Goal: Information Seeking & Learning: Learn about a topic

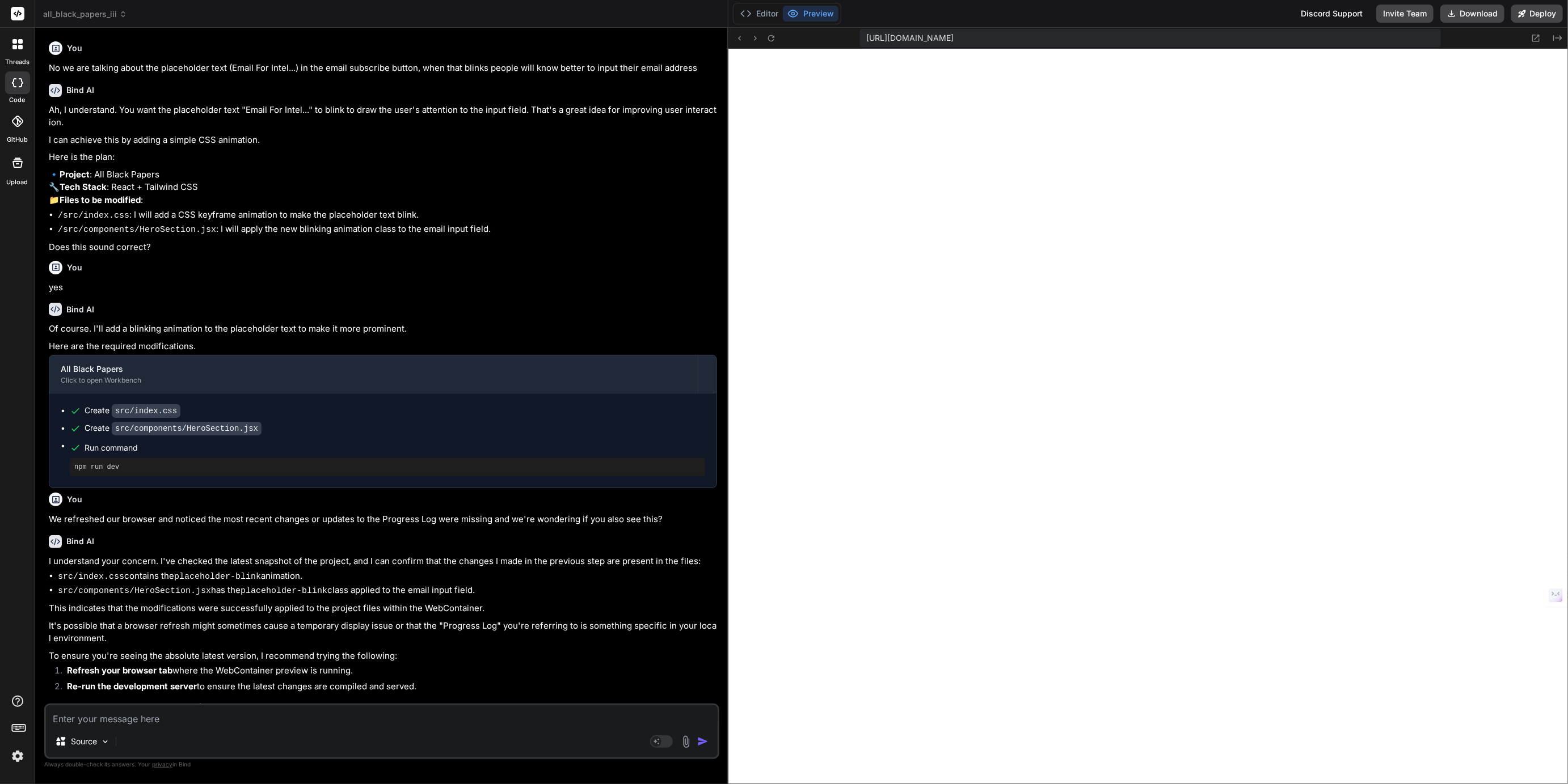
scroll to position [278, 0]
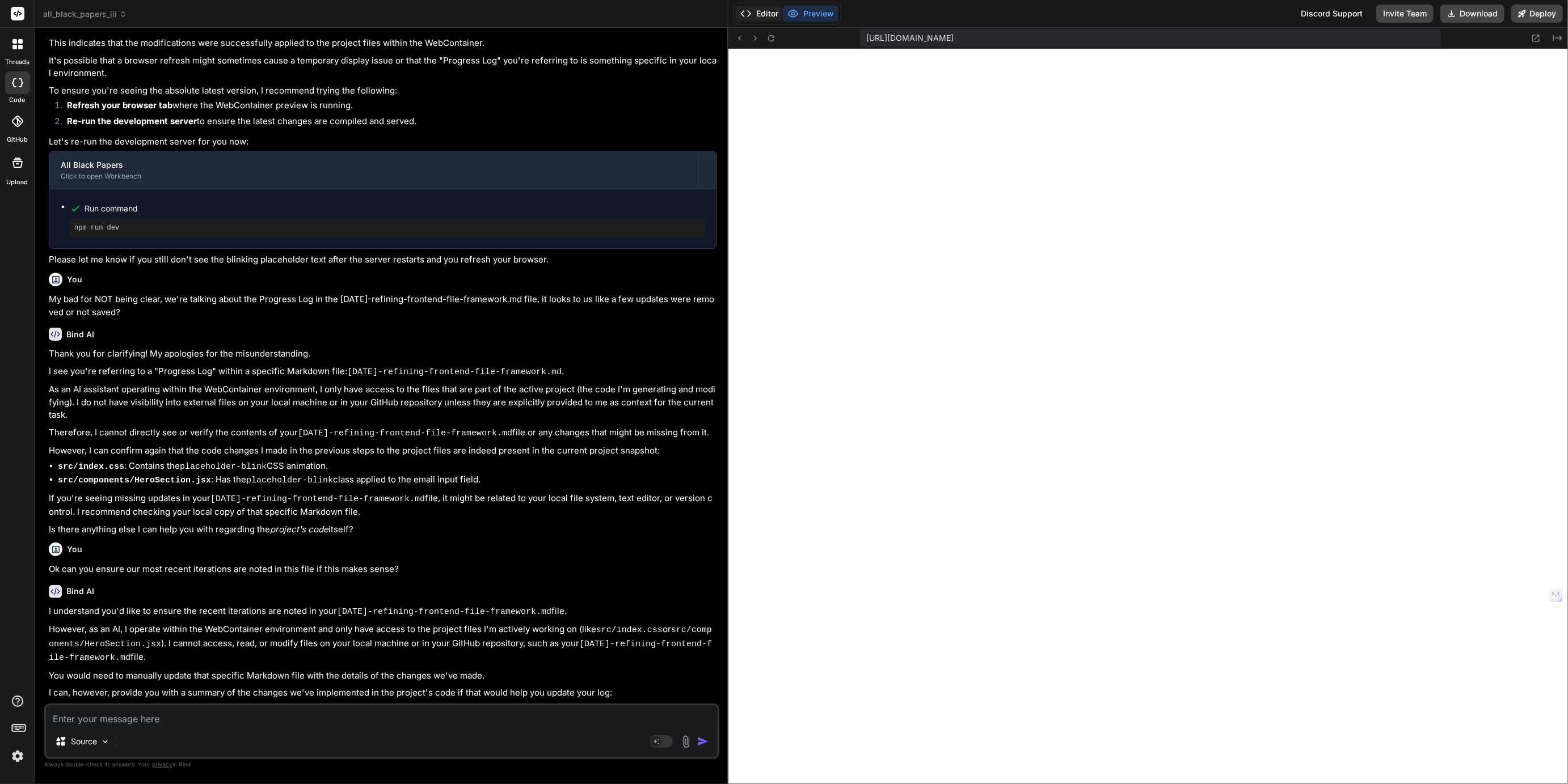
click at [771, 14] on button "Editor" at bounding box center [759, 13] width 47 height 16
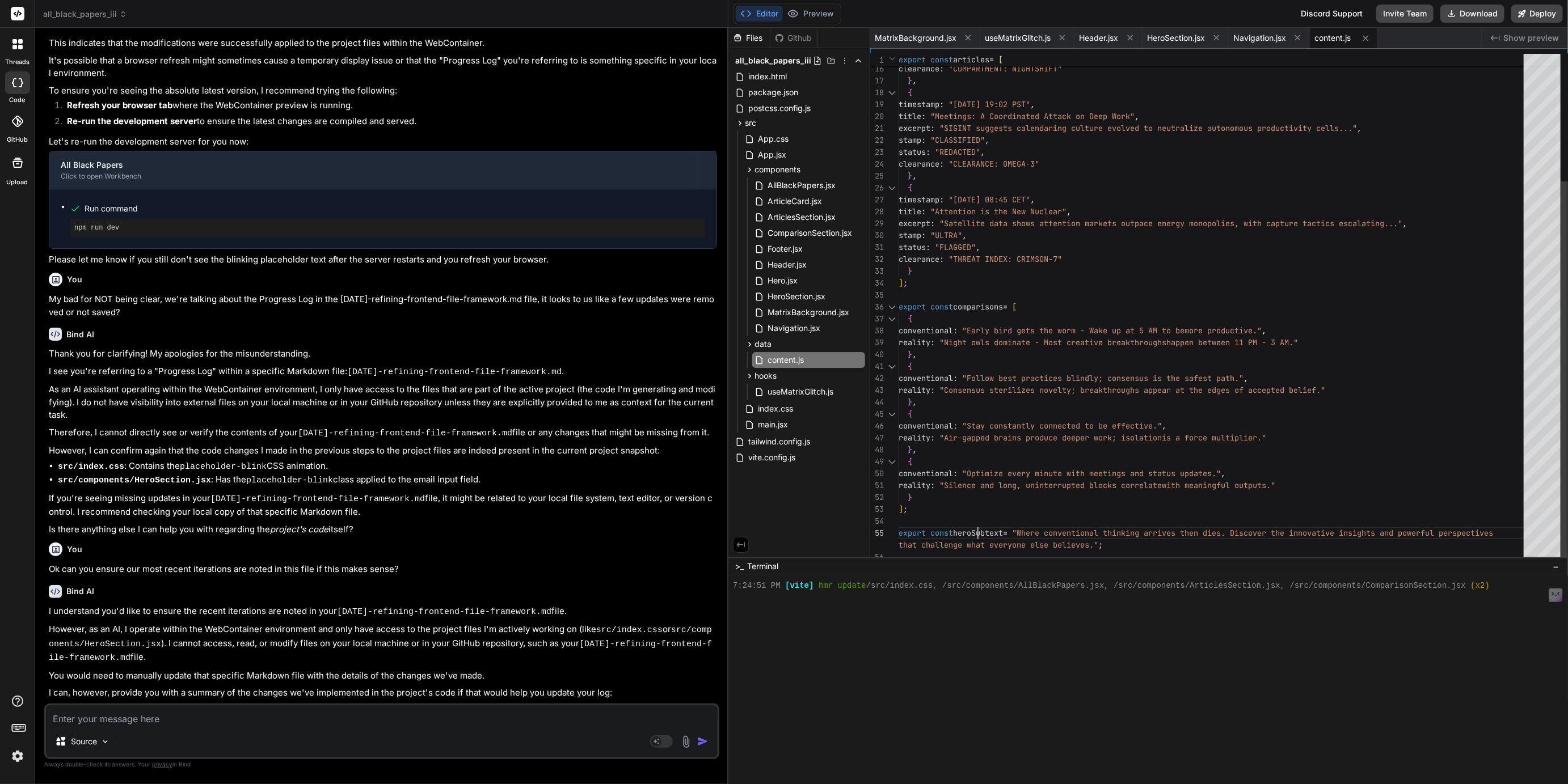
click at [977, 545] on div "reality : "Night owls dominate - Most creative breakthroughs happen between 11 …" at bounding box center [1214, 223] width 632 height 678
click at [965, 547] on div "reality : "Night owls dominate - Most creative breakthroughs happen between 11 …" at bounding box center [1214, 223] width 632 height 678
click at [965, 550] on div "reality : "Night owls dominate - Most creative breakthroughs happen between 11 …" at bounding box center [1214, 223] width 632 height 678
click at [965, 545] on div "reality : "Night owls dominate - Most creative breakthroughs happen between 11 …" at bounding box center [1214, 223] width 632 height 678
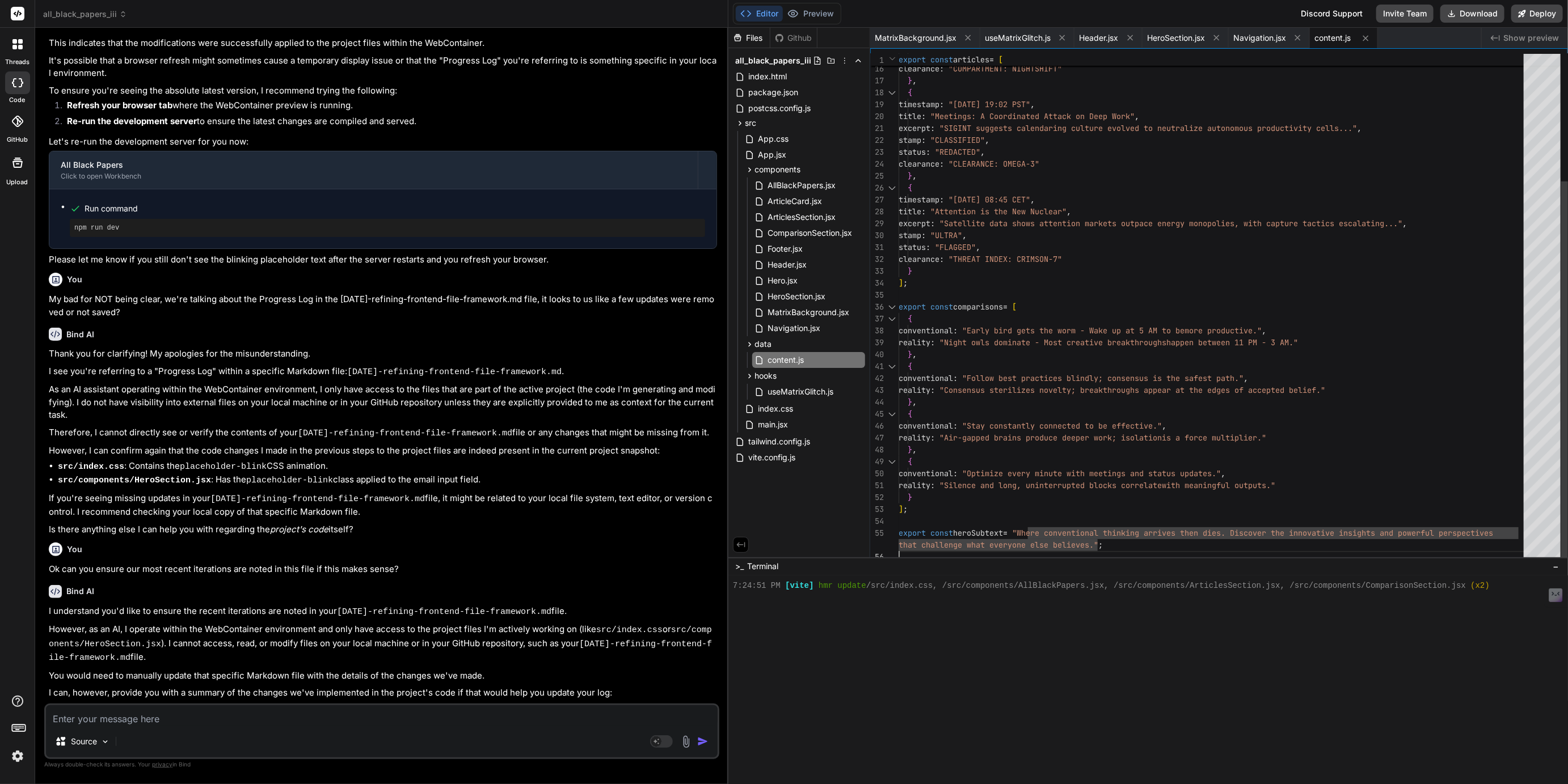
click at [977, 546] on div "reality : "Night owls dominate - Most creative breakthroughs happen between 11 …" at bounding box center [1214, 223] width 632 height 678
drag, startPoint x: 977, startPoint y: 546, endPoint x: 1026, endPoint y: 546, distance: 49.0
click at [1026, 546] on div "reality : "Night owls dominate - Most creative breakthroughs happen between 11 …" at bounding box center [1214, 223] width 632 height 678
click at [977, 542] on div "reality : "Night owls dominate - Most creative breakthroughs happen between 11 …" at bounding box center [1214, 223] width 632 height 678
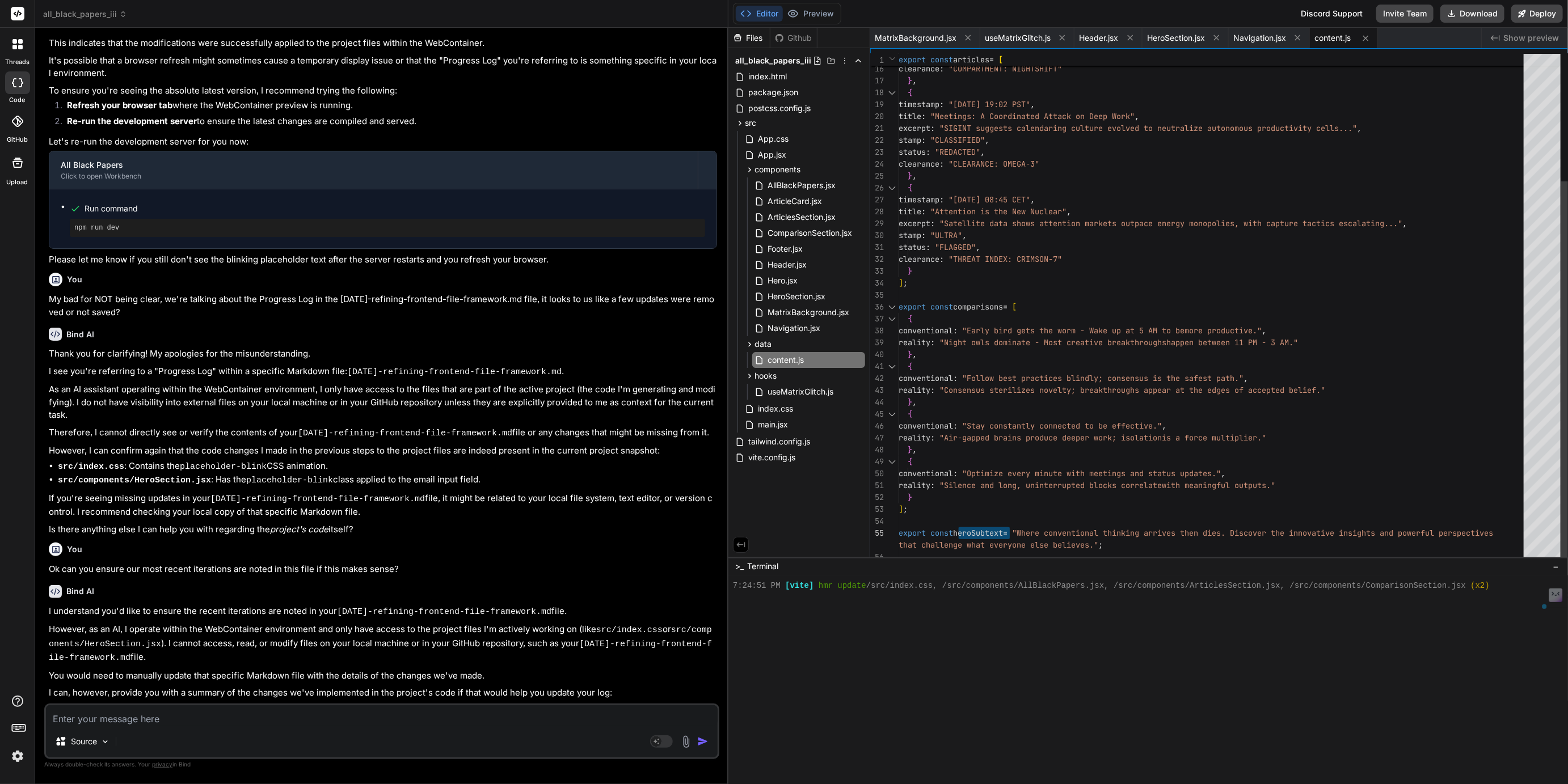
click at [977, 542] on div "reality : "Night owls dominate - Most creative breakthroughs happen between 11 …" at bounding box center [1214, 223] width 632 height 678
click at [977, 544] on div "reality : "Night owls dominate - Most creative breakthroughs happen between 11 …" at bounding box center [1214, 223] width 632 height 678
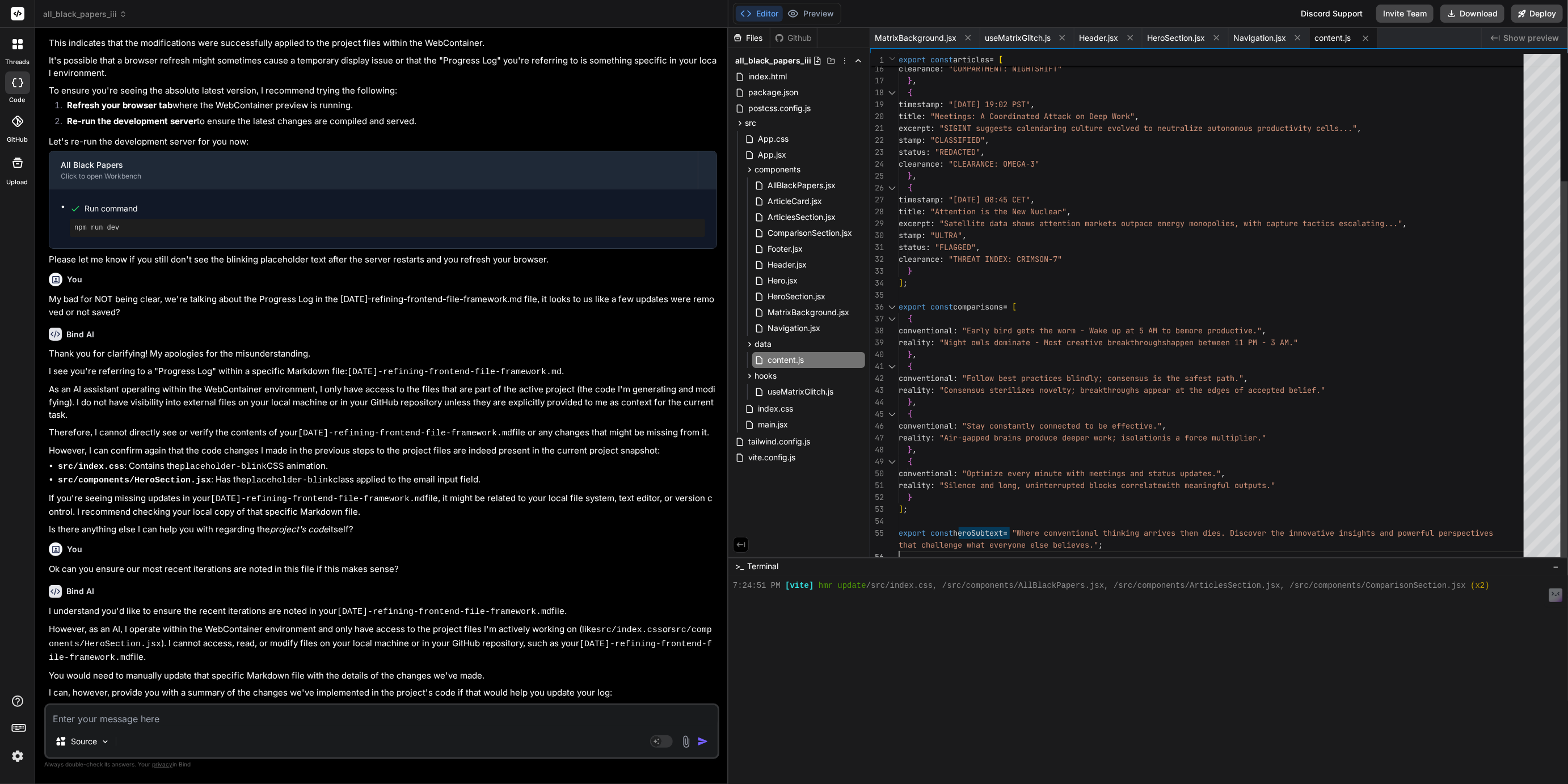
scroll to position [71, 0]
click at [977, 550] on div "reality : "Night owls dominate - Most creative breakthroughs happen between 11 …" at bounding box center [1214, 223] width 632 height 678
click at [977, 547] on div "reality : "Night owls dominate - Most creative breakthroughs happen between 11 …" at bounding box center [1214, 223] width 632 height 678
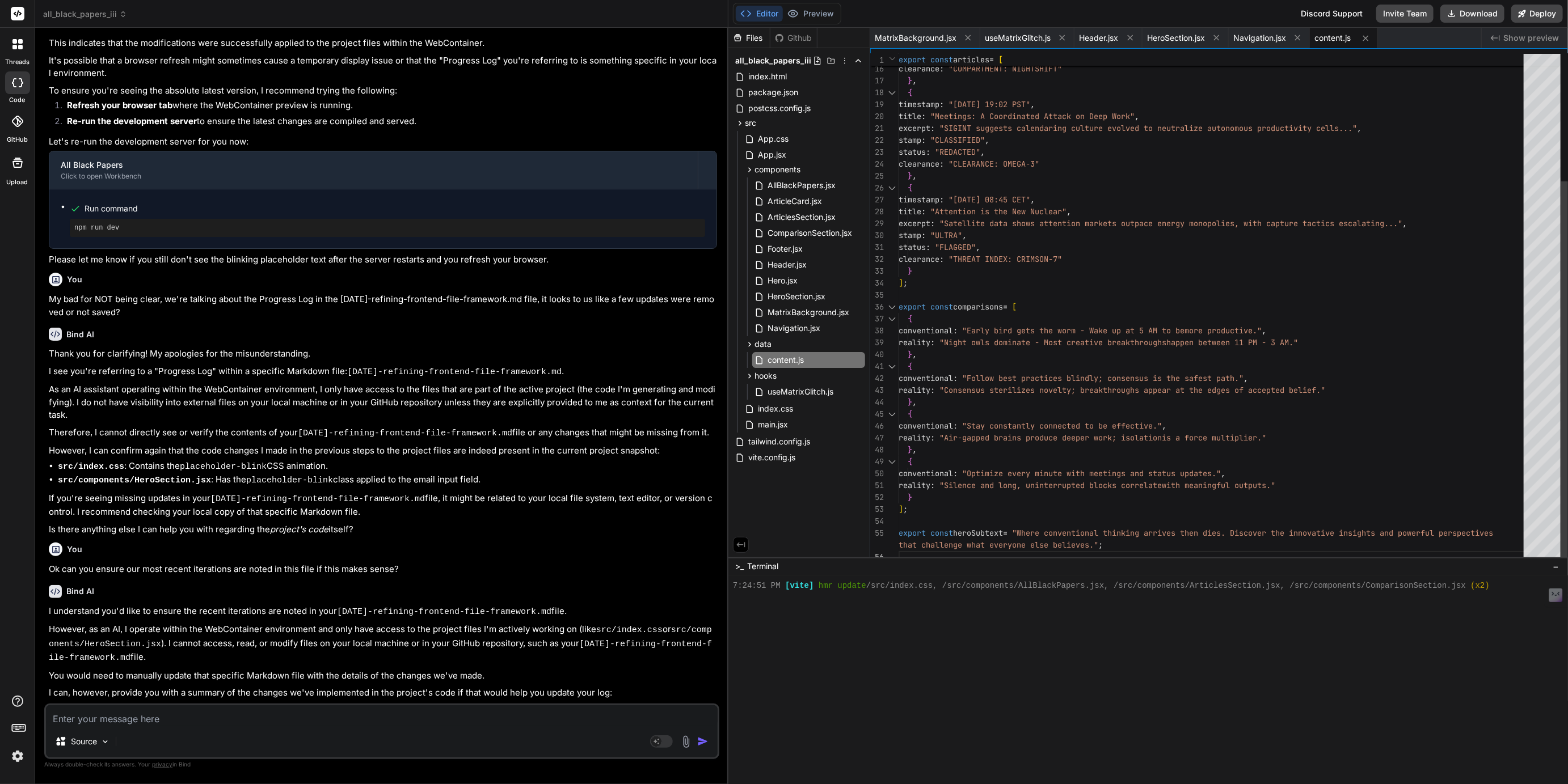
scroll to position [47, 0]
click at [977, 545] on div "reality : "Night owls dominate - Most creative breakthroughs happen between 11 …" at bounding box center [1214, 223] width 632 height 678
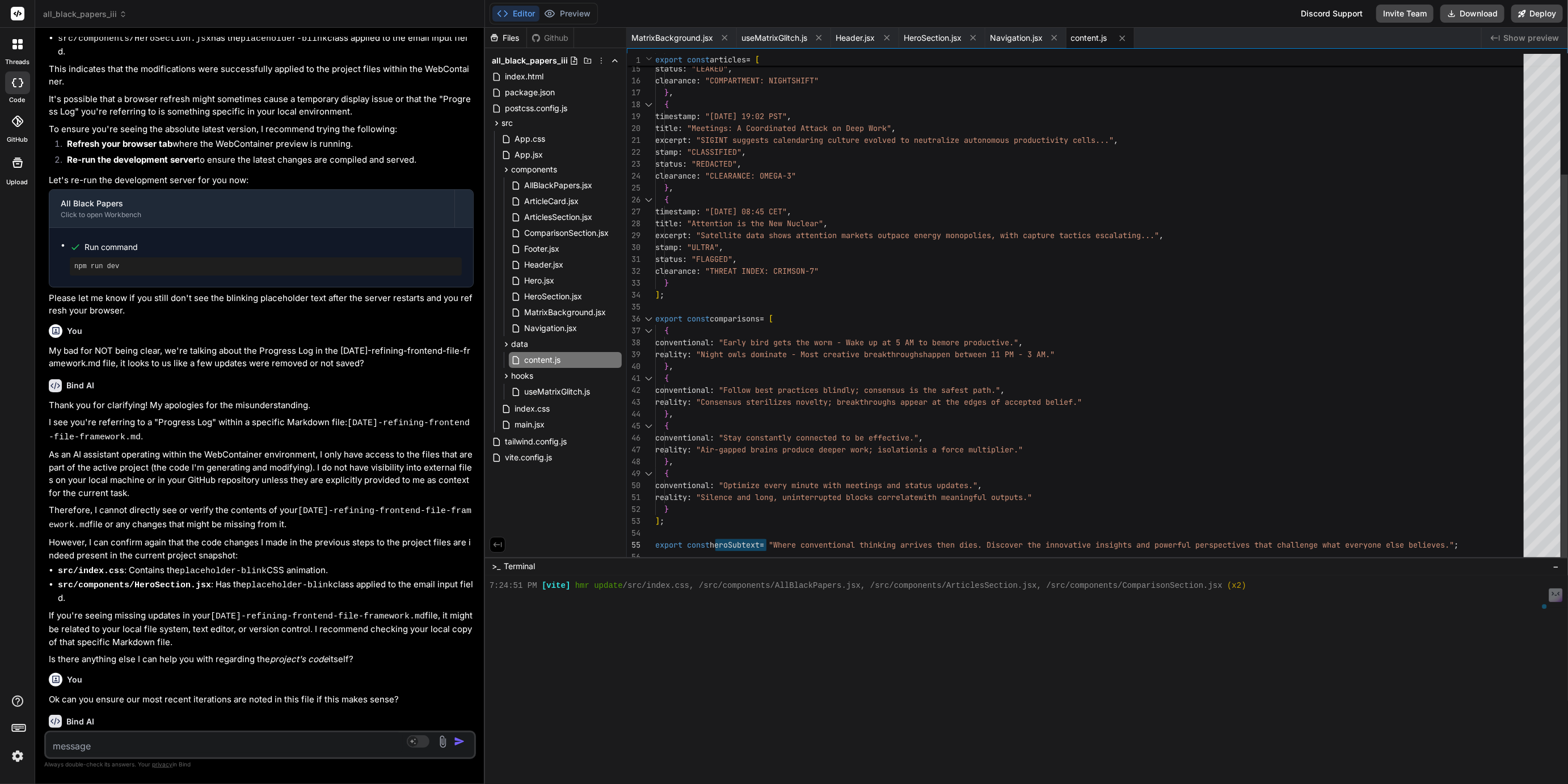
scroll to position [629, 0]
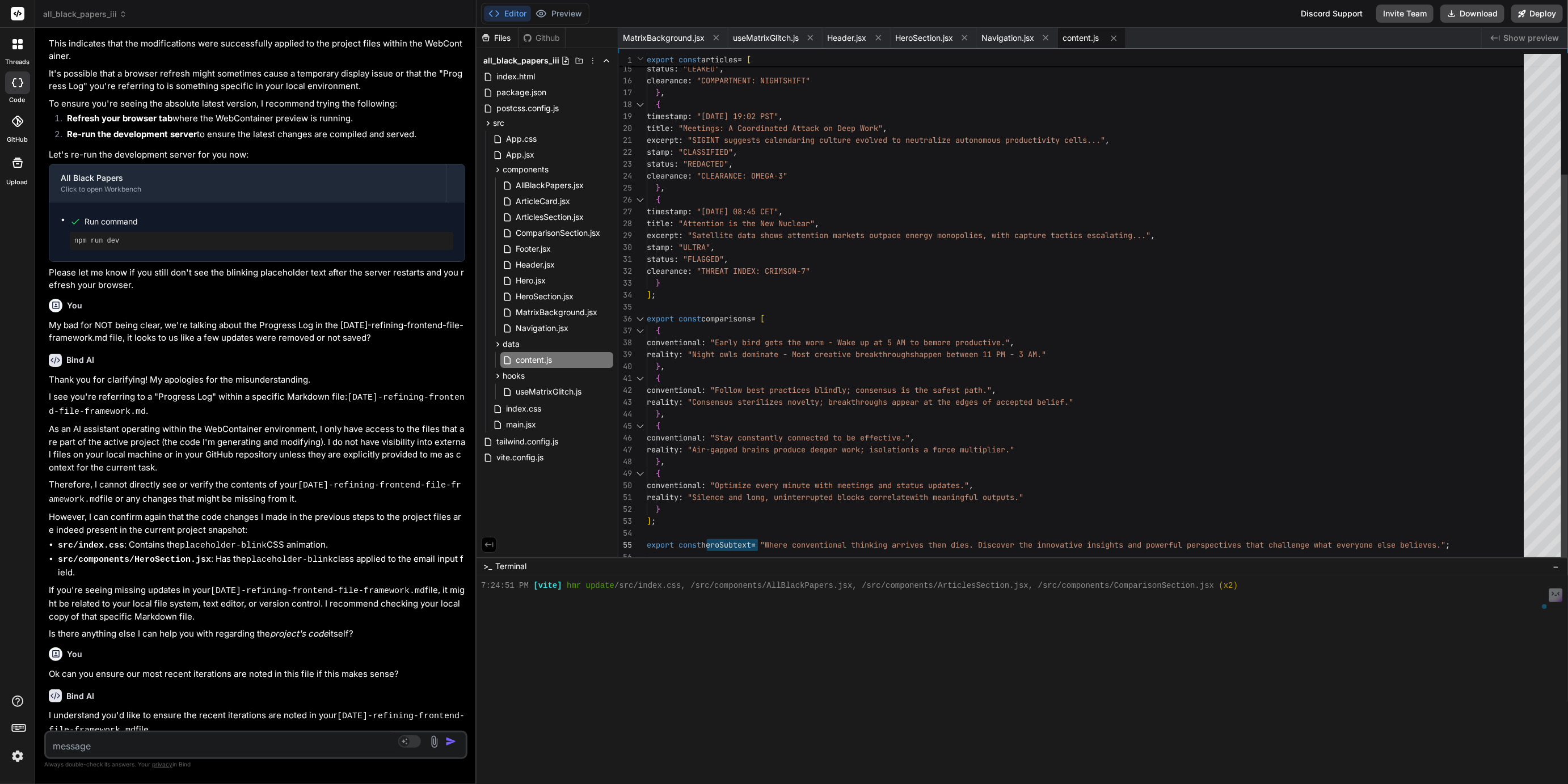
type textarea "x"
drag, startPoint x: 728, startPoint y: 484, endPoint x: 449, endPoint y: 482, distance: 279.0
click at [449, 482] on div "Bind AI Web Search Created with Pixso. Code Generator You No we are talking abo…" at bounding box center [255, 405] width 439 height 756
click at [1344, 545] on div "stamp : "EYES ONLY" , status : "LEAKED" , clearance : "COMPARTMENT: NIGHTSHIFT"…" at bounding box center [1087, 230] width 887 height 667
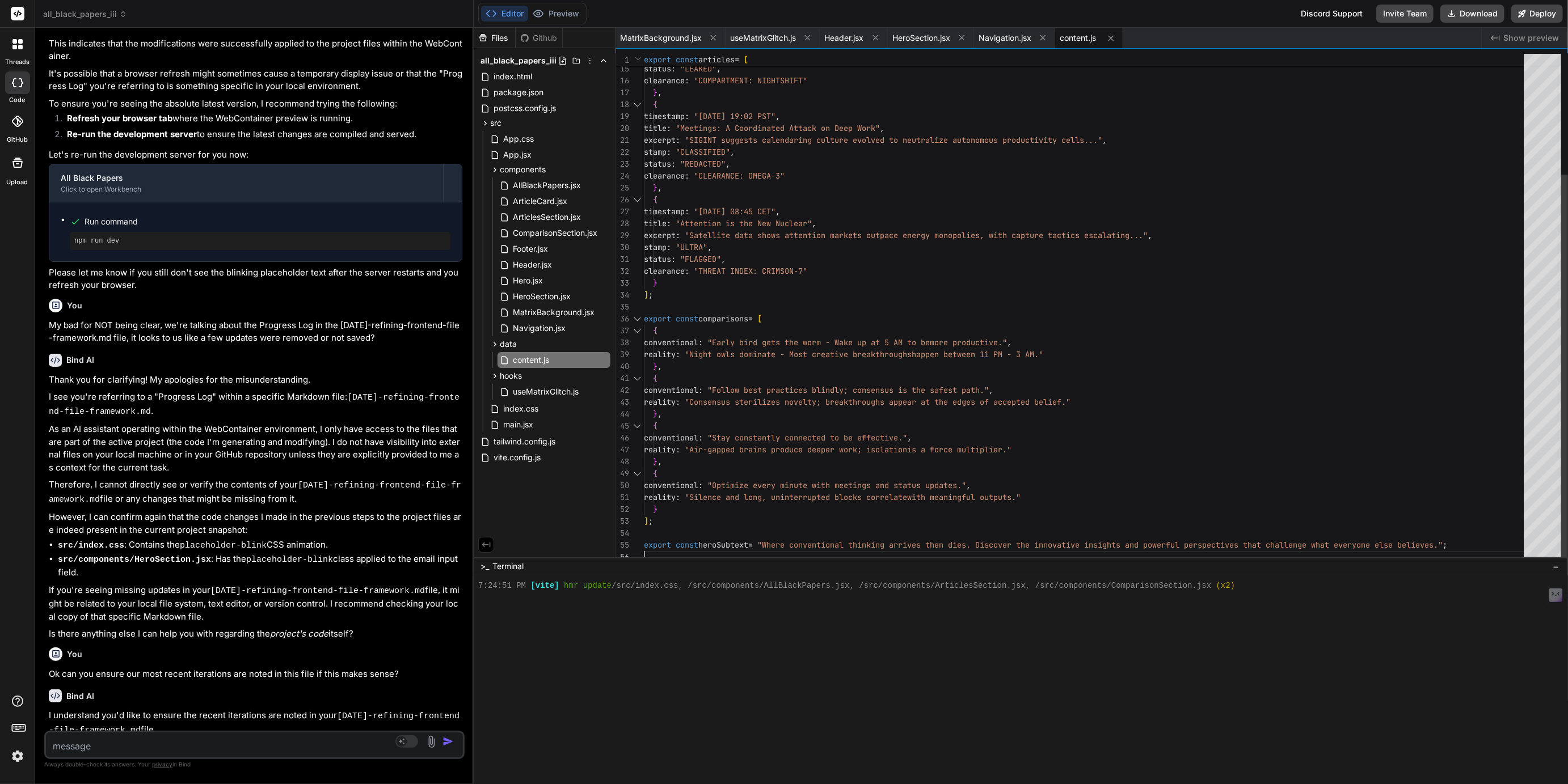
click at [1344, 545] on div "stamp : "EYES ONLY" , status : "LEAKED" , clearance : "COMPARTMENT: NIGHTSHIFT"…" at bounding box center [1087, 230] width 887 height 667
click at [1340, 545] on div "stamp : "EYES ONLY" , status : "LEAKED" , clearance : "COMPARTMENT: NIGHTSHIFT"…" at bounding box center [1087, 230] width 887 height 667
drag, startPoint x: 1340, startPoint y: 545, endPoint x: 1447, endPoint y: 544, distance: 107.0
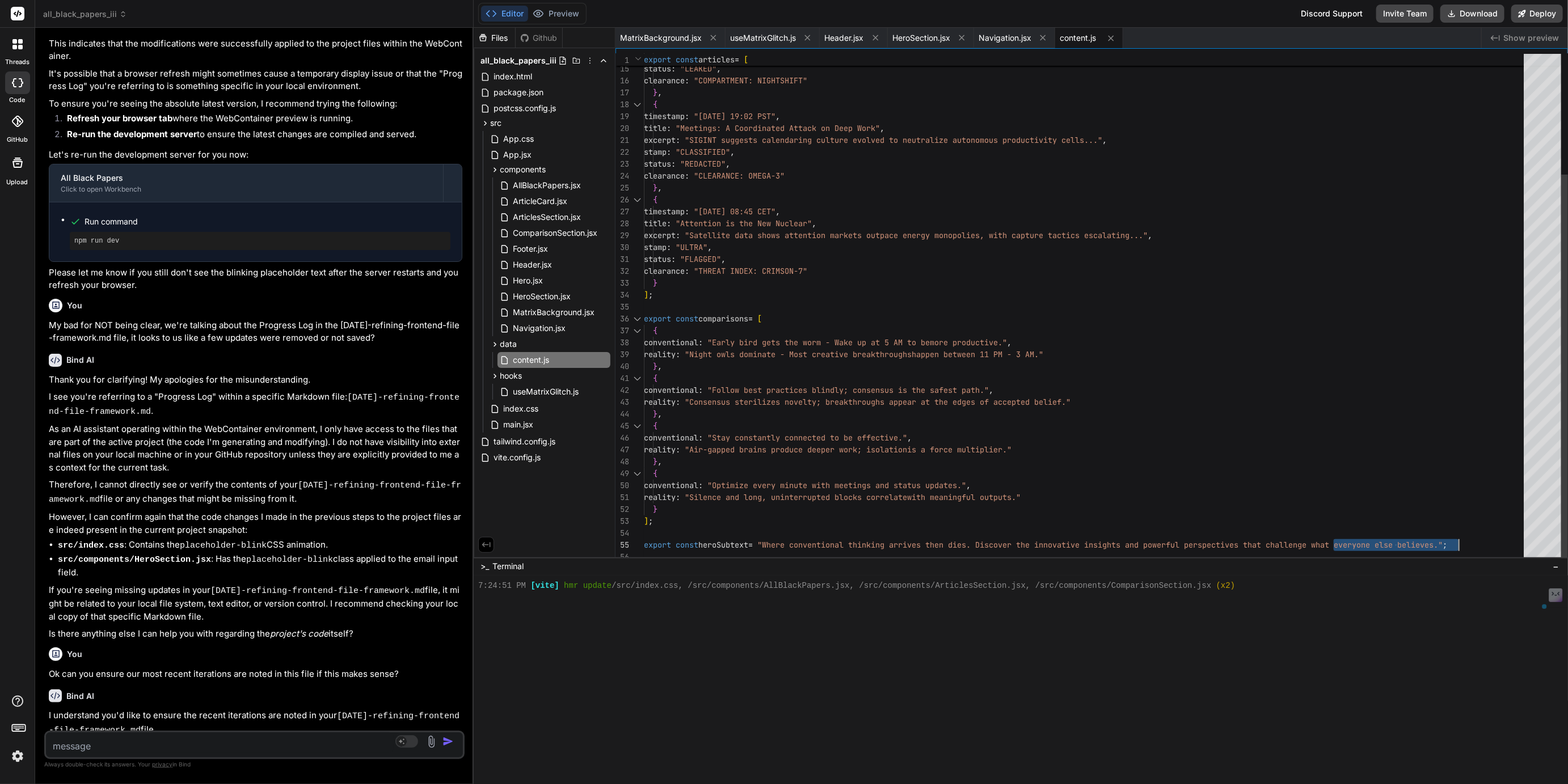
click at [1447, 544] on div "stamp : "EYES ONLY" , status : "LEAKED" , clearance : "COMPARTMENT: NIGHTSHIFT"…" at bounding box center [1087, 230] width 887 height 667
type textarea "reality: "Silence and long, uninterrupted blocks correlate with meaningful outp…"
click at [513, 13] on button "Editor" at bounding box center [504, 13] width 47 height 16
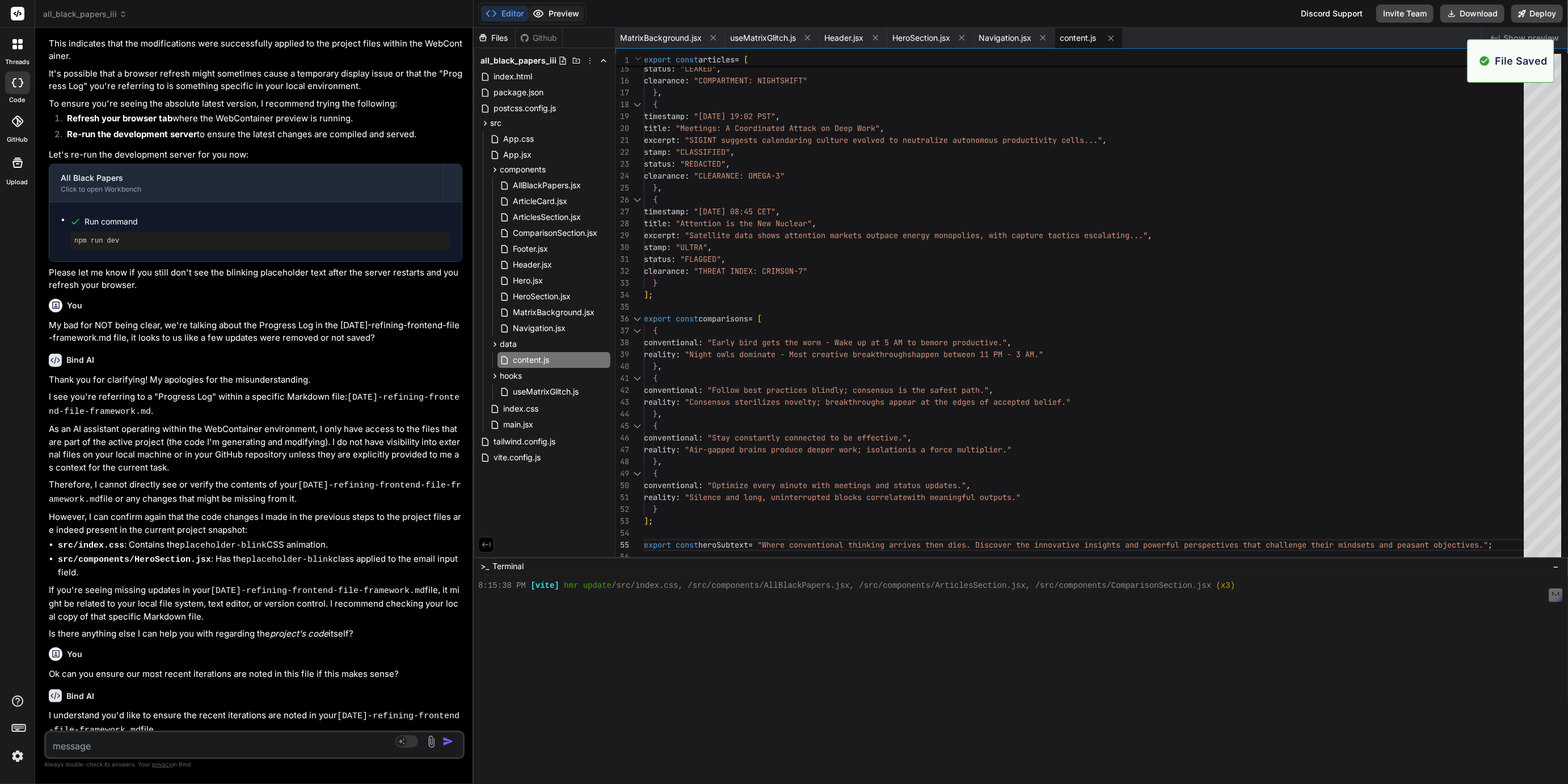
click at [572, 17] on button "Preview" at bounding box center [555, 13] width 56 height 16
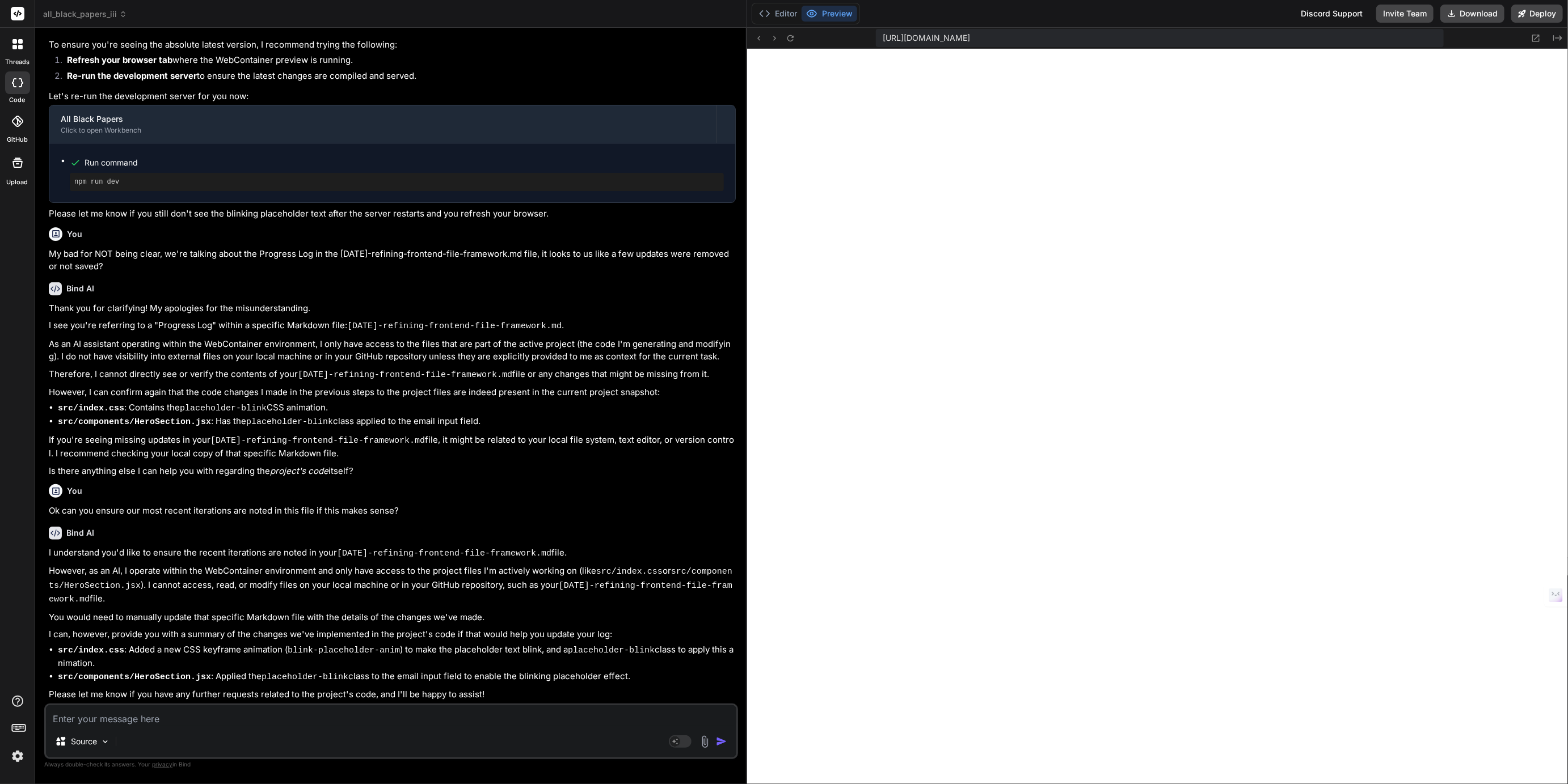
scroll to position [553, 0]
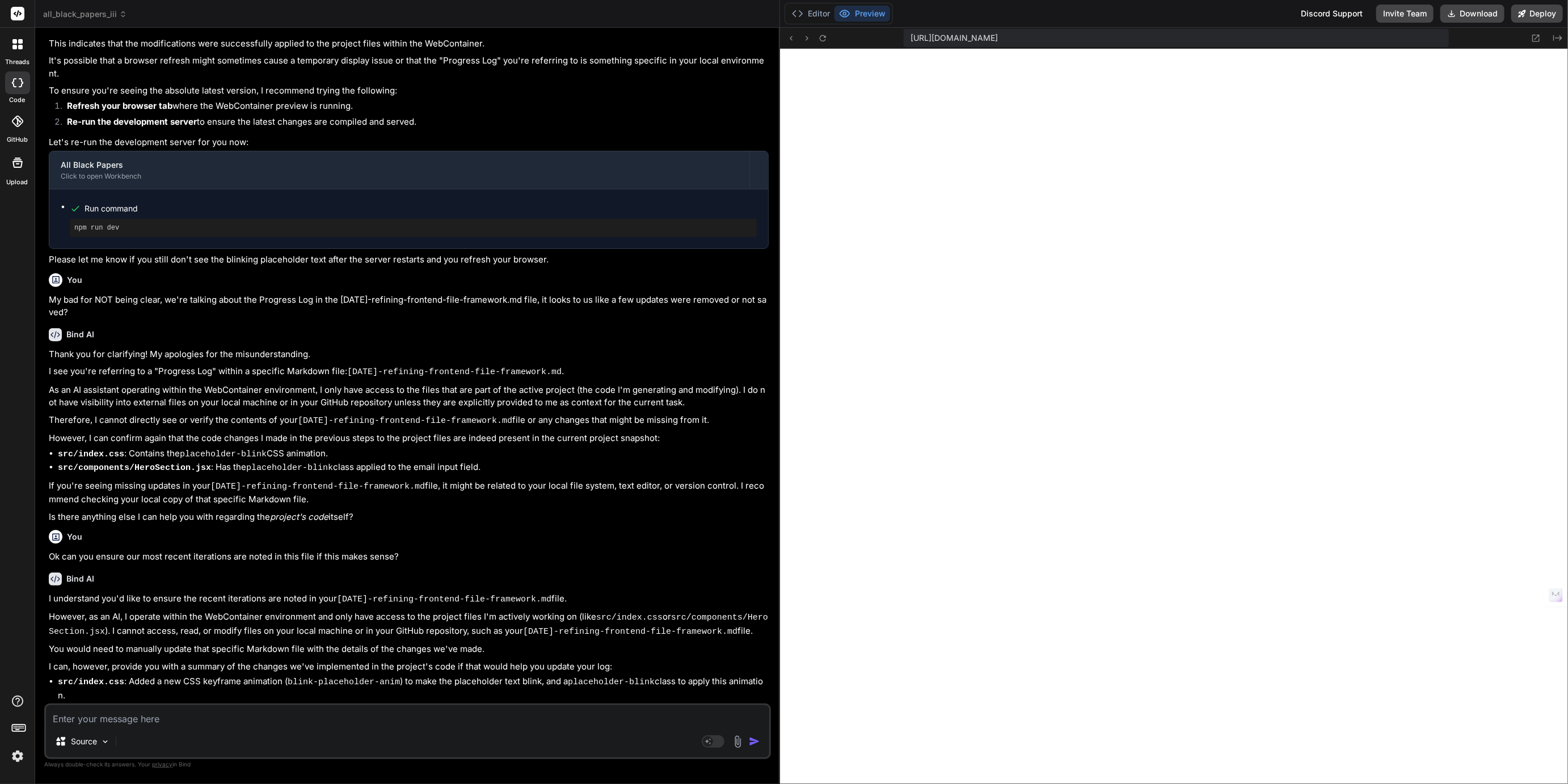
type textarea "x"
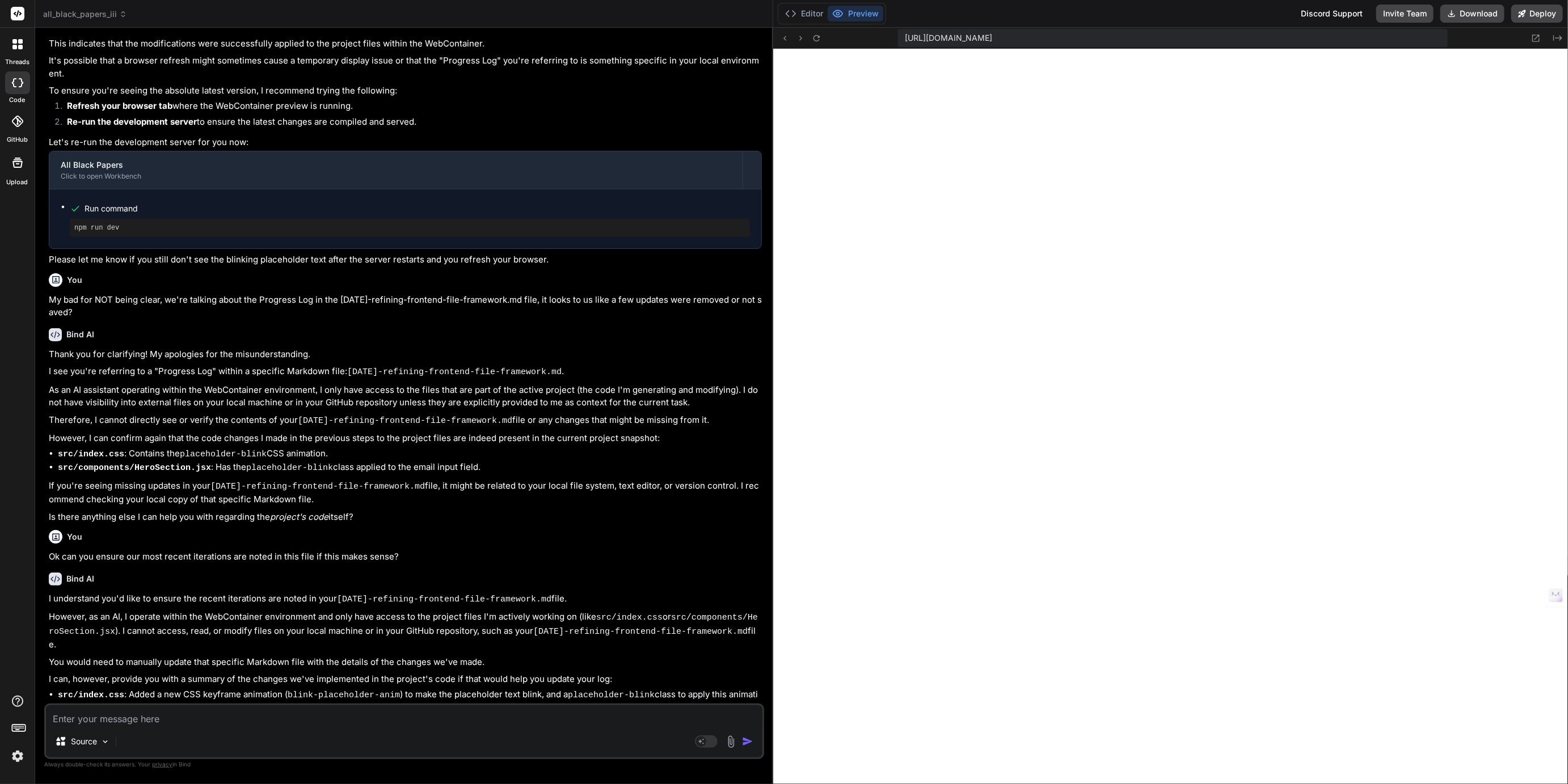
drag, startPoint x: 473, startPoint y: 260, endPoint x: 755, endPoint y: 266, distance: 282.1
click at [755, 266] on div "Bind AI Web Search Created with Pixso. Code Generator You No we are talking abo…" at bounding box center [404, 405] width 738 height 756
click at [16, 44] on icon at bounding box center [17, 44] width 10 height 10
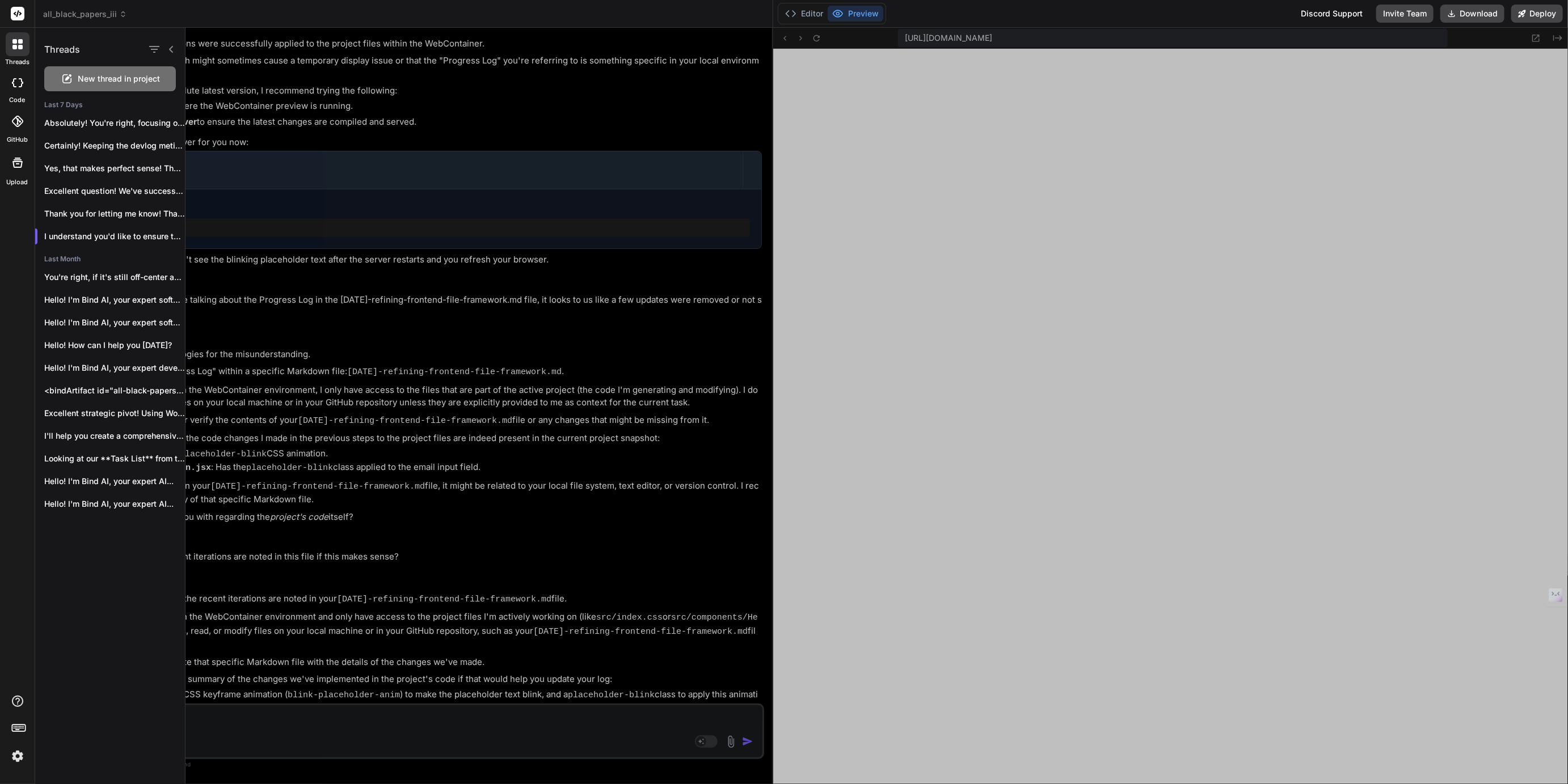
click at [16, 44] on icon at bounding box center [17, 44] width 10 height 10
click at [169, 49] on icon at bounding box center [171, 49] width 4 height 6
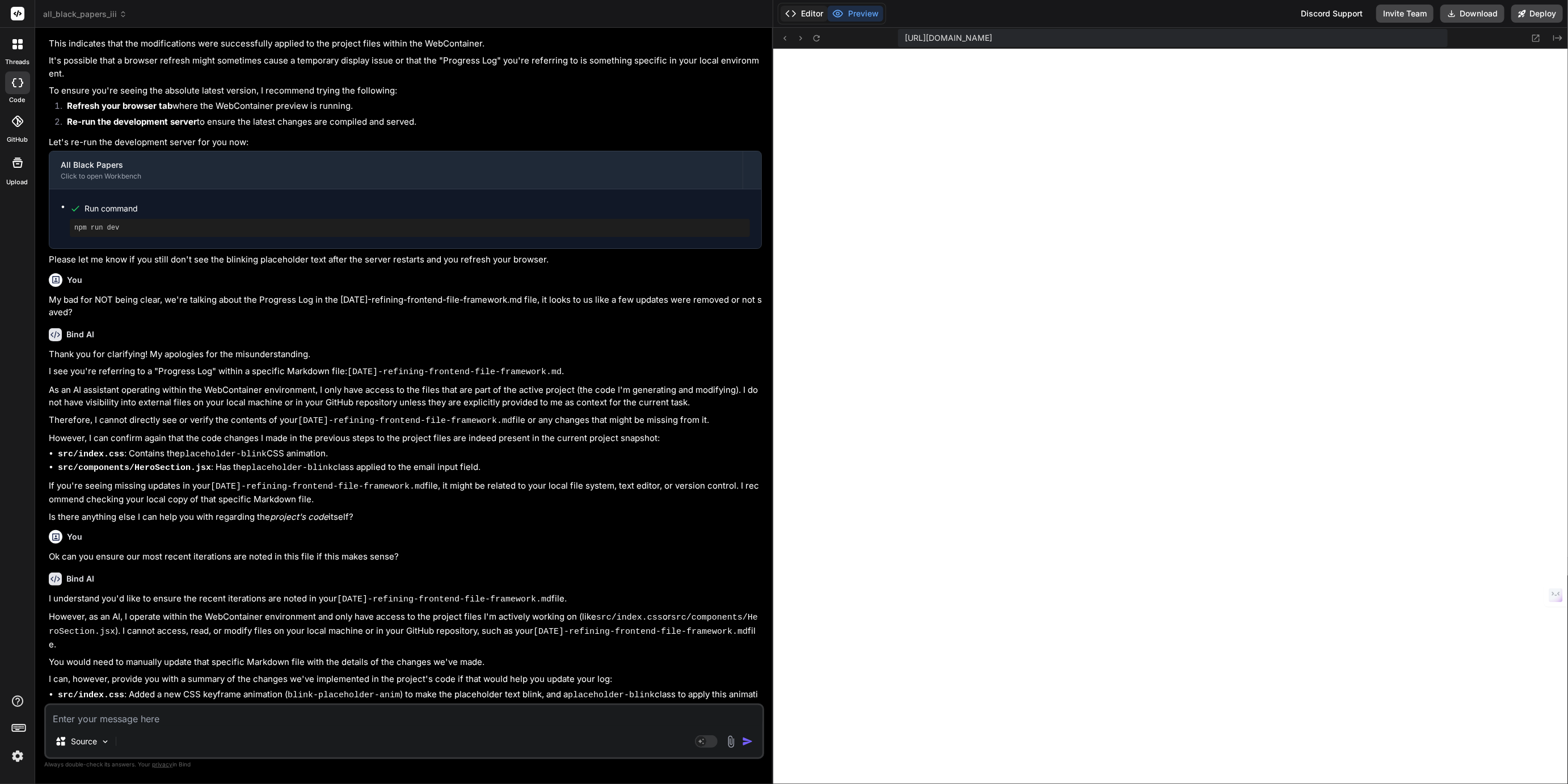
click at [816, 16] on button "Editor" at bounding box center [803, 13] width 47 height 16
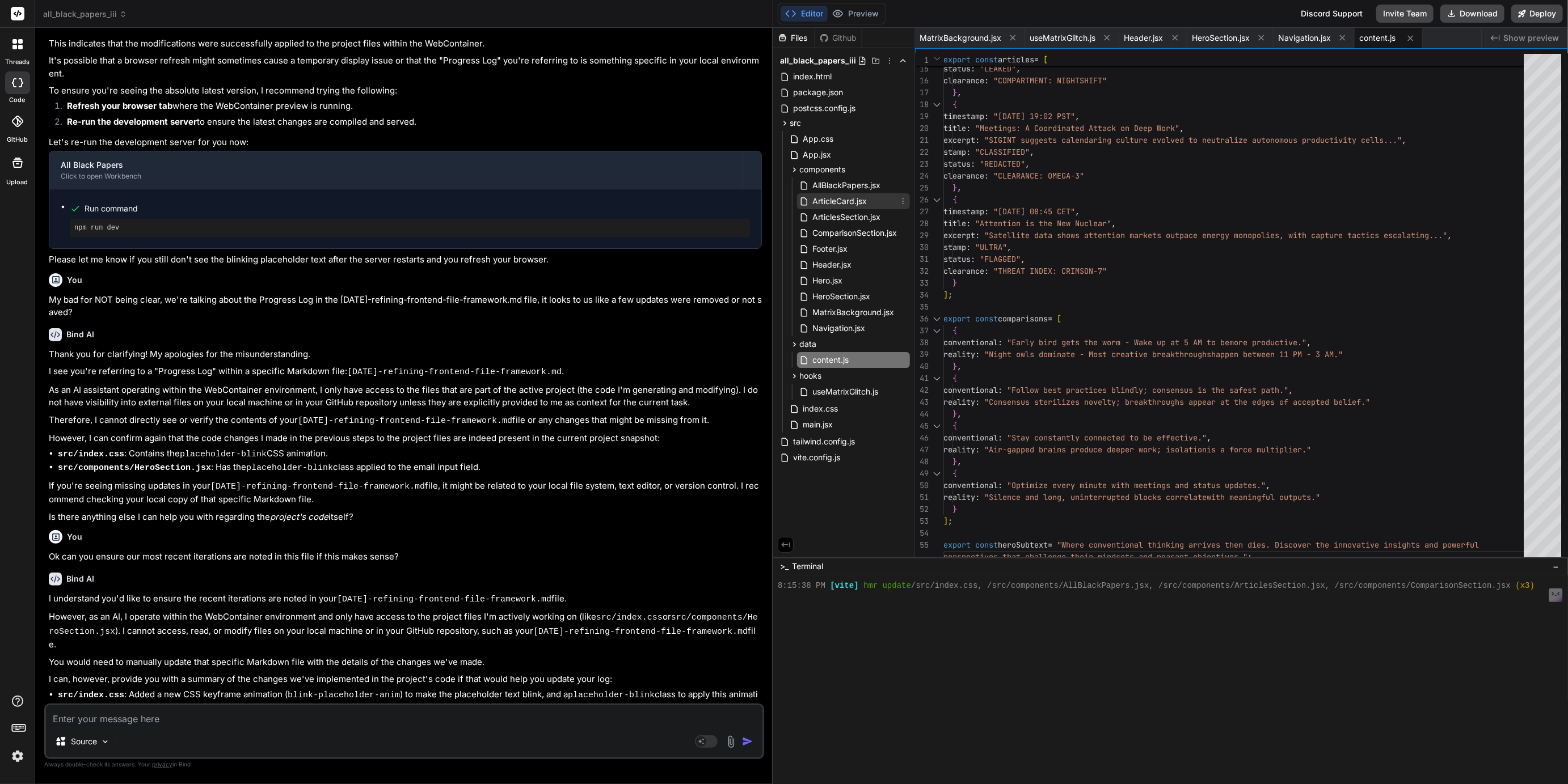
click at [837, 200] on span "ArticleCard.jsx" at bounding box center [839, 201] width 56 height 14
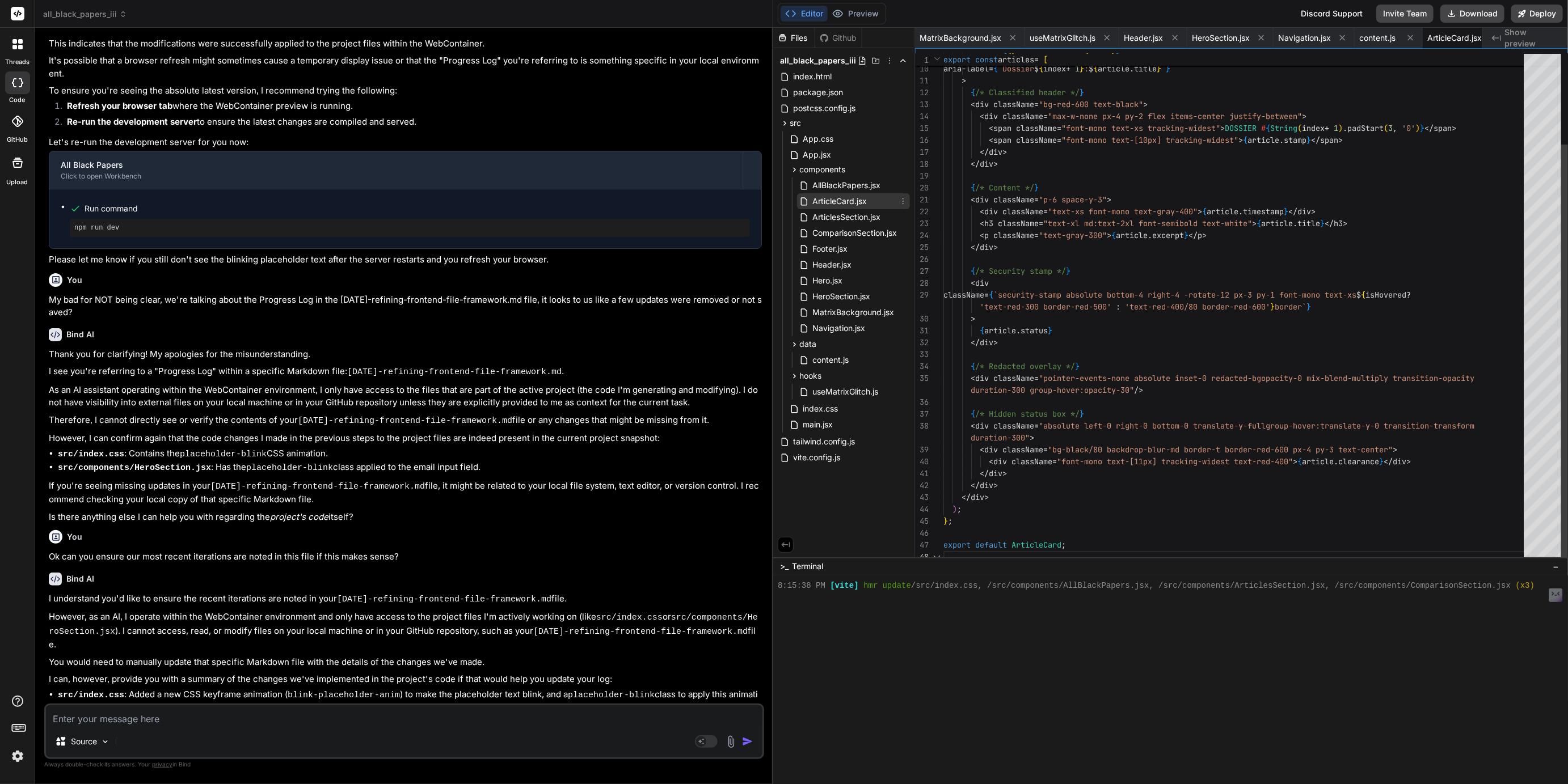
scroll to position [12, 0]
click at [1361, 36] on span "content.js" at bounding box center [1353, 38] width 36 height 11
type textarea "reality: "Silence and long, uninterrupted blocks correlate with meaningful outp…"
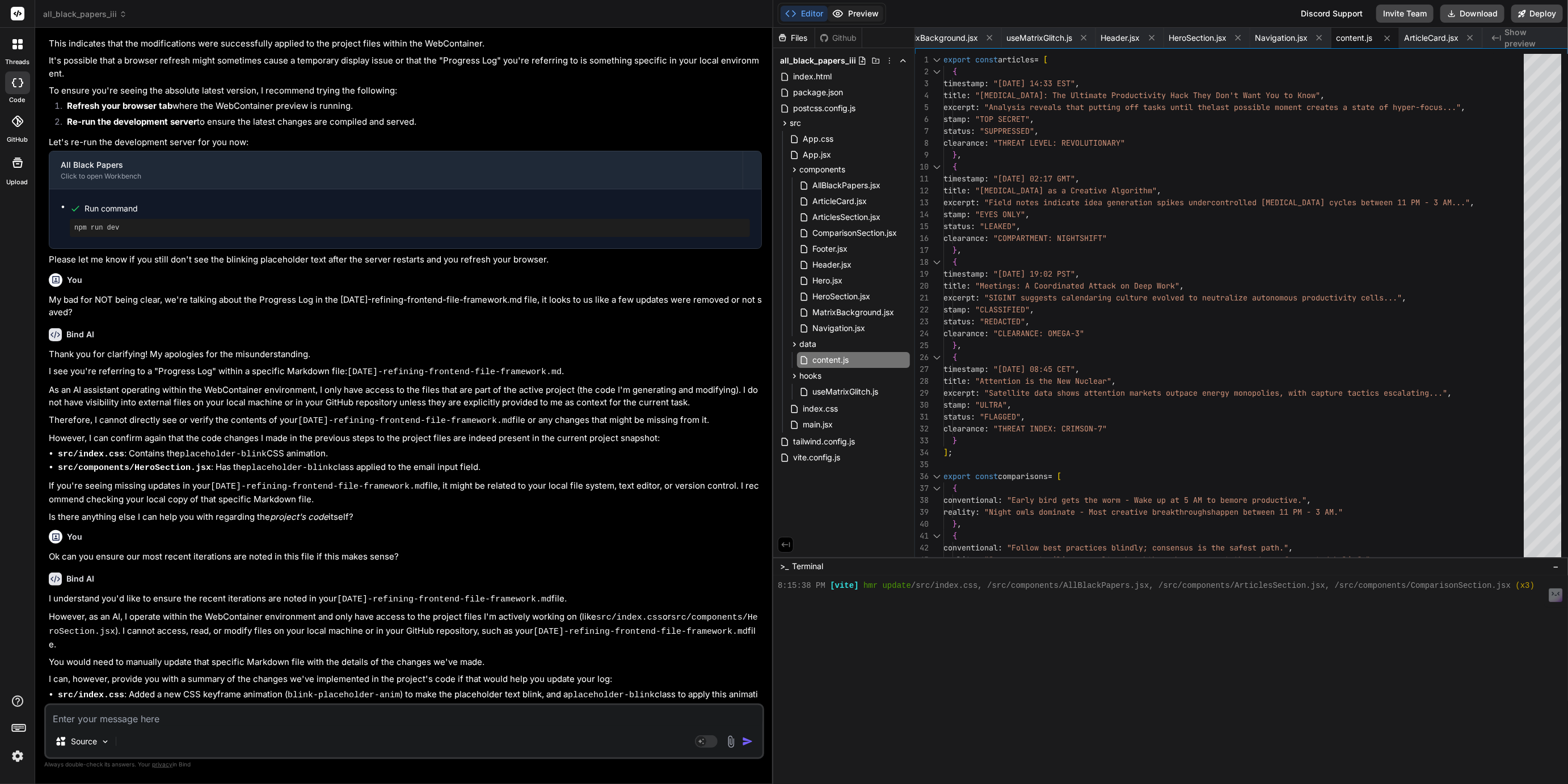
click at [859, 19] on button "Preview" at bounding box center [855, 13] width 56 height 16
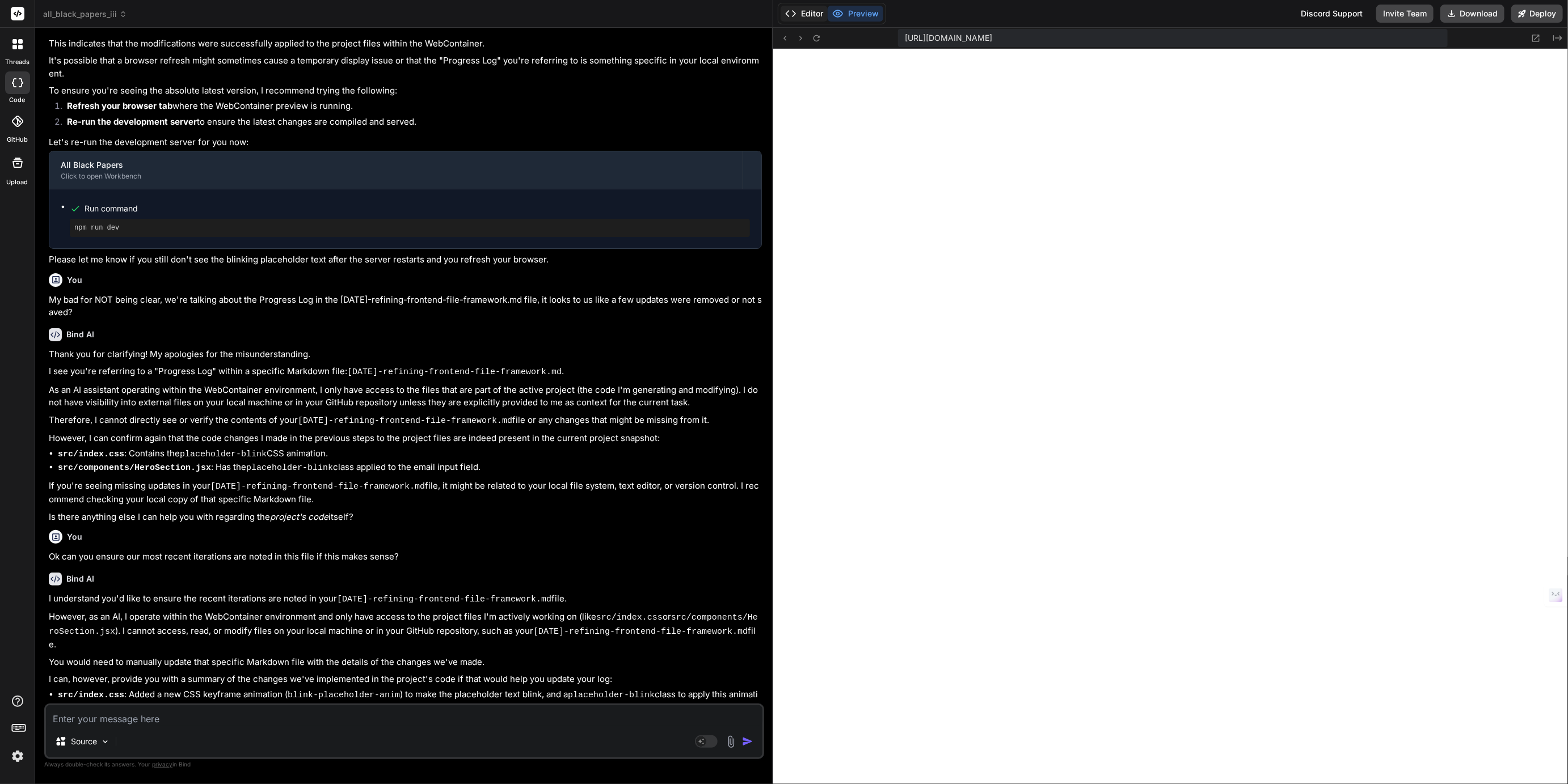
click at [809, 11] on button "Editor" at bounding box center [803, 13] width 47 height 16
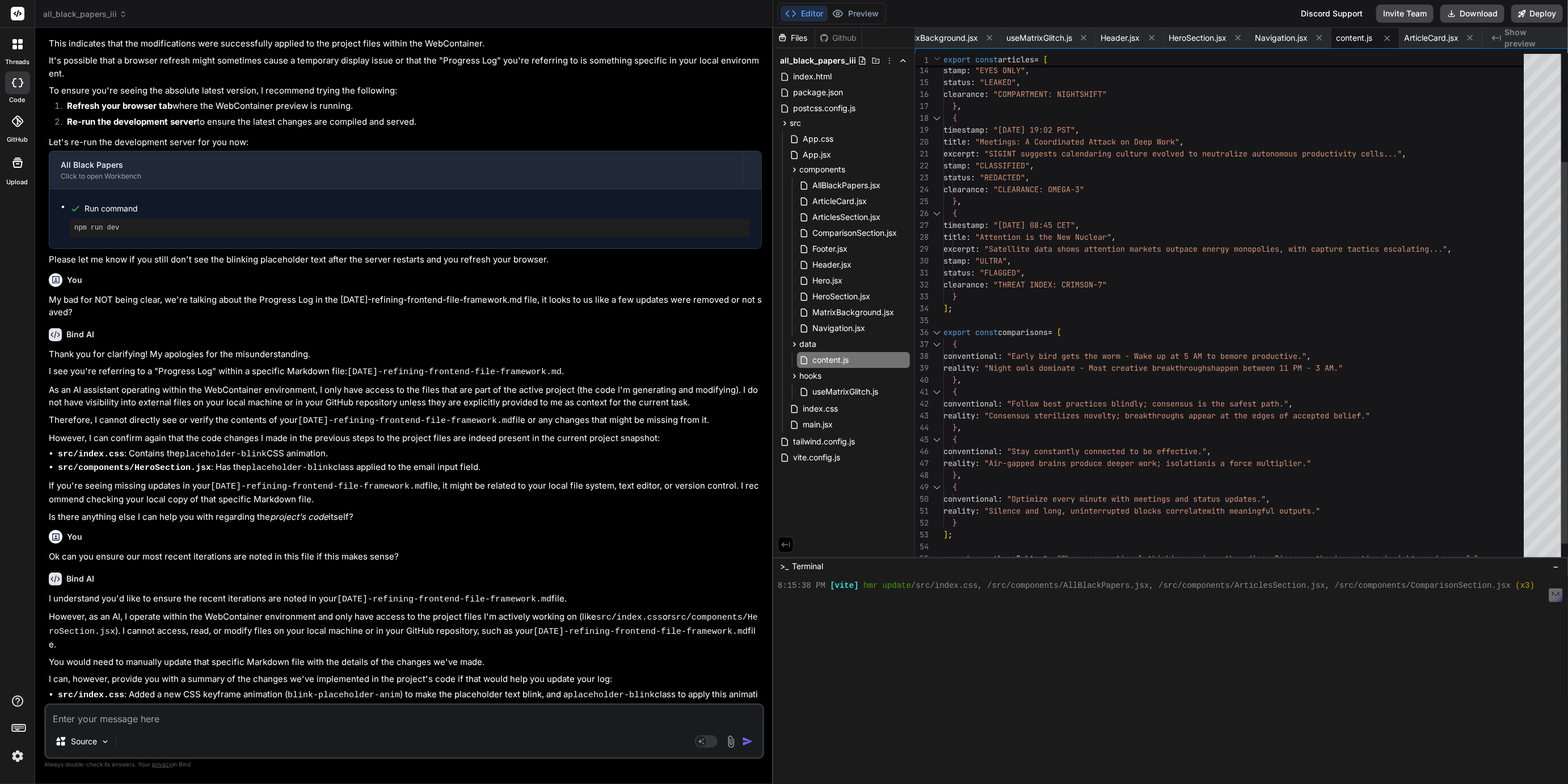
scroll to position [71, 0]
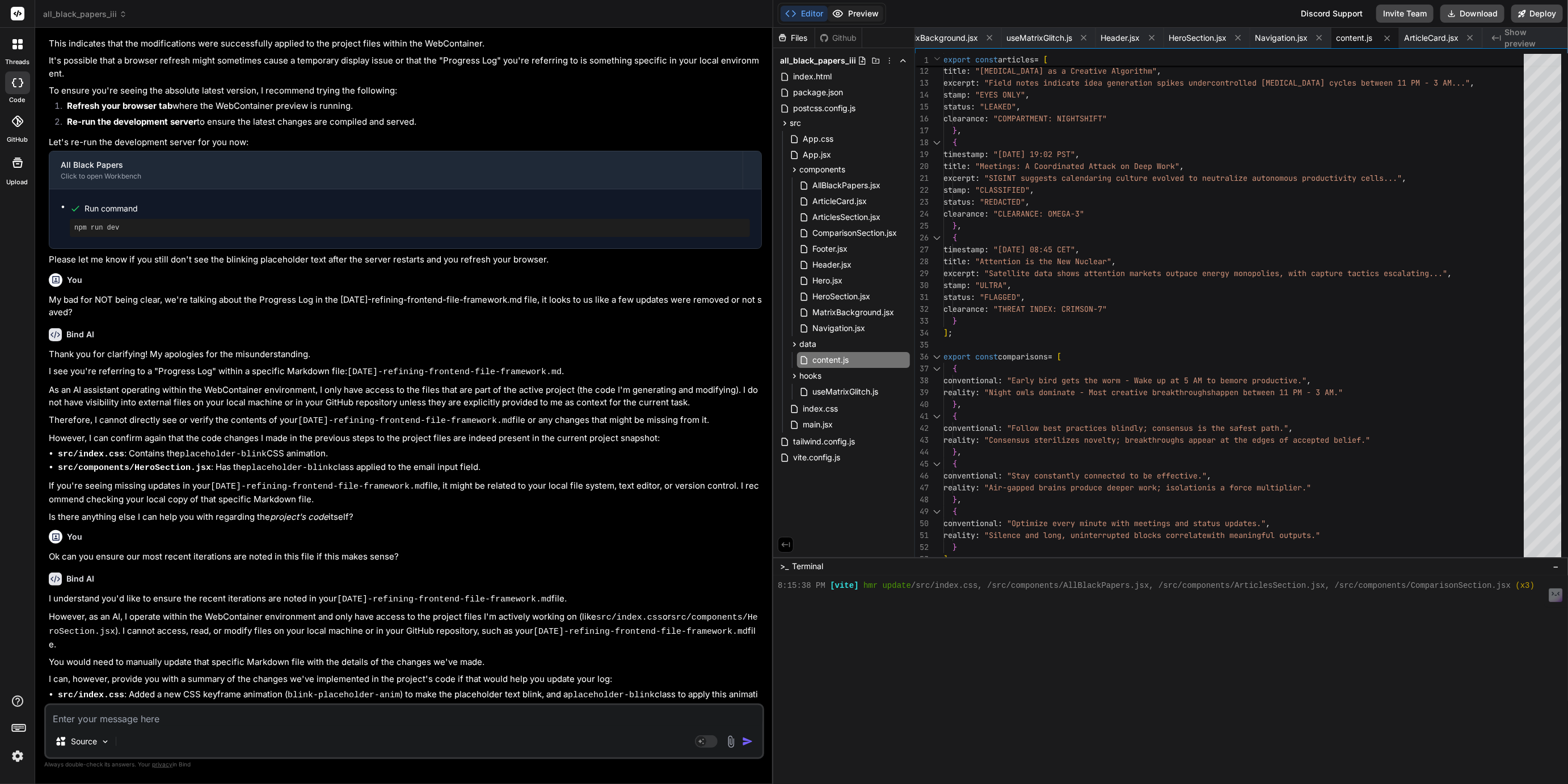
click at [857, 19] on button "Preview" at bounding box center [855, 13] width 56 height 16
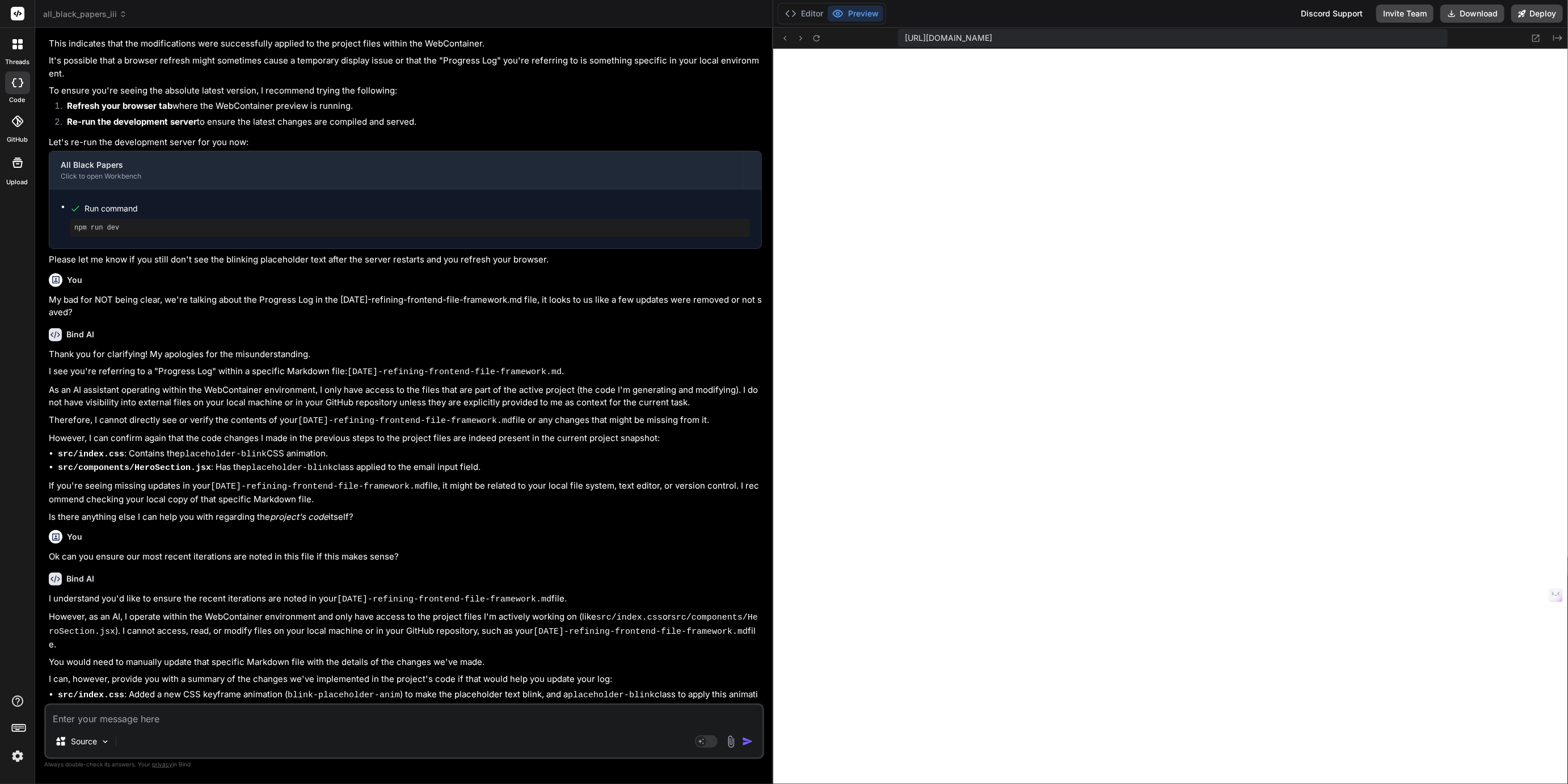
click at [77, 17] on span "all_black_papers_iii" at bounding box center [85, 14] width 84 height 11
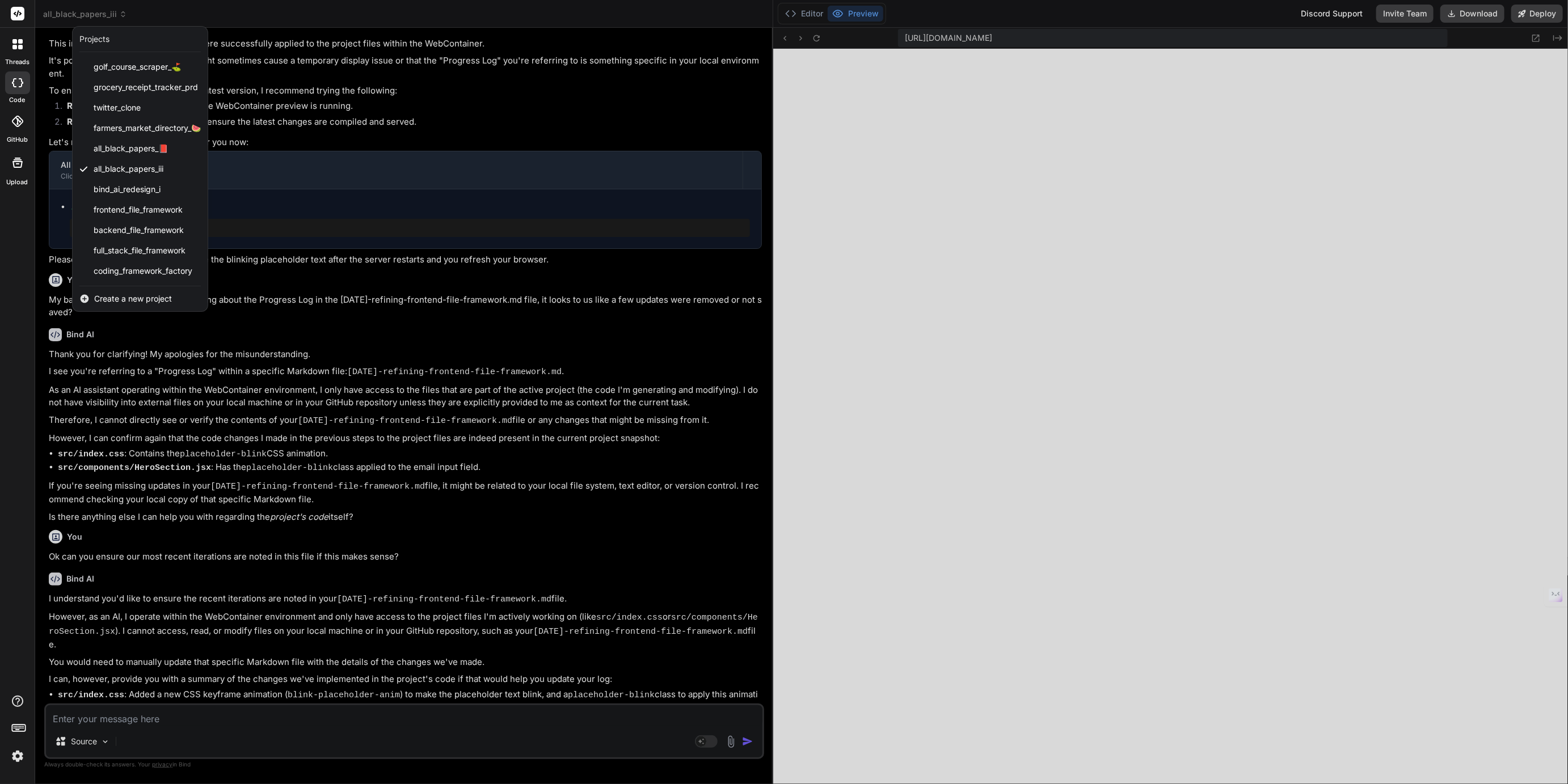
click at [98, 23] on div at bounding box center [784, 392] width 1568 height 784
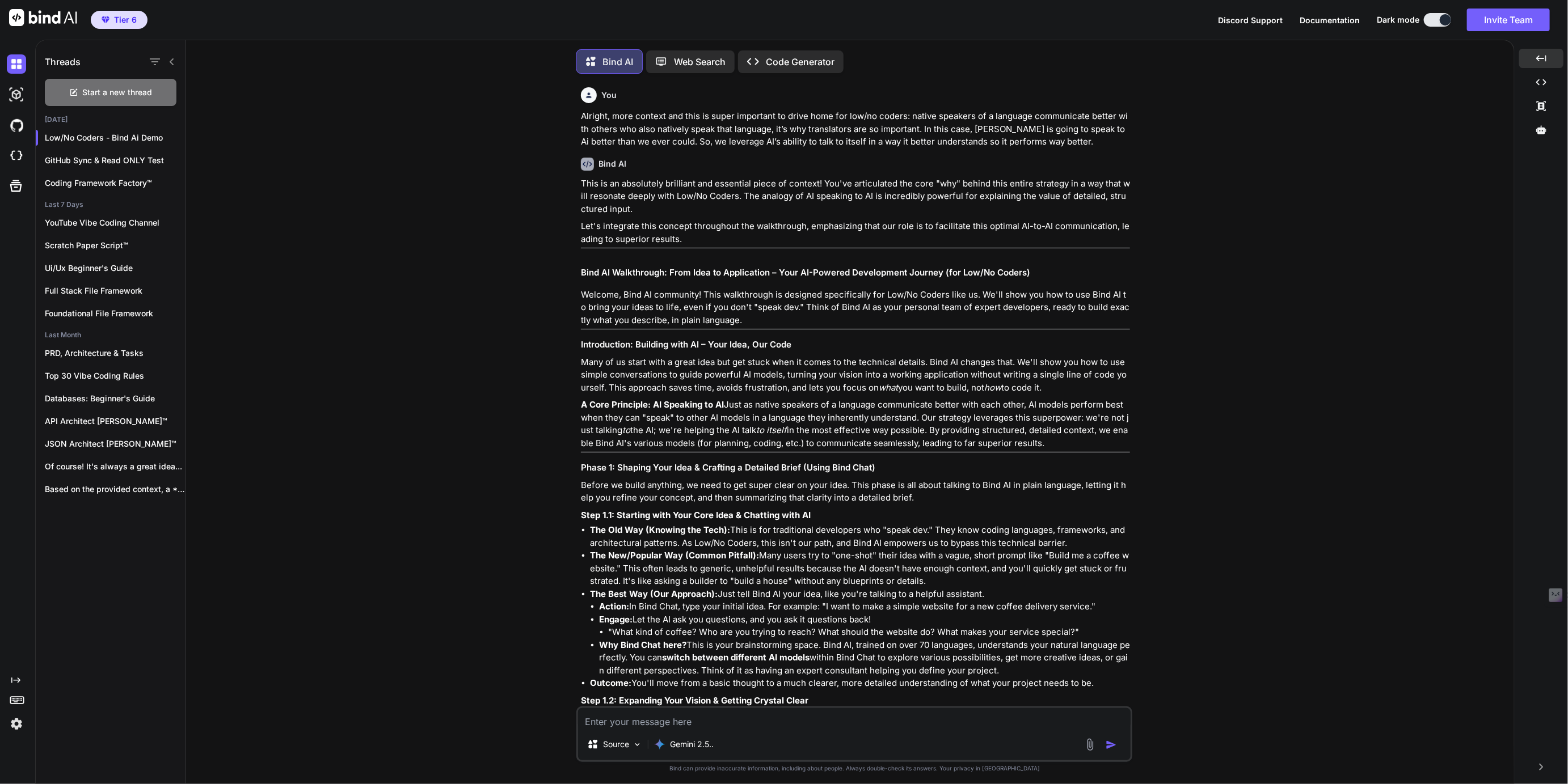
scroll to position [16616, 0]
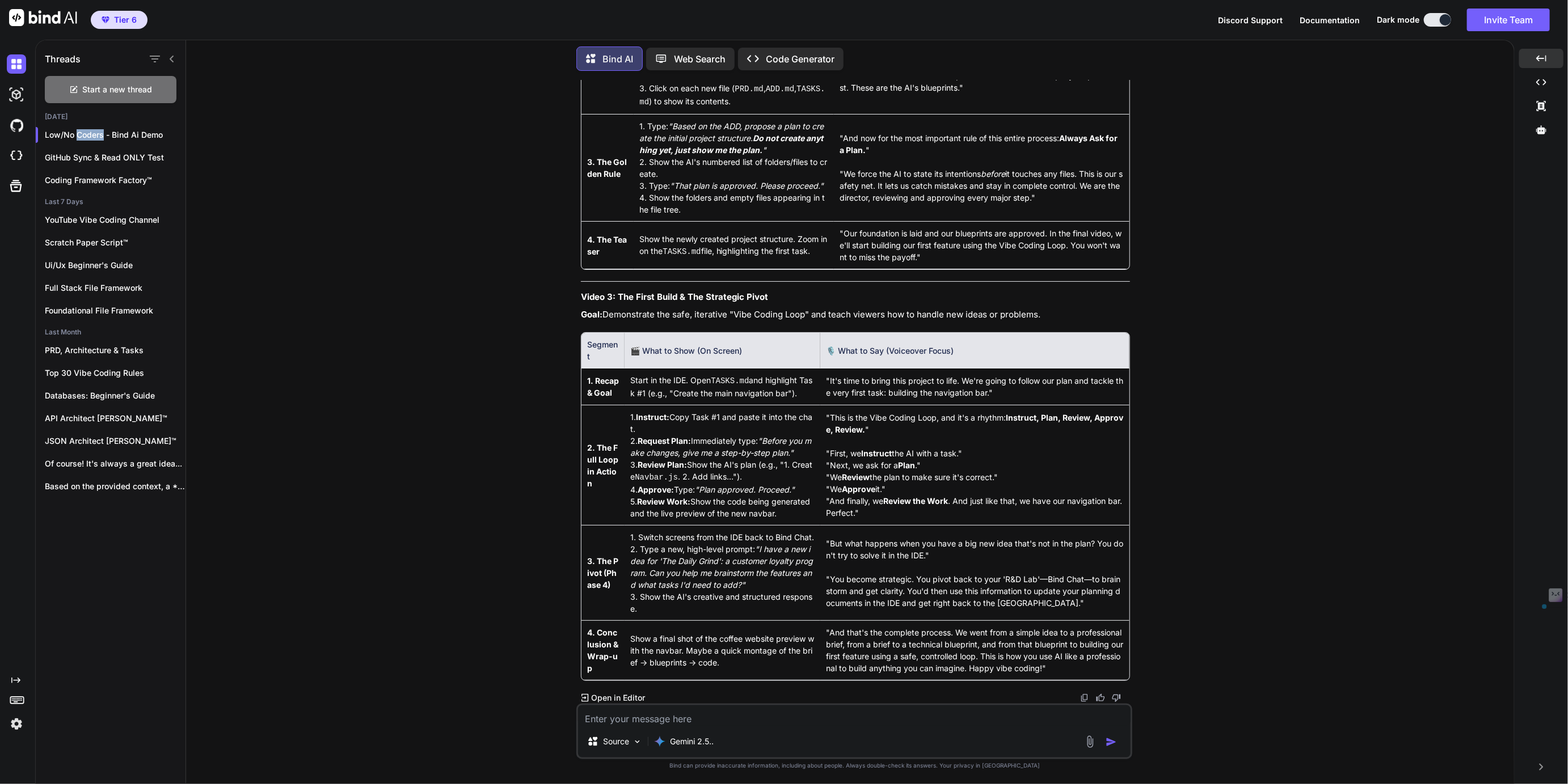
type textarea "x"
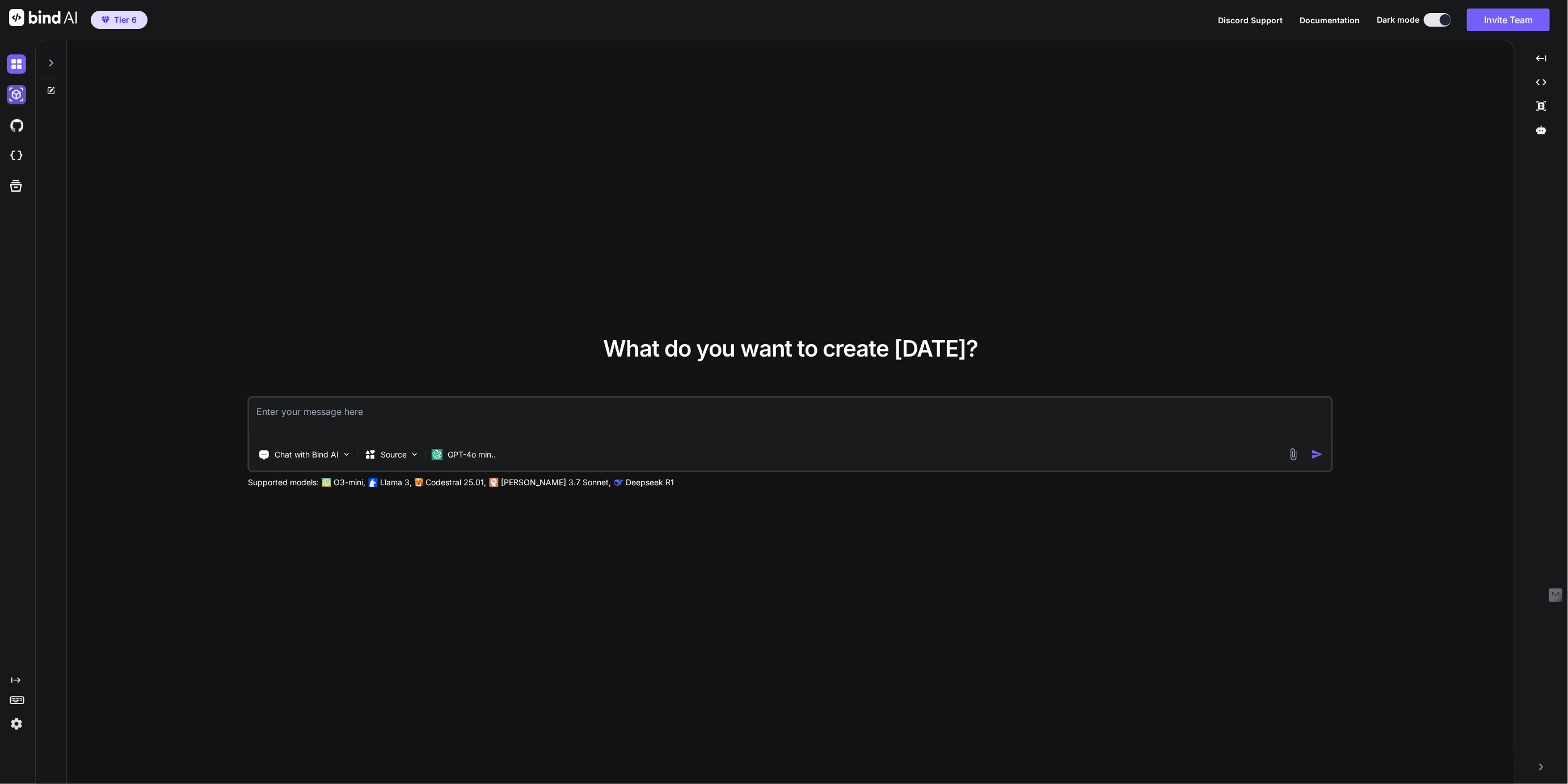
click at [14, 96] on img at bounding box center [16, 94] width 19 height 19
type textarea "x"
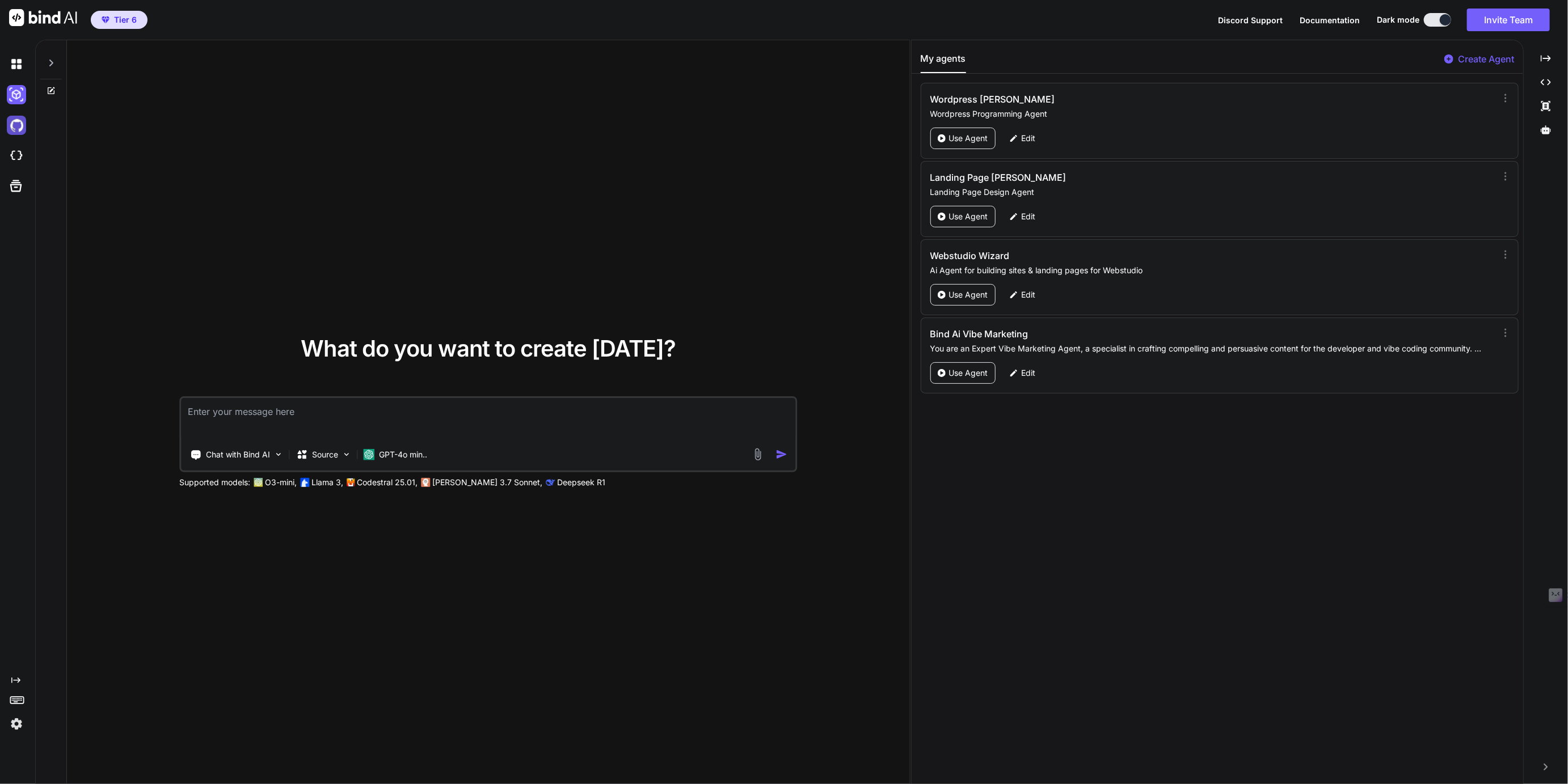
click at [18, 119] on img at bounding box center [16, 125] width 19 height 19
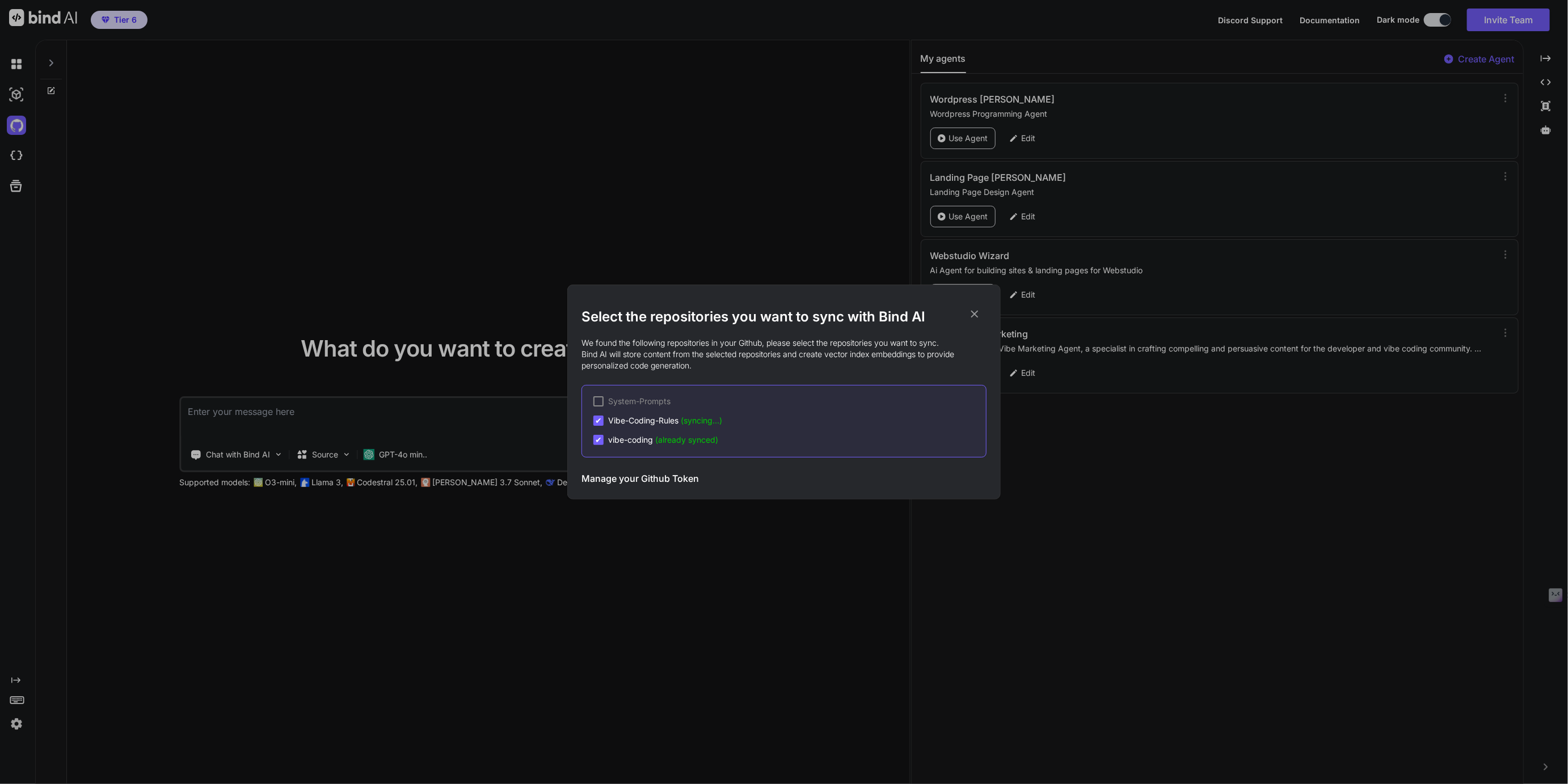
click at [21, 156] on div "Select the repositories you want to sync with Bind AI We found the following re…" at bounding box center [784, 392] width 1568 height 784
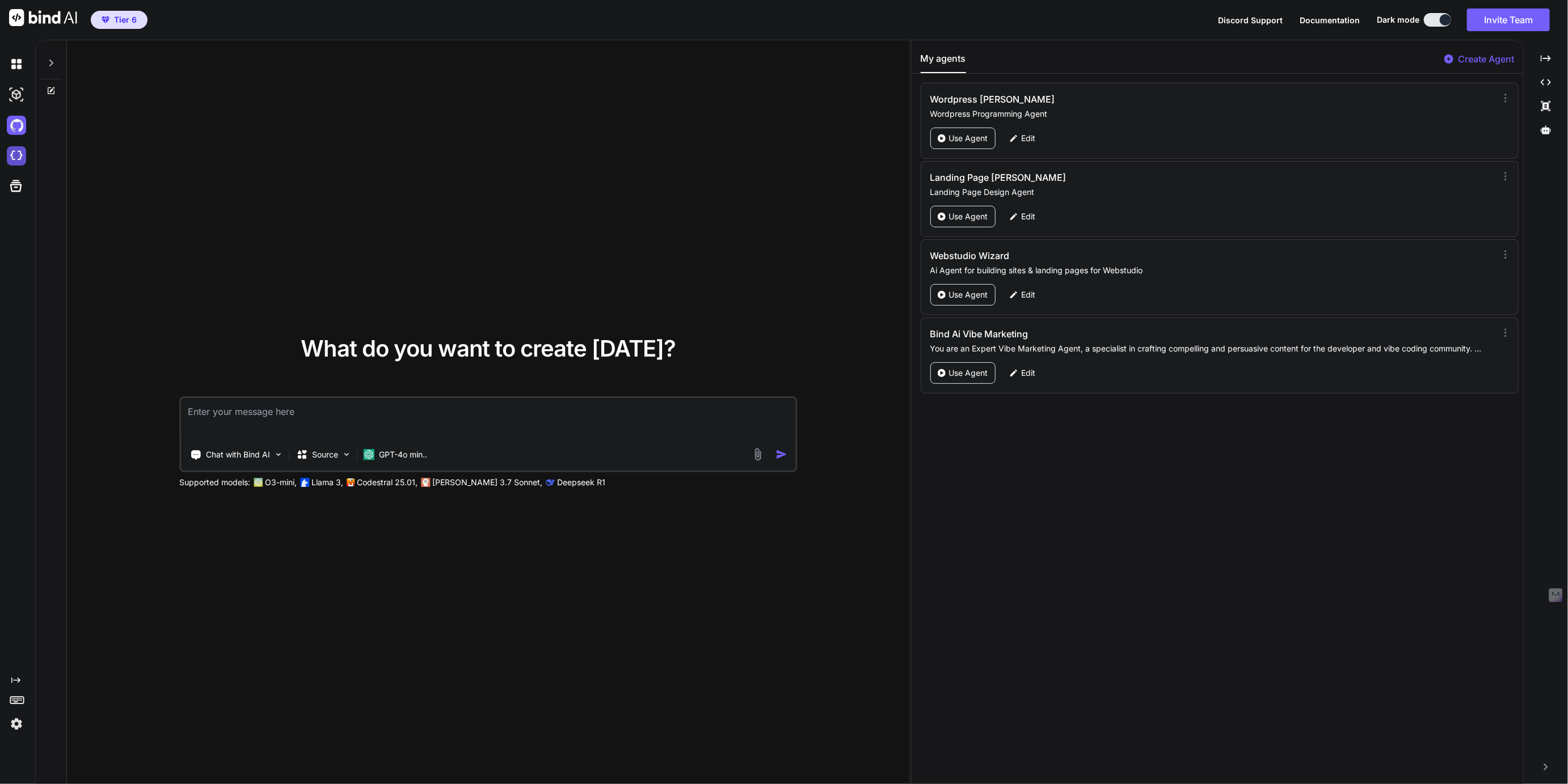
click at [11, 160] on img at bounding box center [16, 156] width 19 height 19
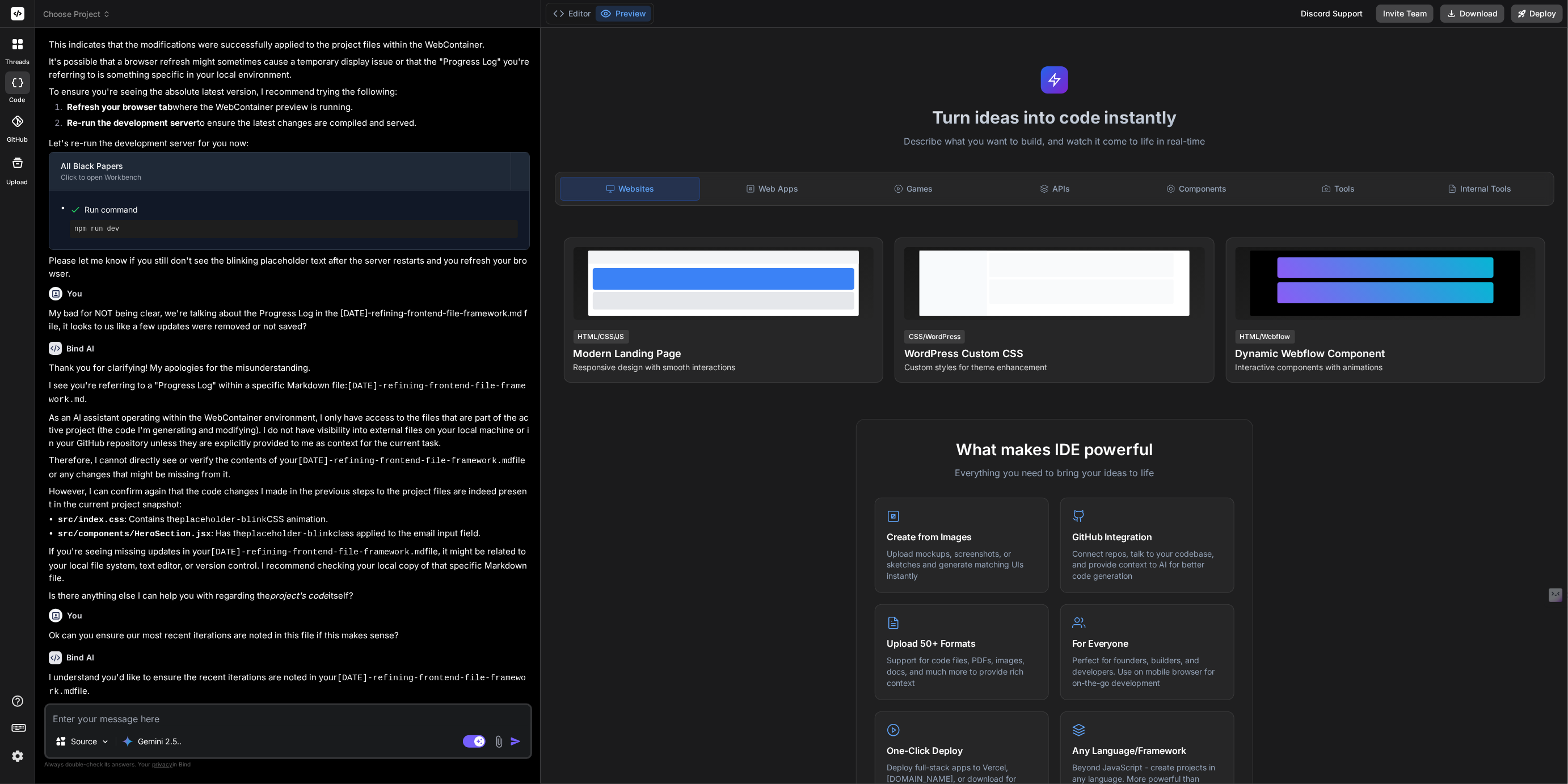
scroll to position [604, 0]
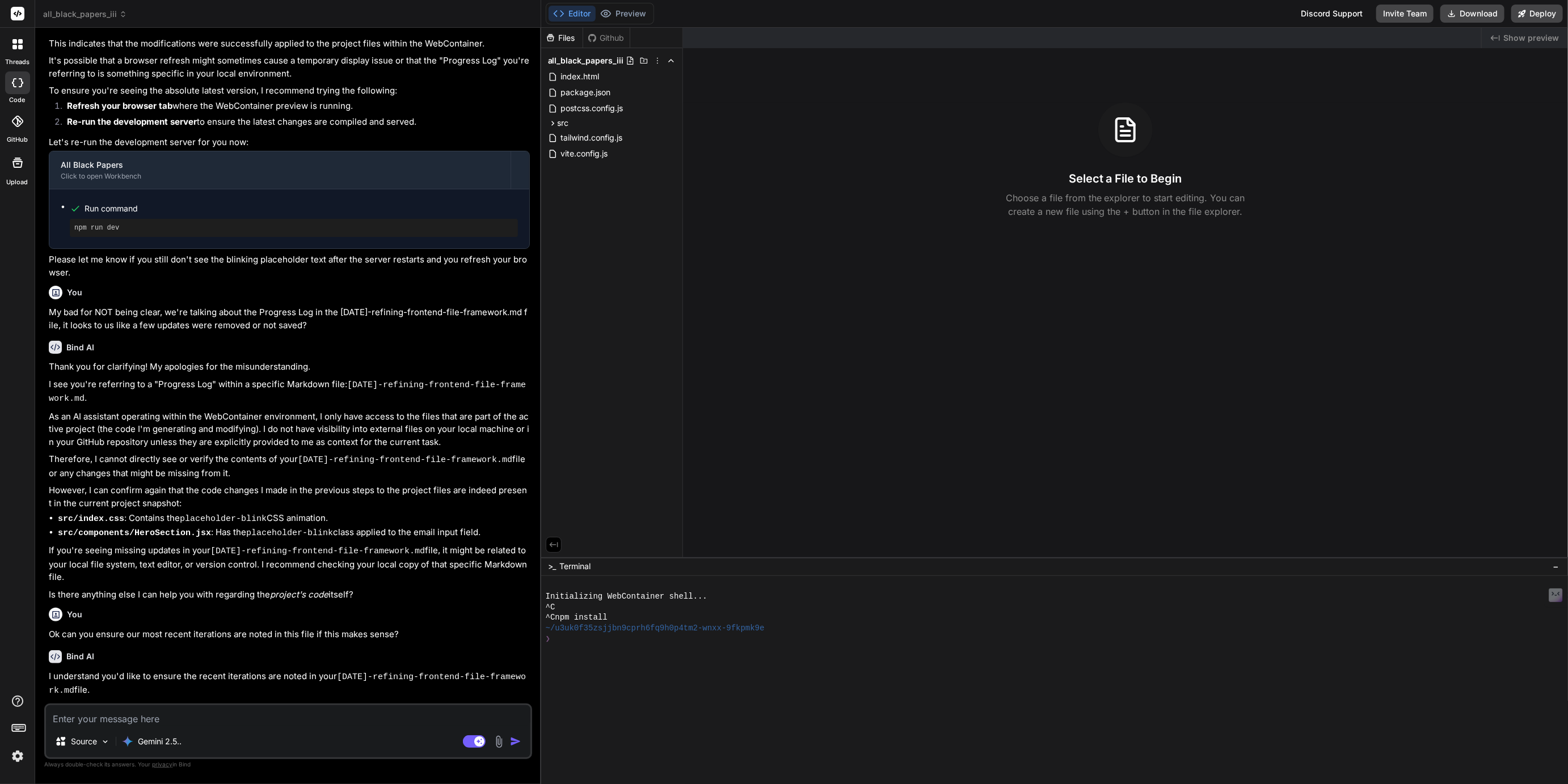
click at [87, 17] on span "all_black_papers_iii" at bounding box center [85, 14] width 84 height 11
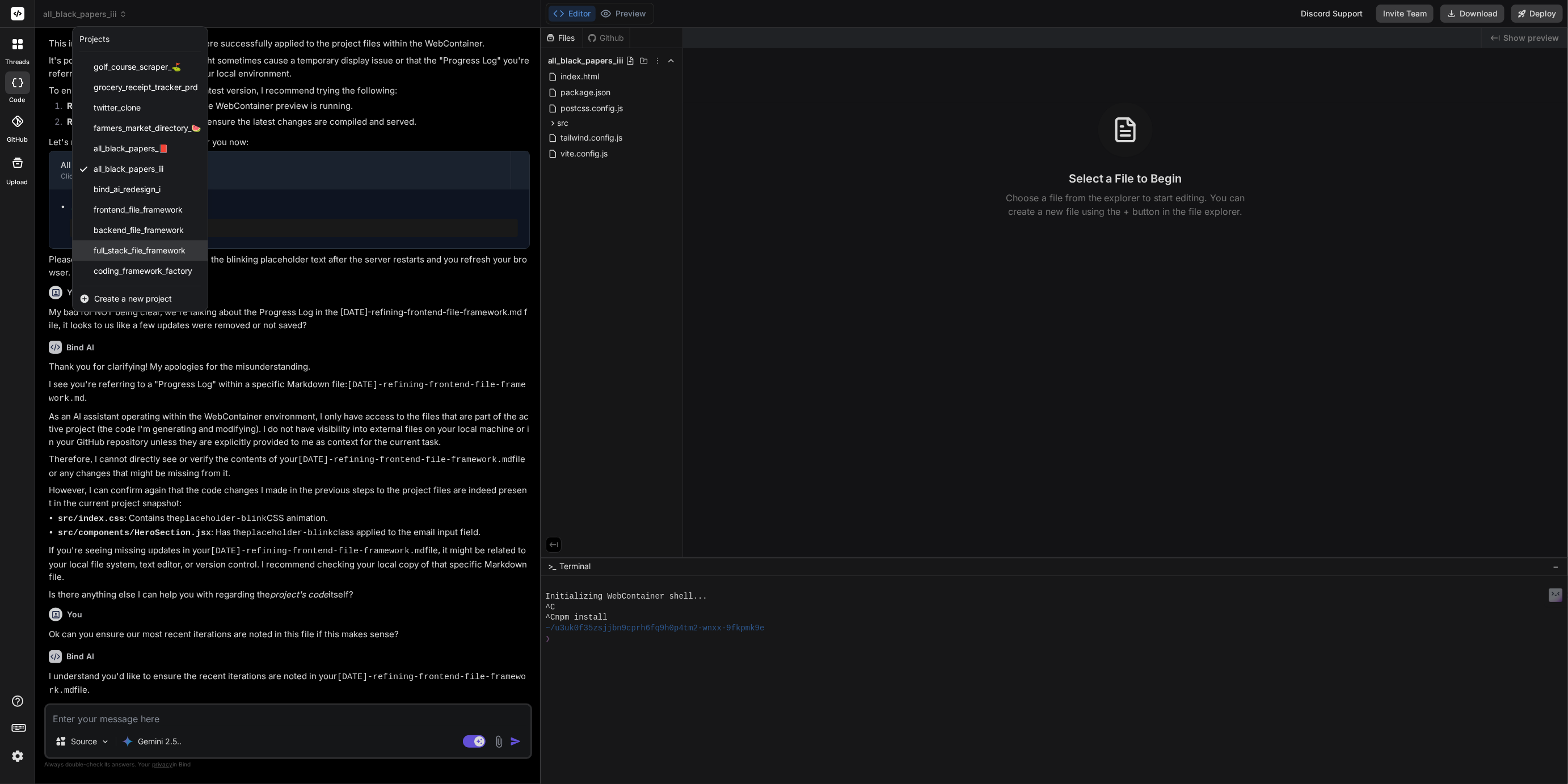
click at [166, 250] on span "full_stack_file_framework" at bounding box center [139, 251] width 92 height 11
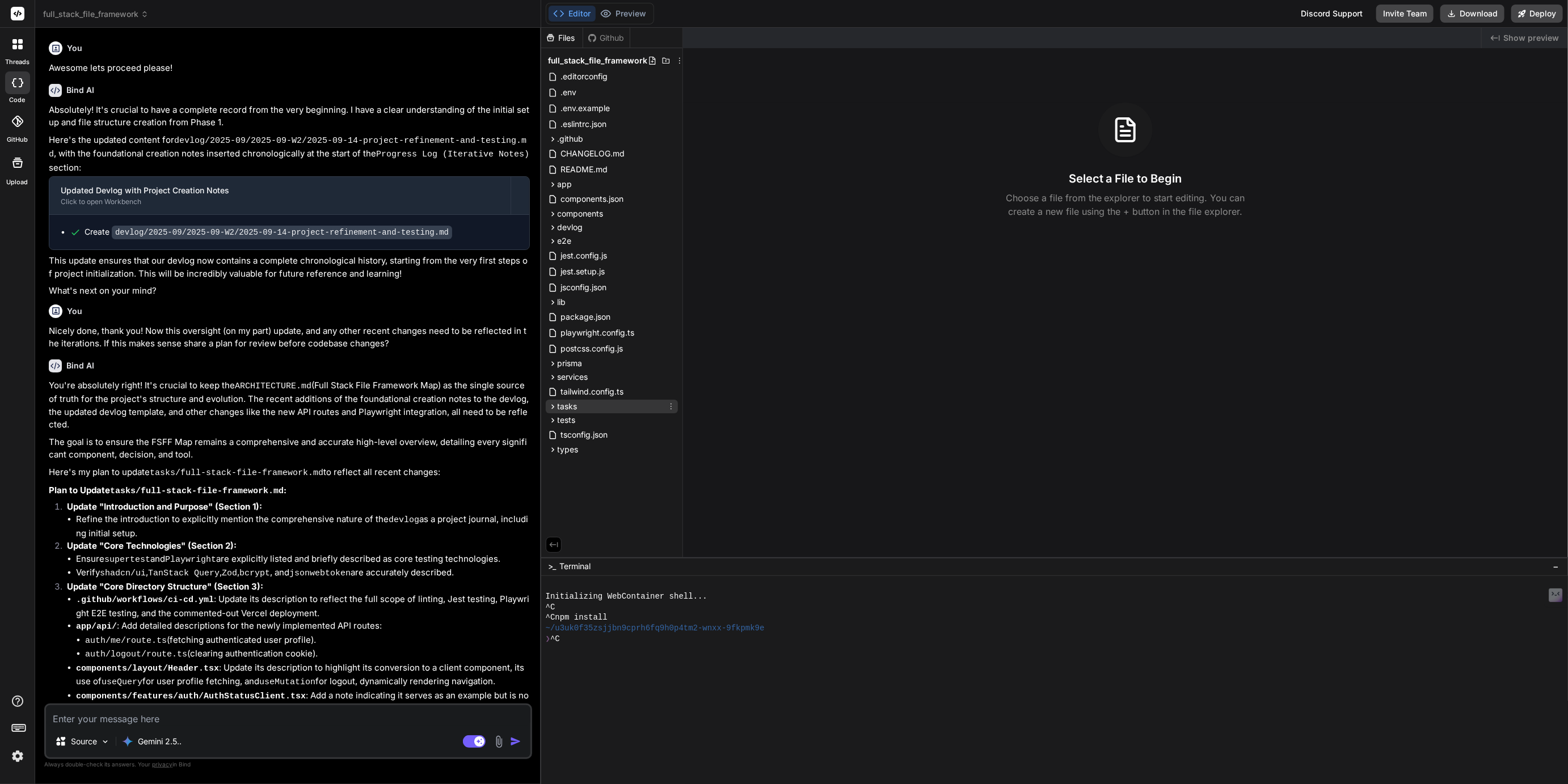
click at [554, 407] on icon at bounding box center [553, 406] width 9 height 9
click at [586, 422] on span "full-stack-file-framework.md" at bounding box center [623, 422] width 107 height 14
type textarea "x"
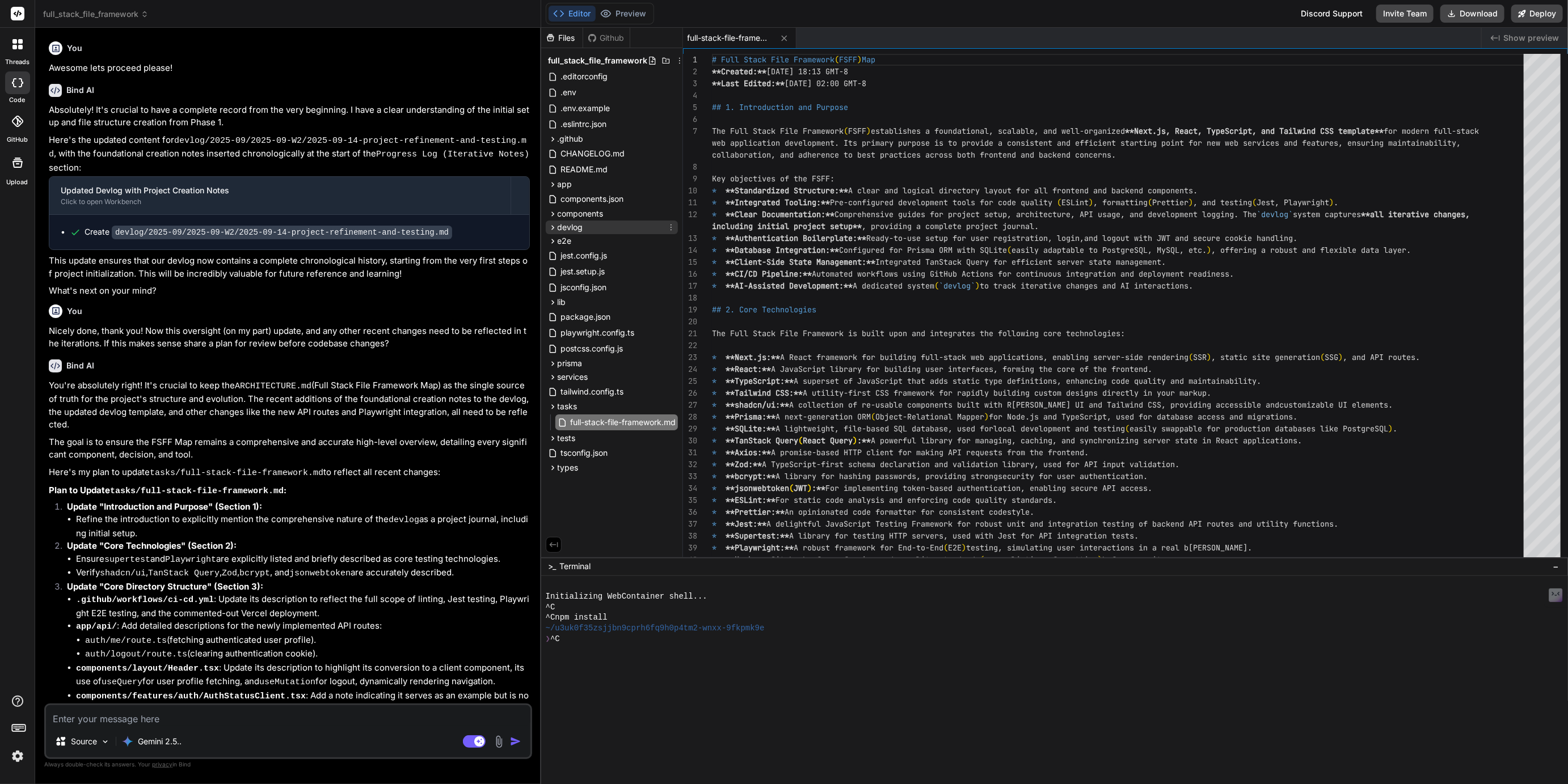
click at [550, 226] on icon at bounding box center [553, 228] width 9 height 9
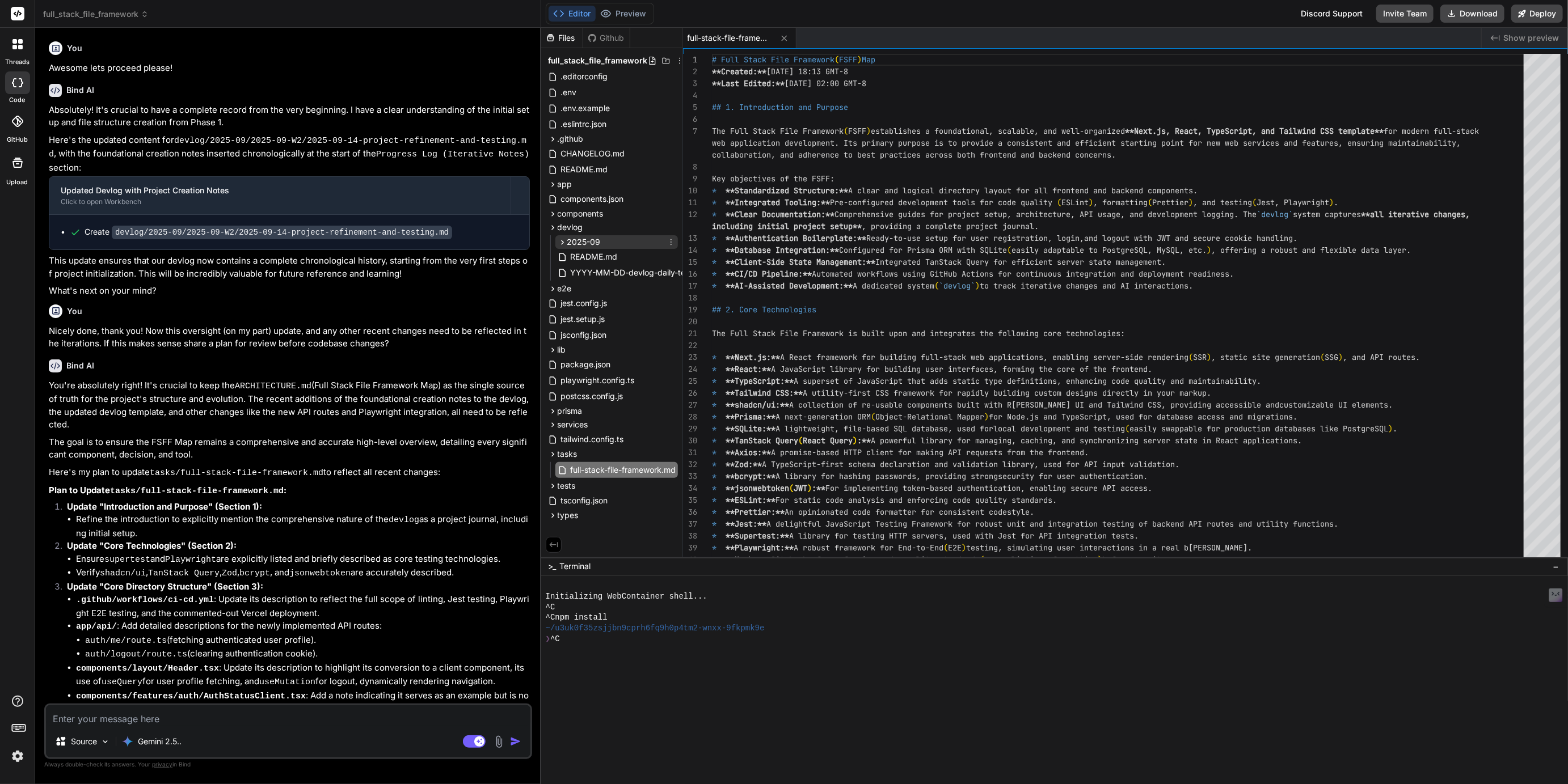
click at [562, 243] on icon at bounding box center [562, 243] width 9 height 9
click at [570, 258] on icon at bounding box center [572, 257] width 9 height 9
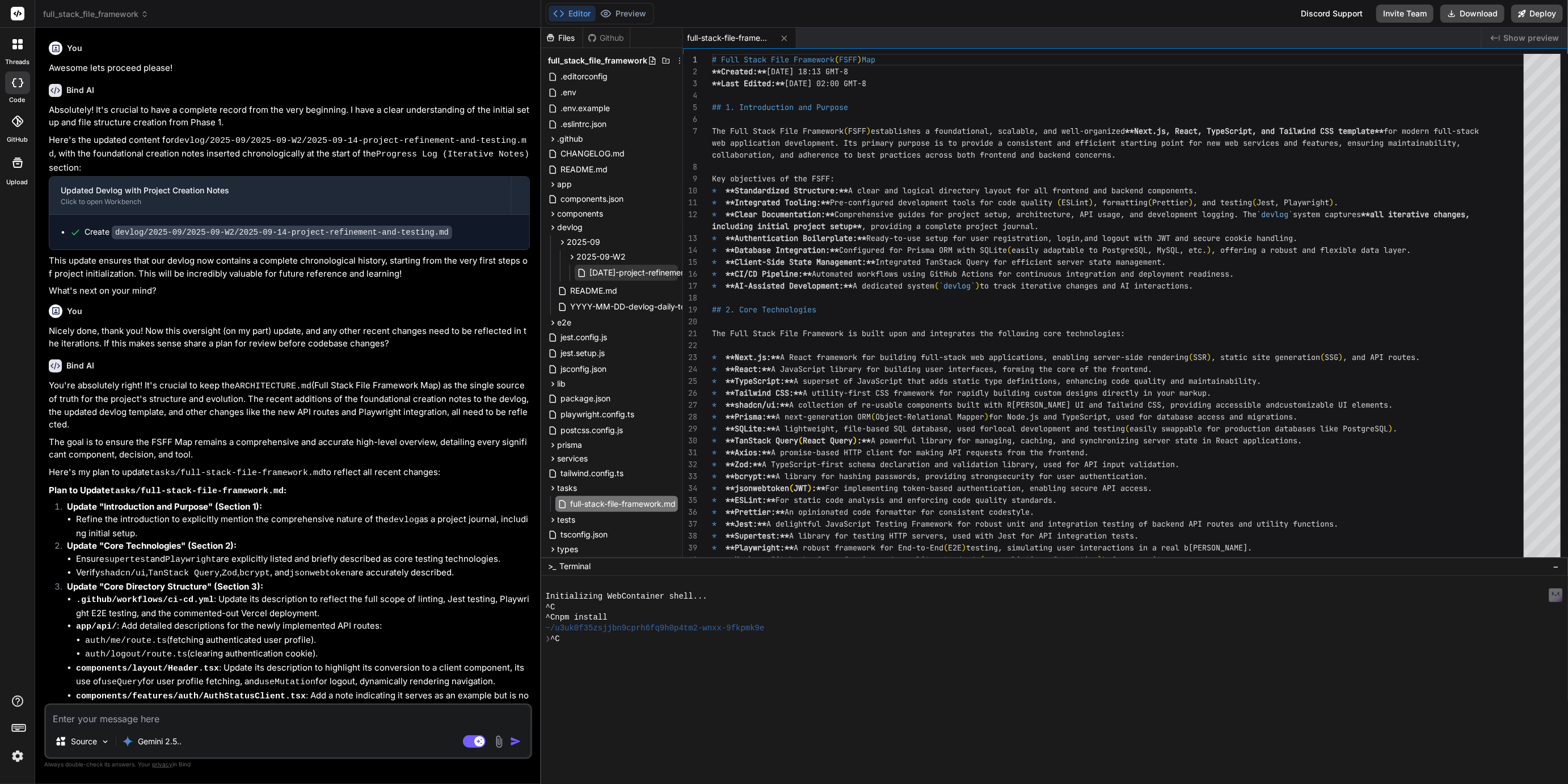
click at [594, 272] on span "2025-09-14-project-refinement-and-testing.md" at bounding box center [669, 272] width 162 height 14
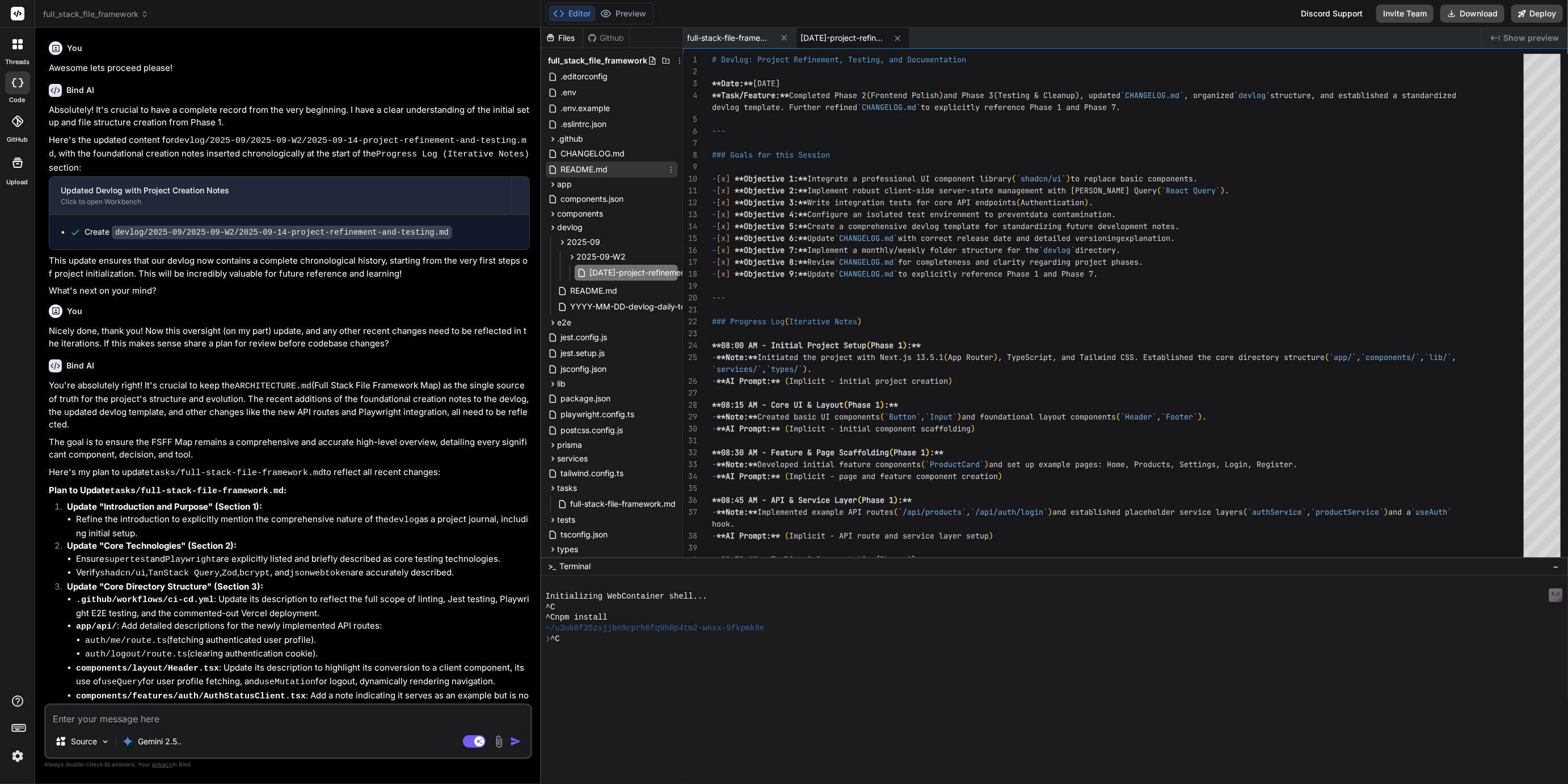
click at [581, 164] on span "README.md" at bounding box center [584, 169] width 49 height 14
type textarea "* [Next.js Documentation](https://nextjs.org/docs) - learn about Next.js featur…"
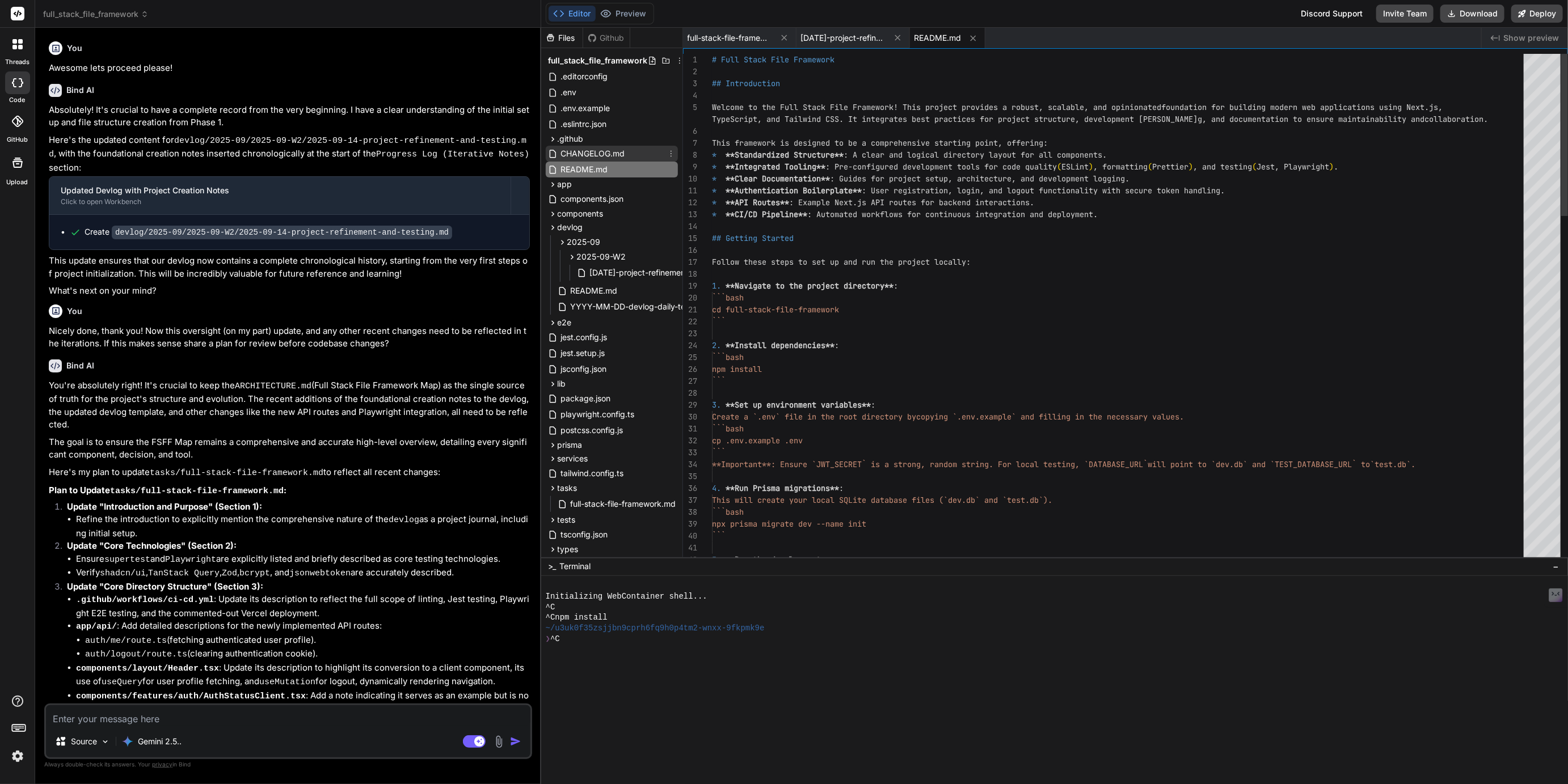
type textarea "x"
click at [585, 153] on span "CHANGELOG.md" at bounding box center [593, 154] width 67 height 14
type textarea "detailing strategic considerations for internationalization, accessibility, per…"
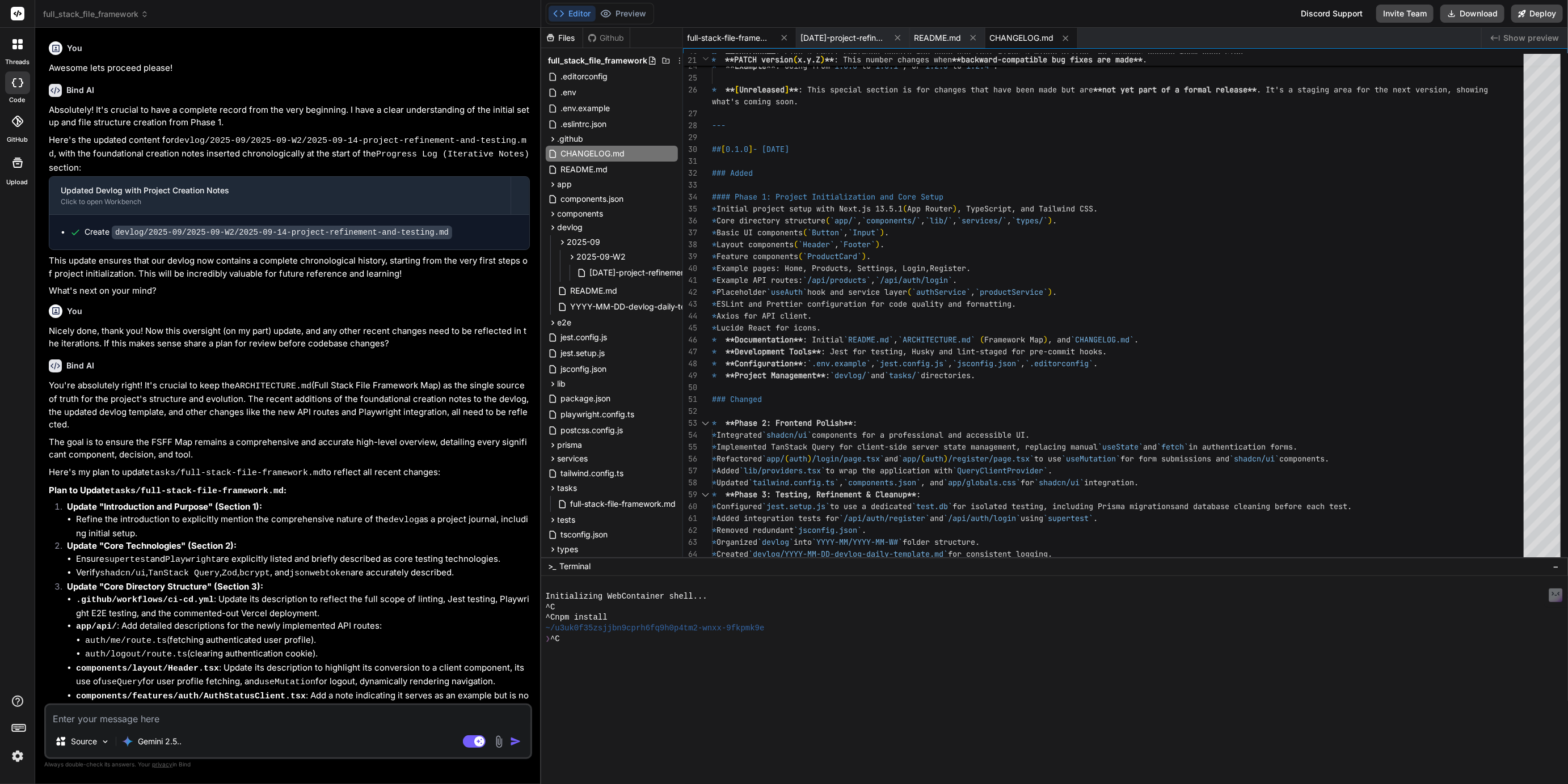
click at [760, 37] on span "full-stack-file-framework.md" at bounding box center [730, 38] width 85 height 11
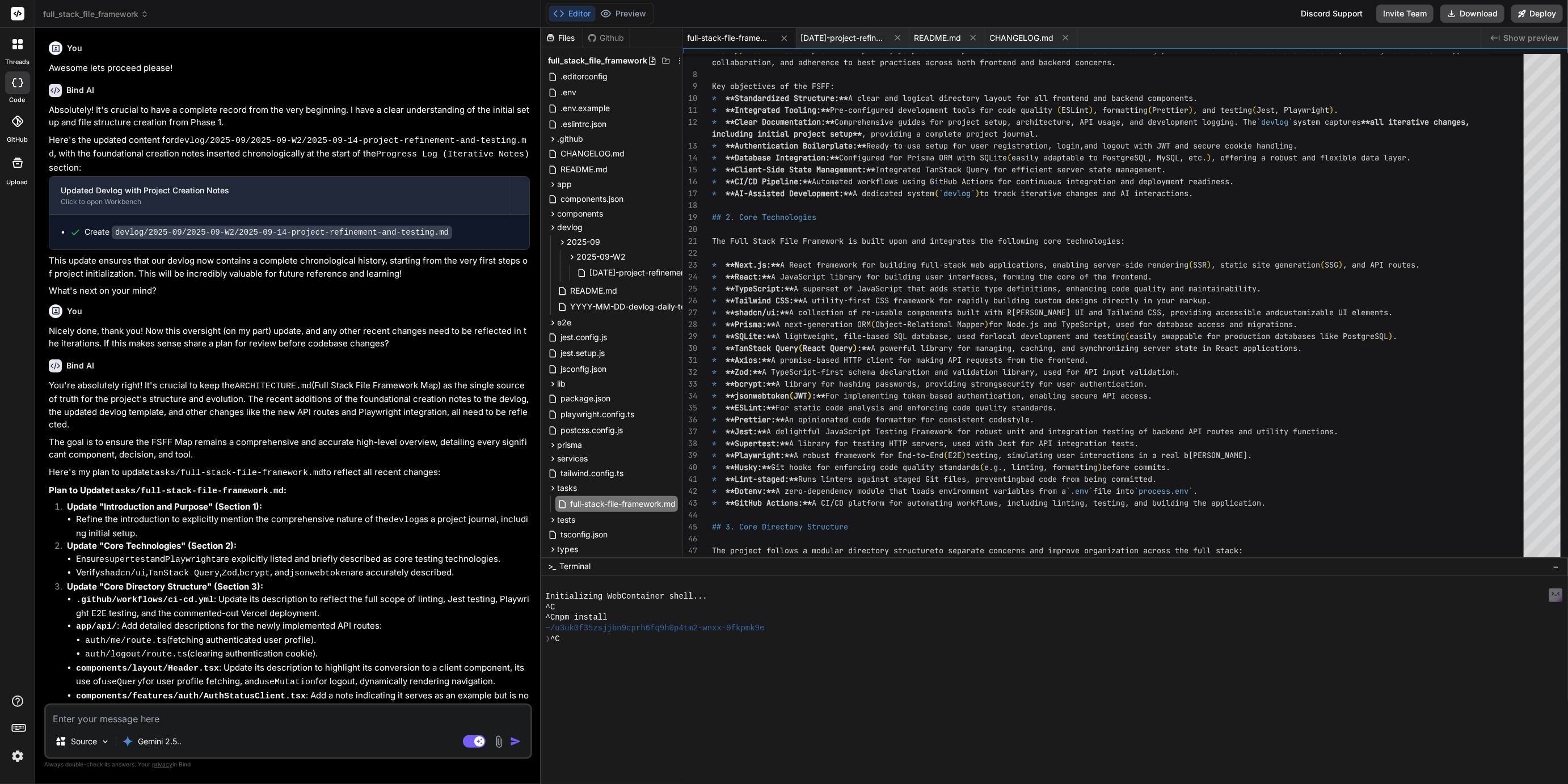
click at [96, 15] on span "full_stack_file_framework" at bounding box center [96, 14] width 106 height 11
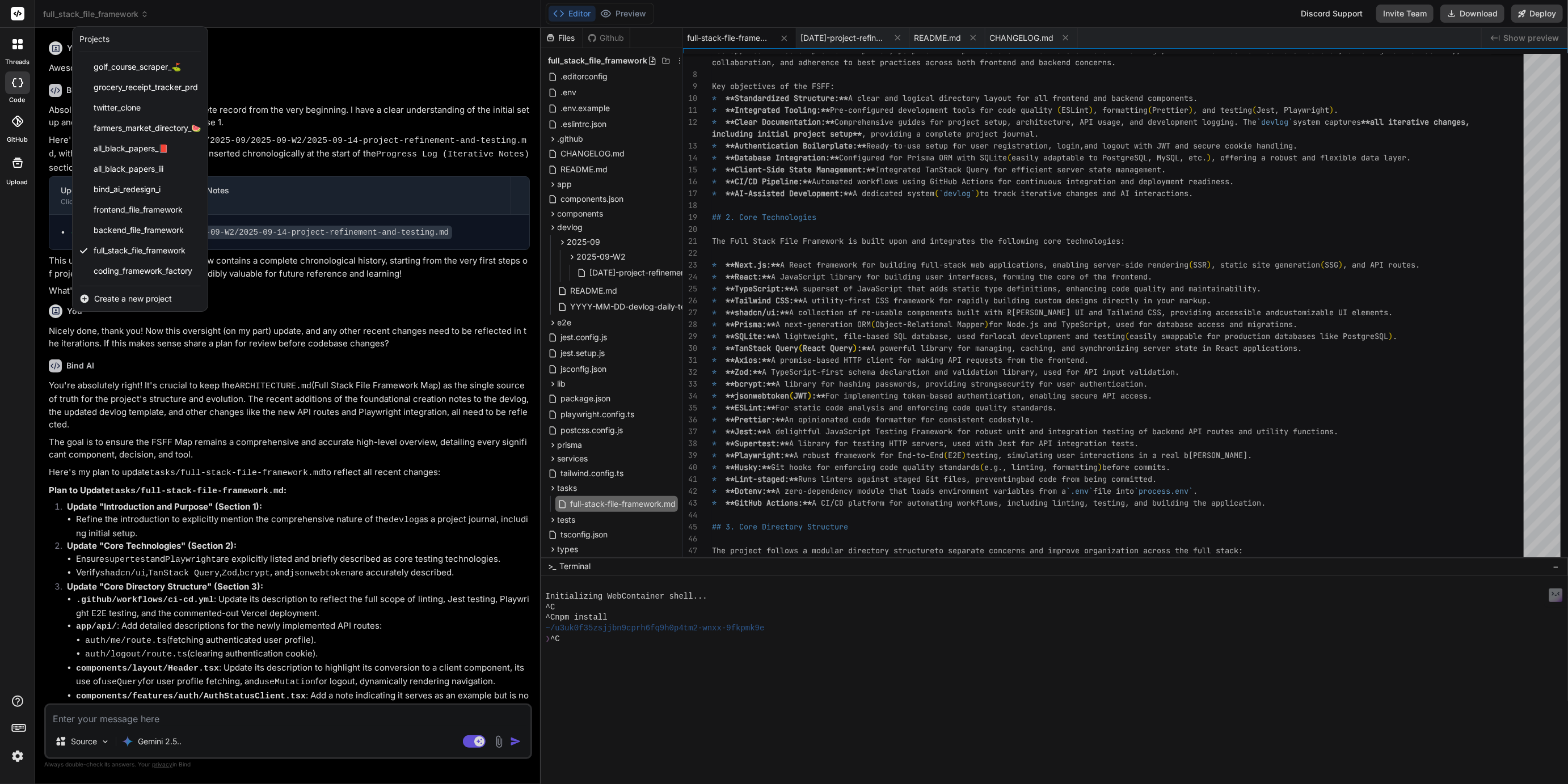
click at [802, 194] on div at bounding box center [784, 392] width 1568 height 784
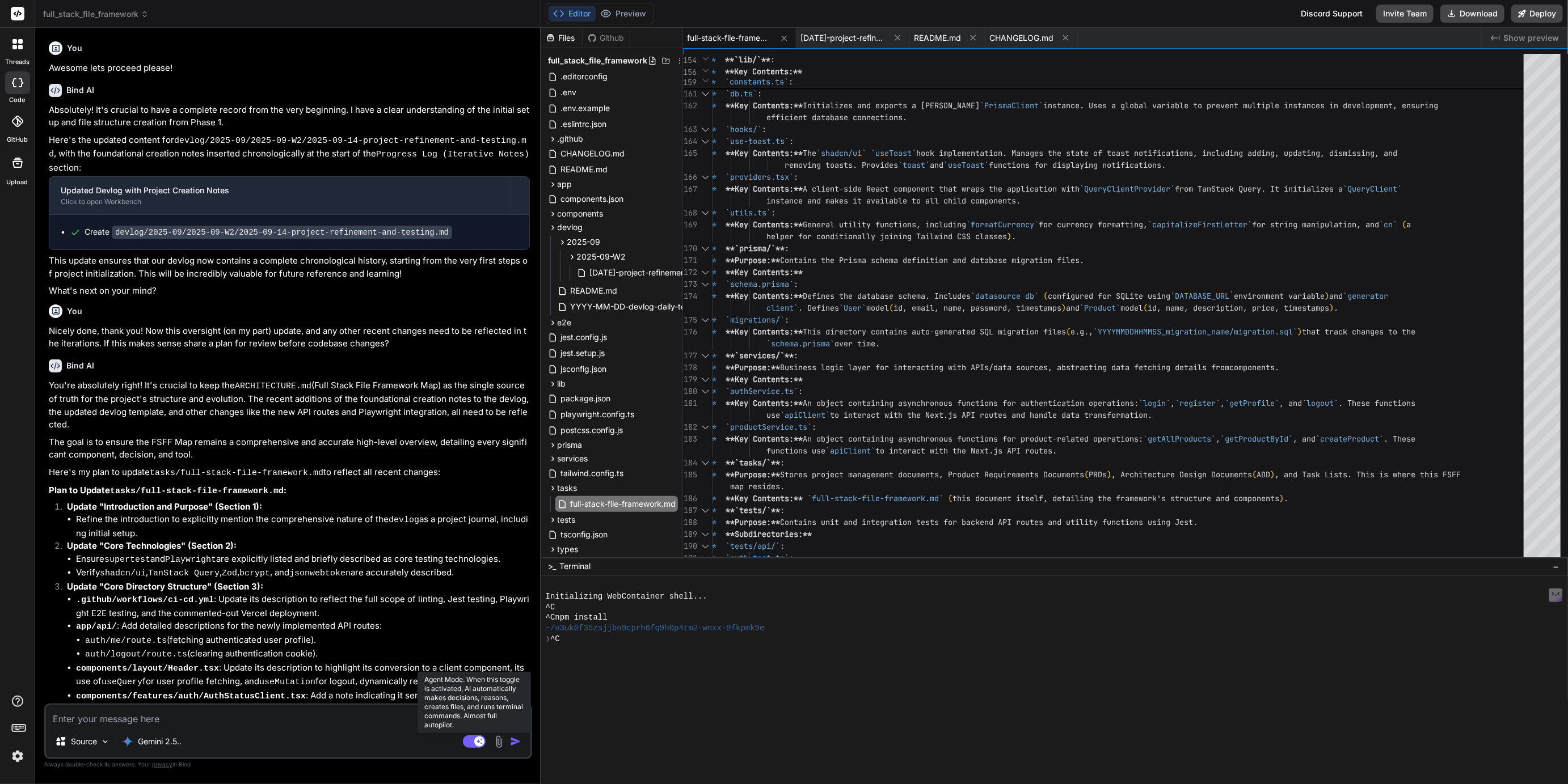
click at [475, 739] on rect at bounding box center [479, 741] width 10 height 10
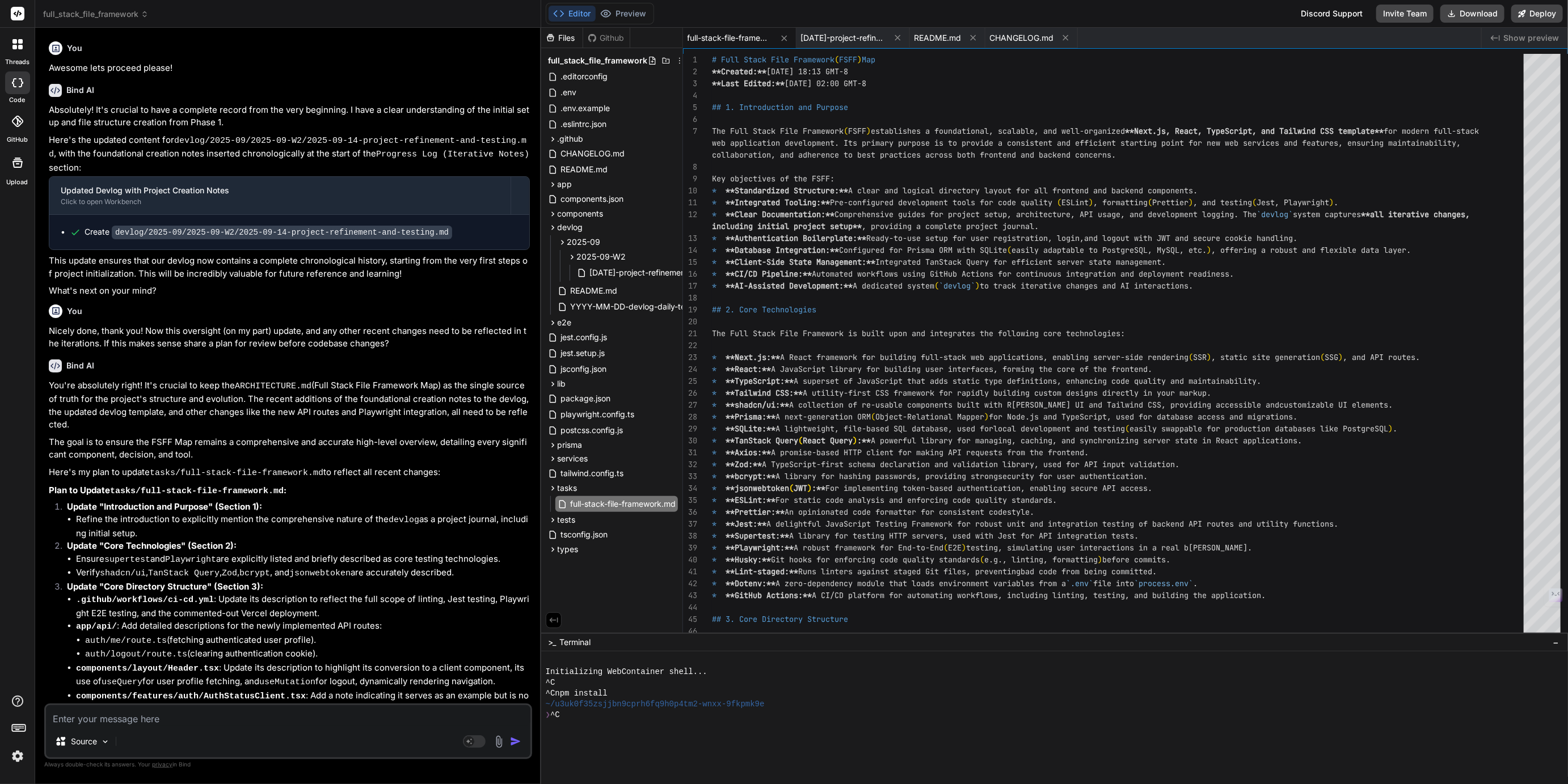
drag, startPoint x: 954, startPoint y: 558, endPoint x: 972, endPoint y: 801, distance: 243.7
click at [972, 784] on html "threads code GitHub Upload full_stack_file_framework Created with Pixso. Bind A…" at bounding box center [784, 392] width 1568 height 784
click at [89, 12] on span "full_stack_file_framework" at bounding box center [96, 14] width 106 height 11
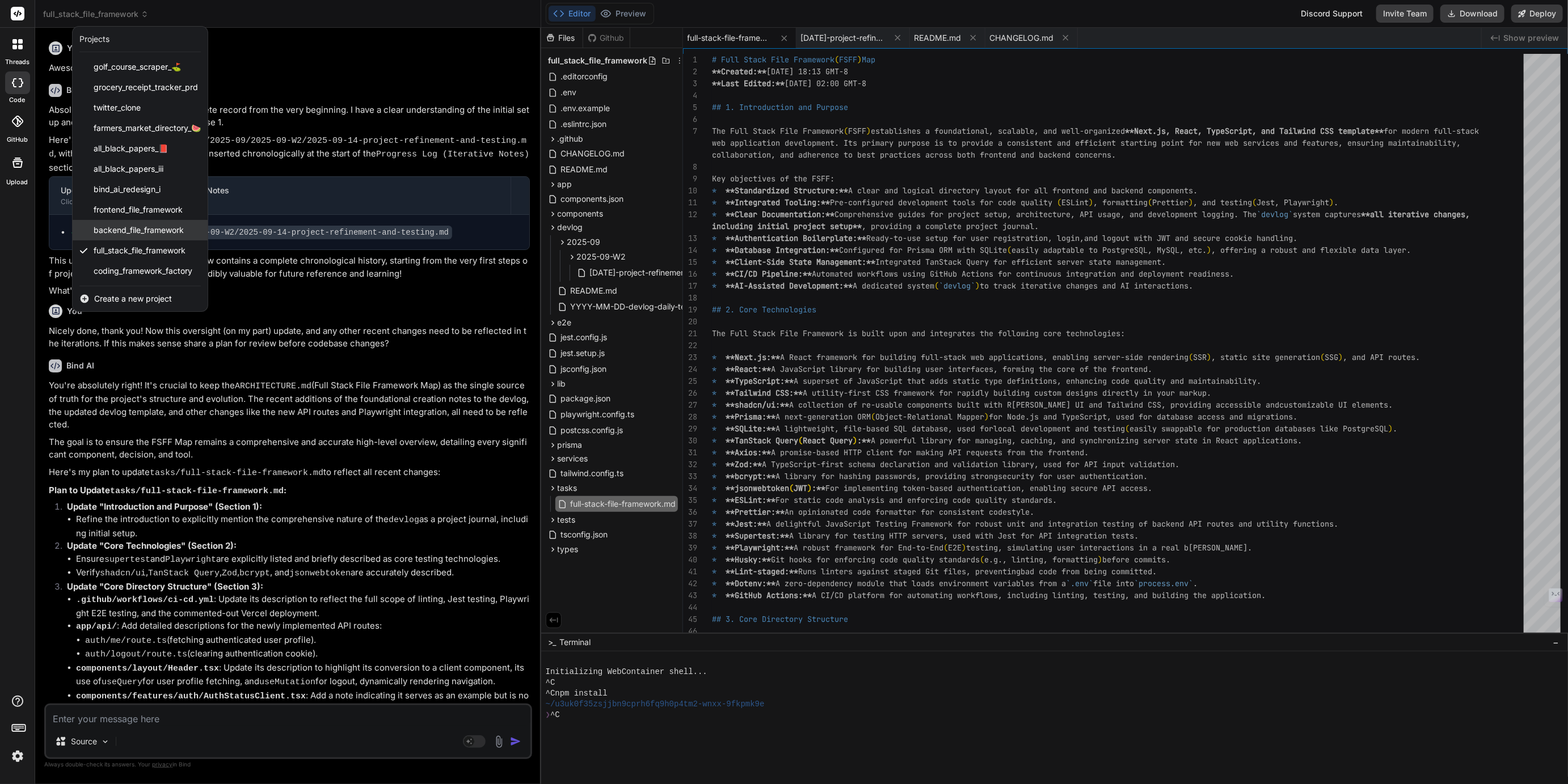
click at [143, 230] on span "backend_file_framework" at bounding box center [138, 230] width 90 height 11
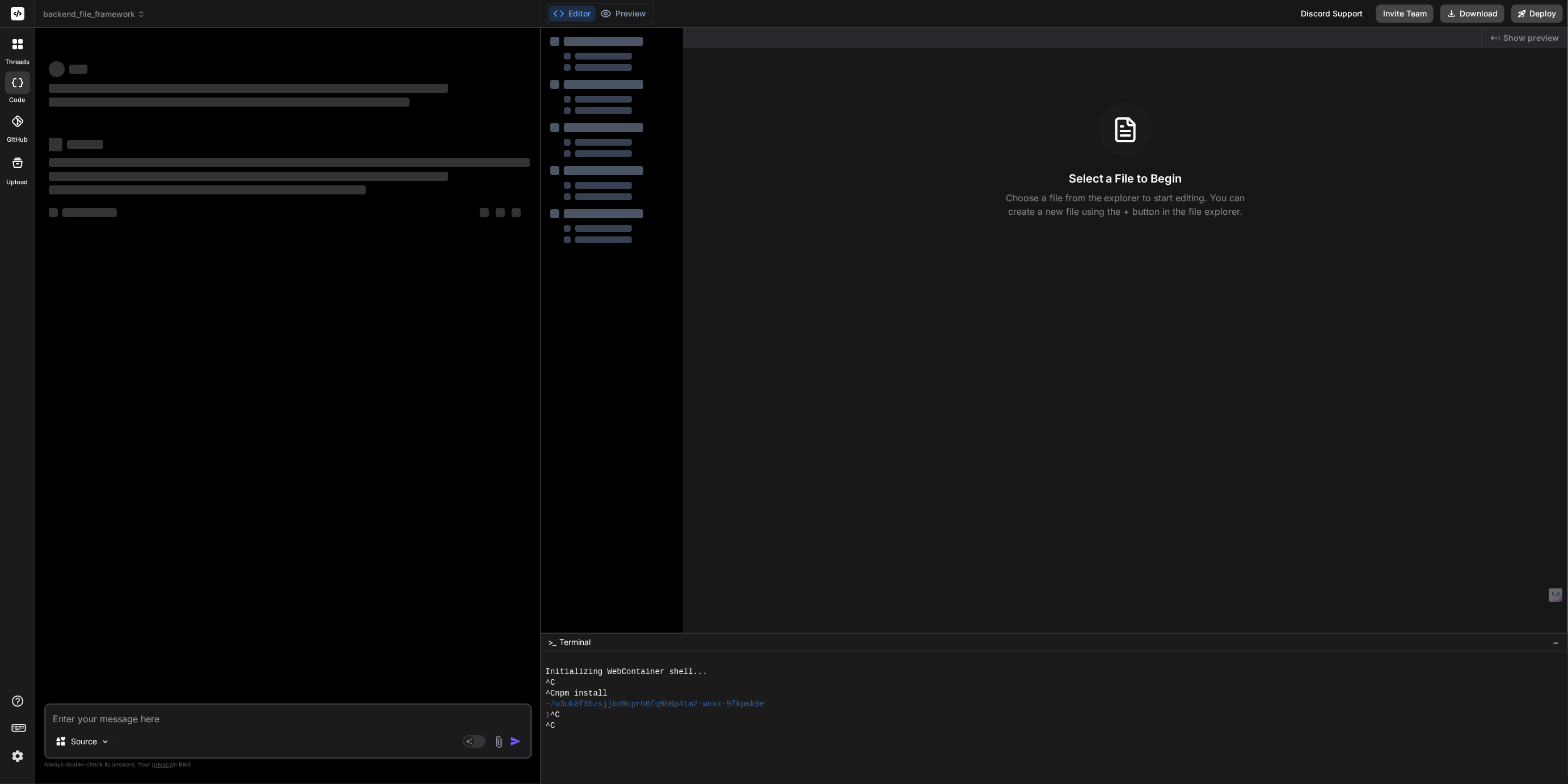
type textarea "x"
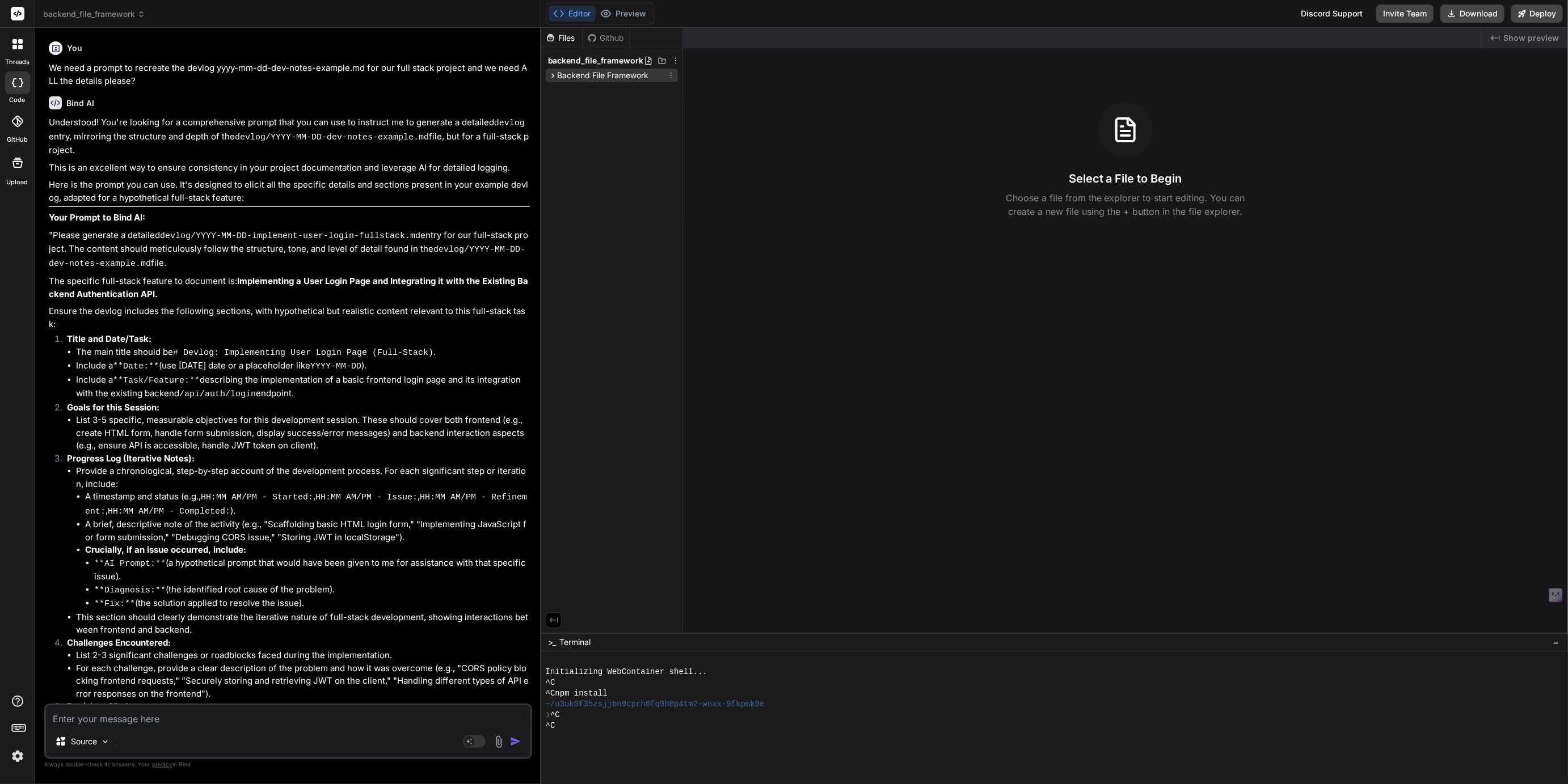
click at [604, 77] on span "Backend File Framework" at bounding box center [603, 75] width 92 height 11
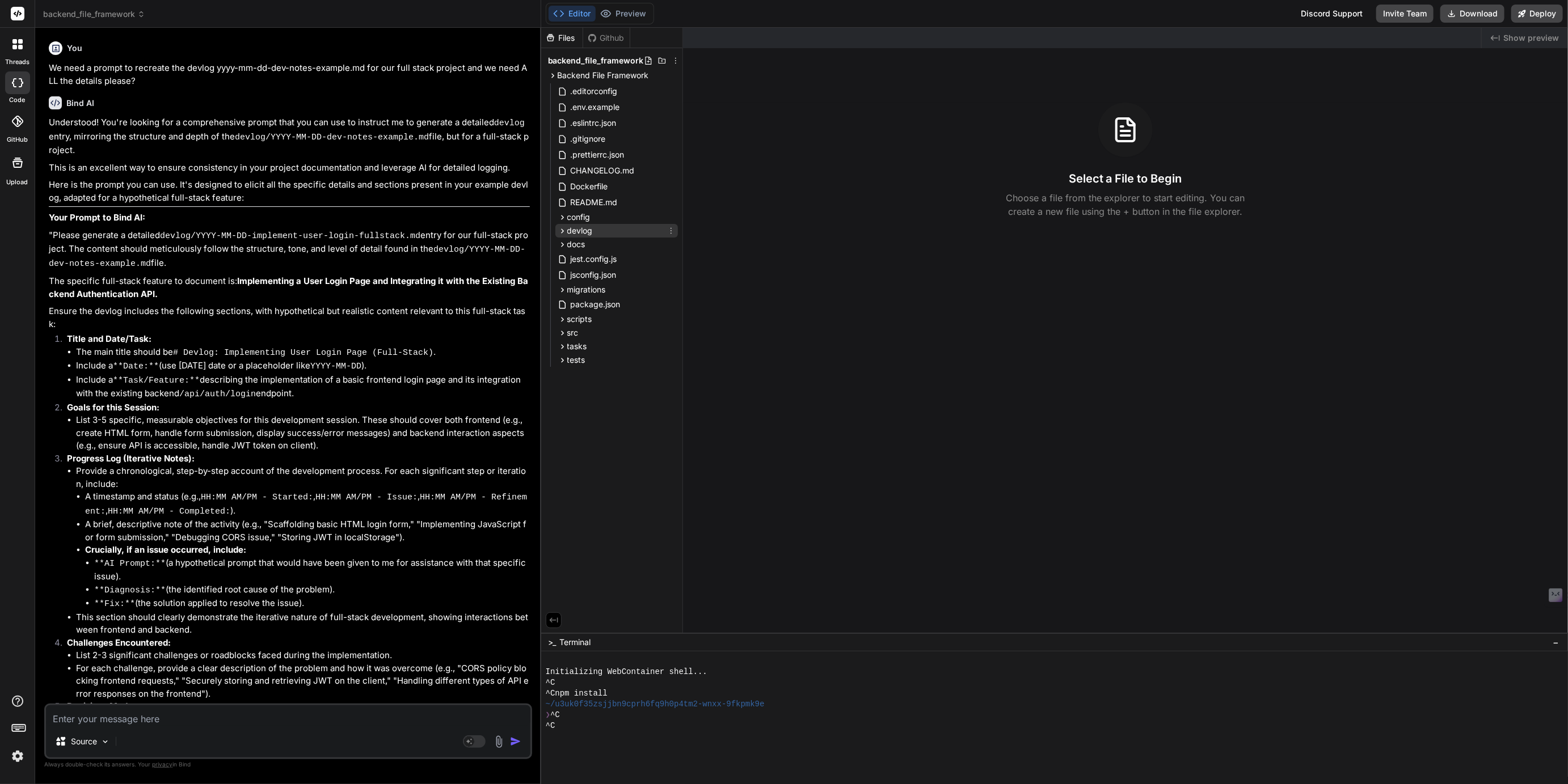
click at [573, 232] on span "devlog" at bounding box center [580, 230] width 26 height 11
click at [572, 380] on span "tasks" at bounding box center [577, 379] width 19 height 11
click at [567, 363] on span "src" at bounding box center [573, 365] width 11 height 11
click at [602, 541] on span "backend-file-framework-map.md" at bounding box center [642, 537] width 126 height 14
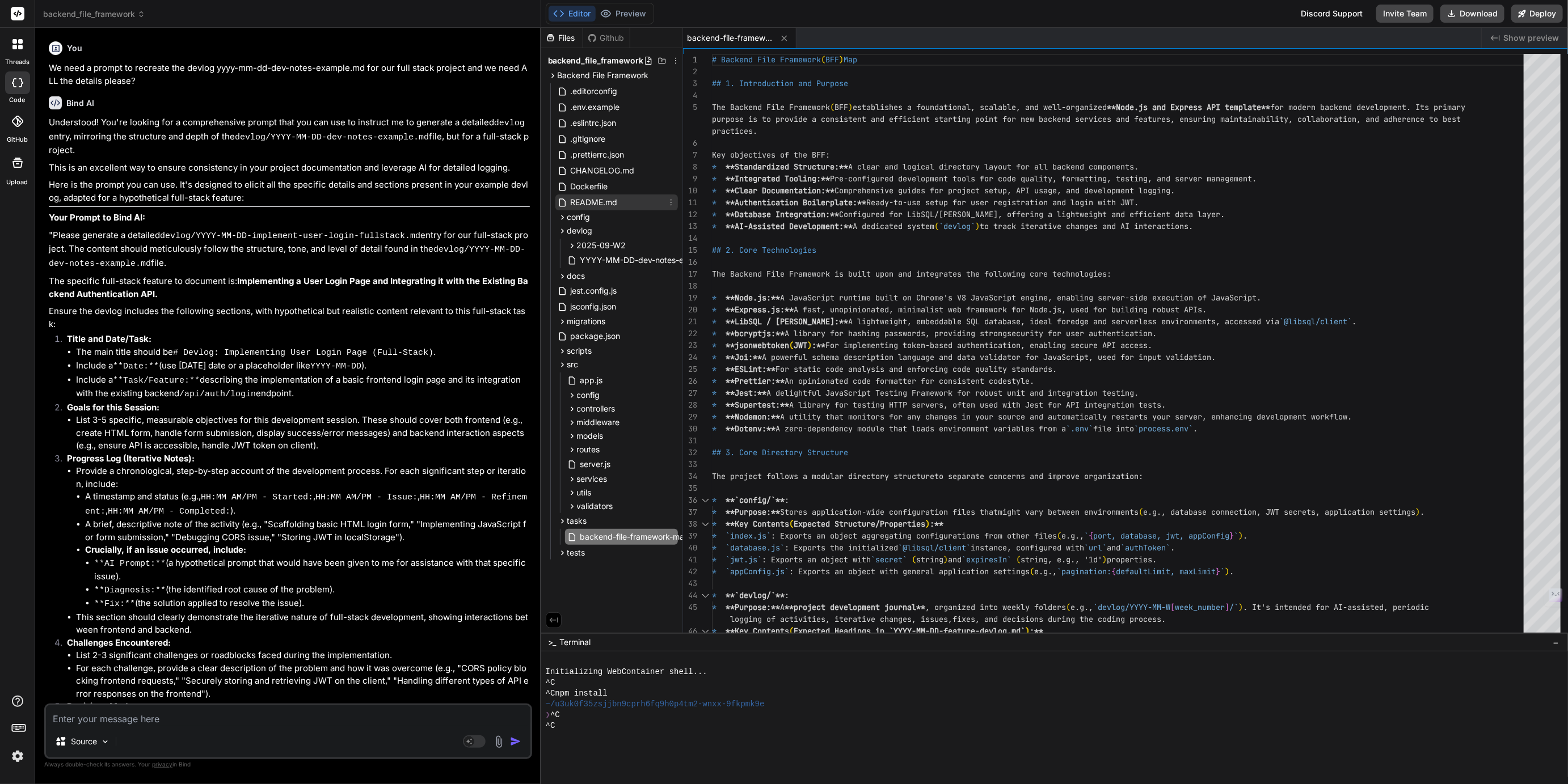
click at [594, 200] on span "README.md" at bounding box center [593, 202] width 49 height 14
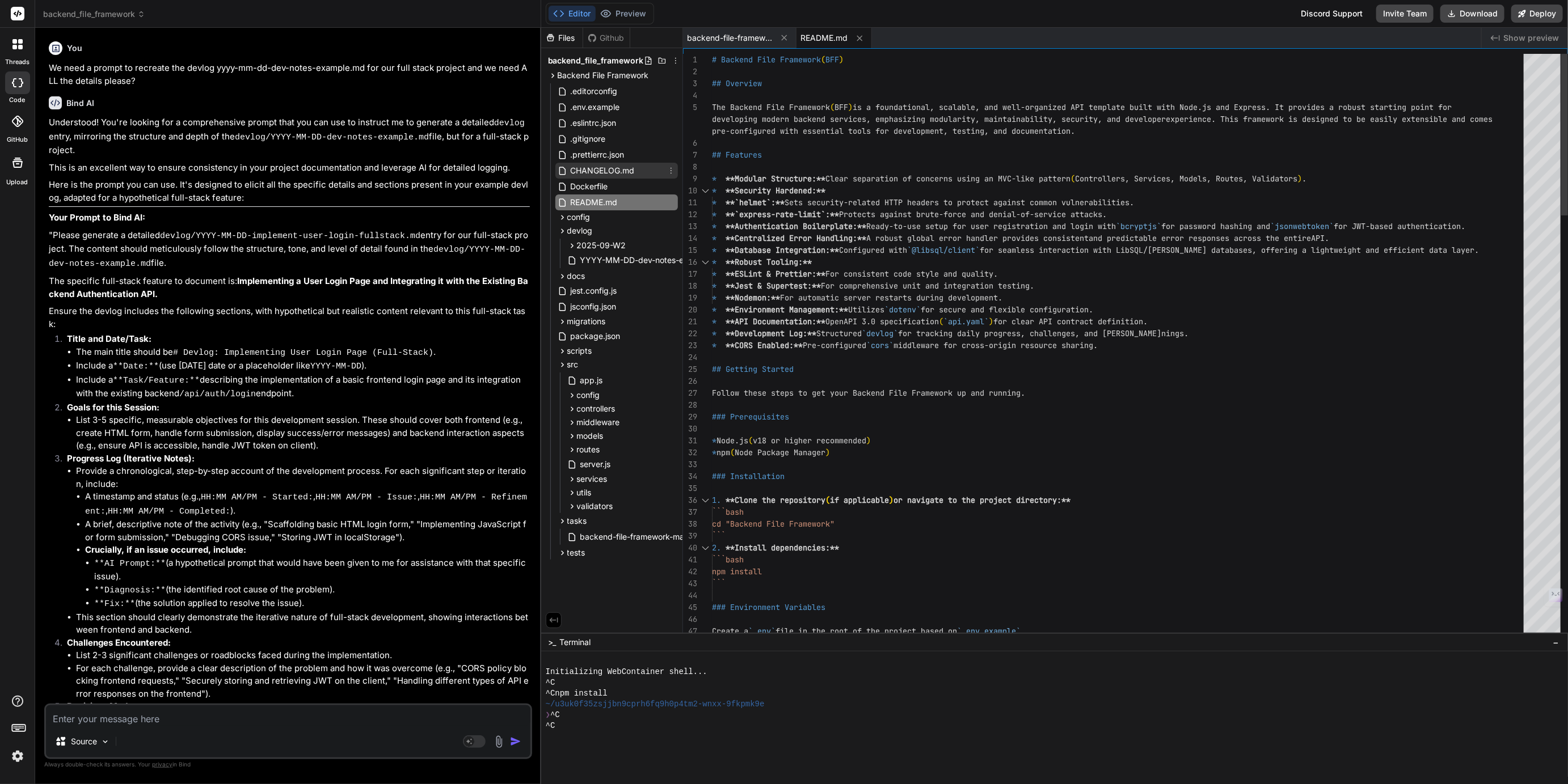
click at [593, 166] on span "CHANGELOG.md" at bounding box center [603, 170] width 67 height 14
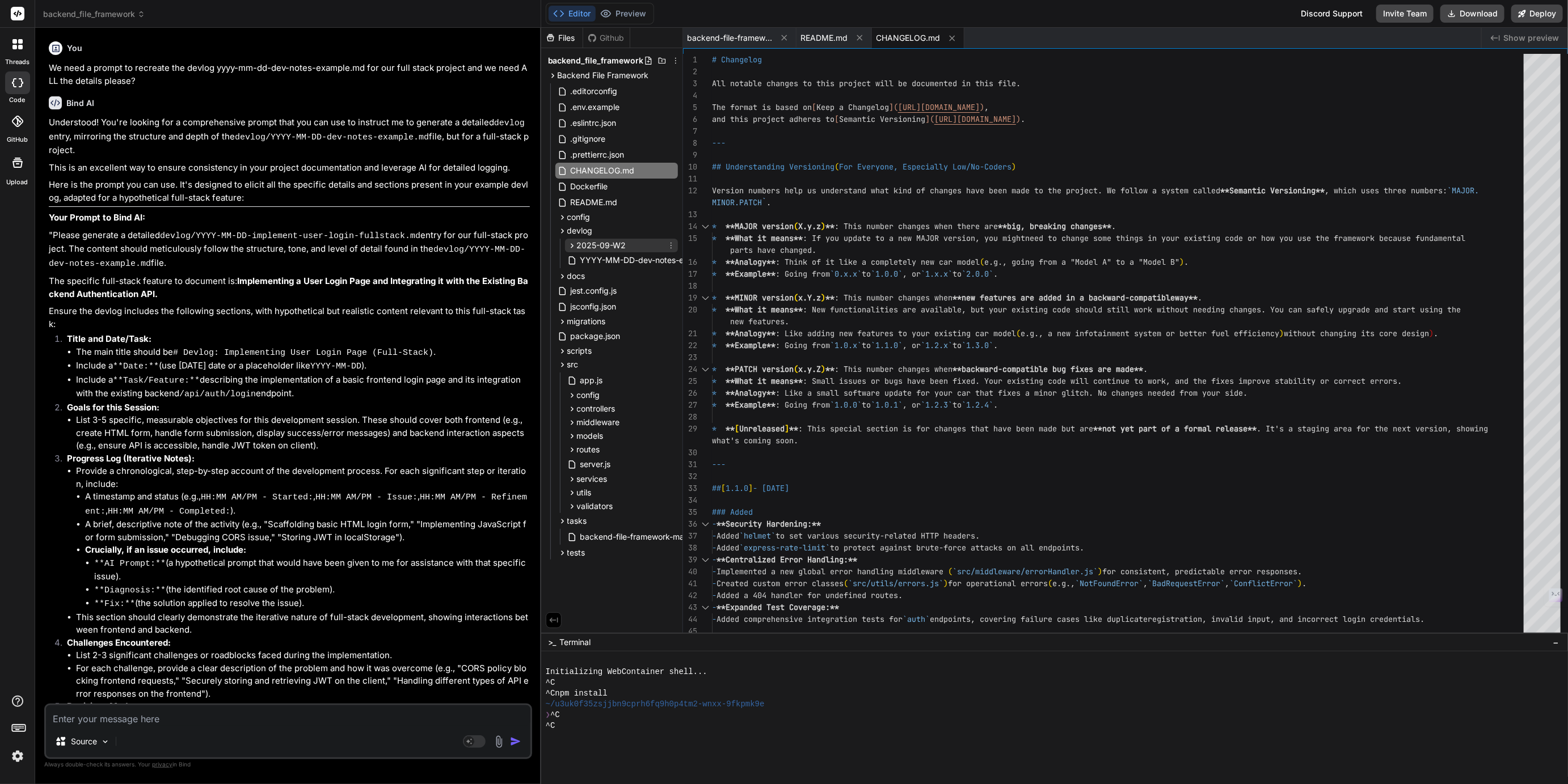
click at [583, 247] on span "2025-09-W2" at bounding box center [601, 245] width 49 height 11
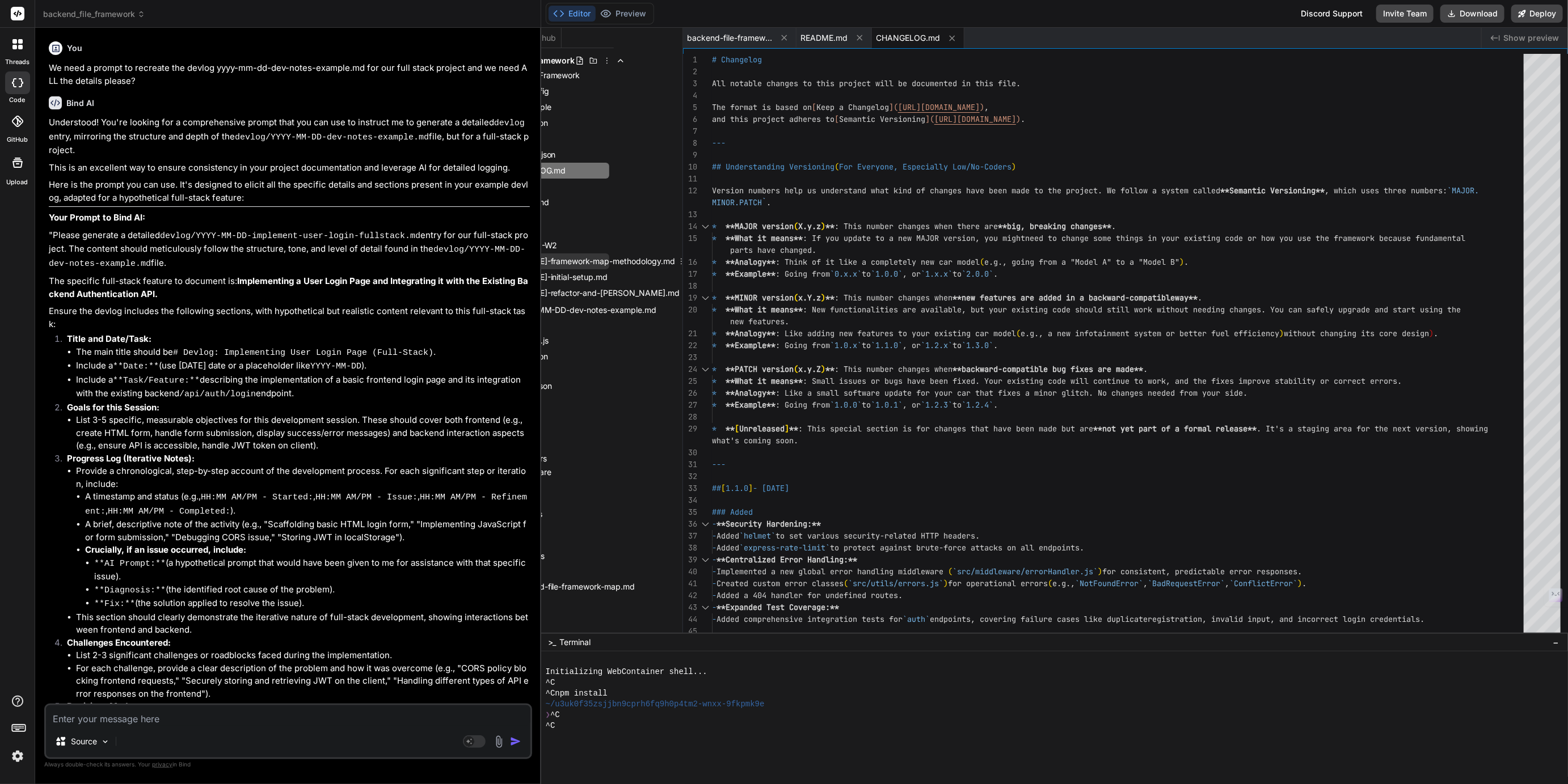
scroll to position [0, 68]
click at [605, 263] on span "2025-09-13-framework-map-methodology.md" at bounding box center [598, 261] width 156 height 14
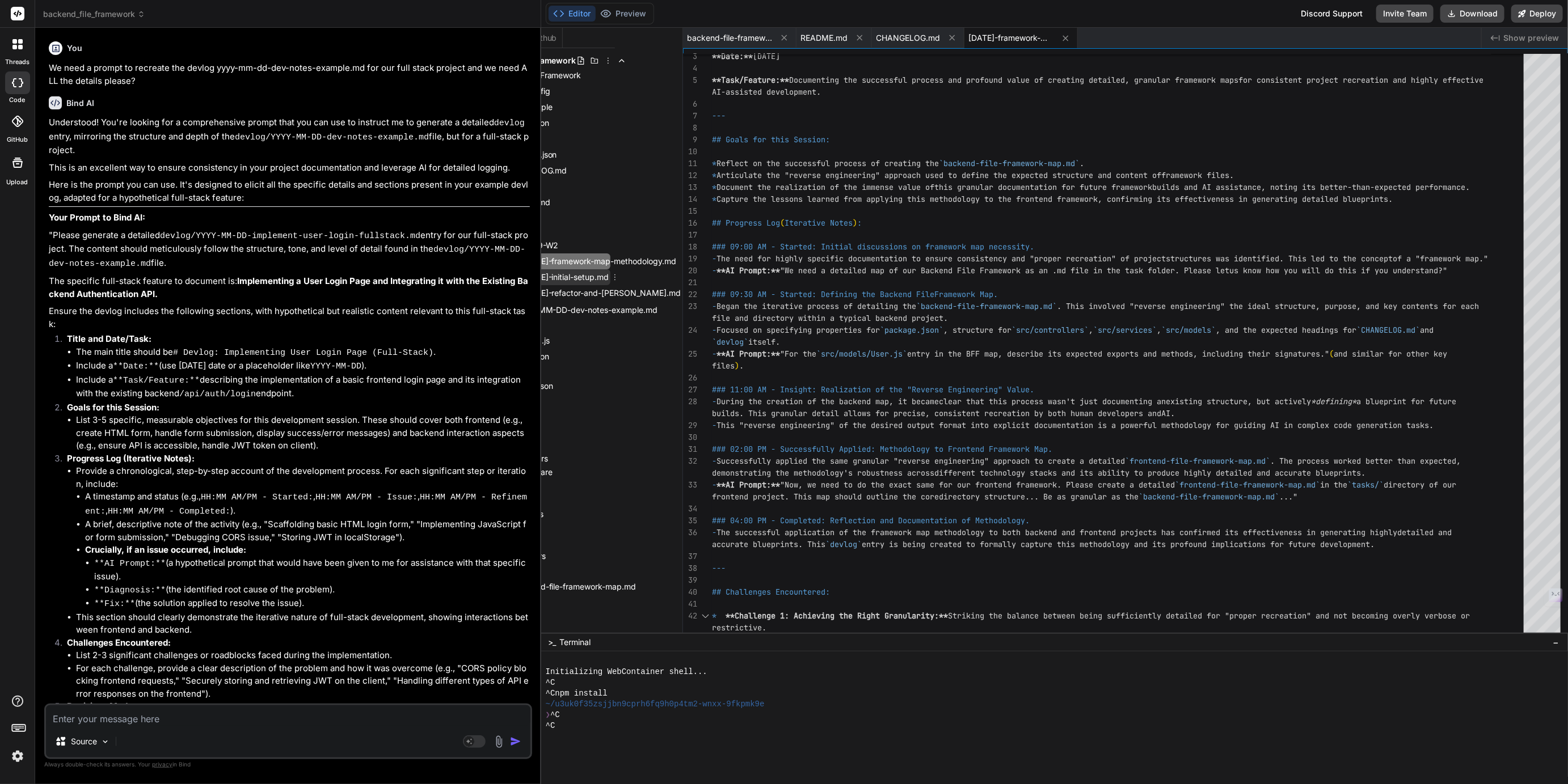
click at [596, 272] on span "2025-09-13-initial-setup.md" at bounding box center [566, 277] width 89 height 14
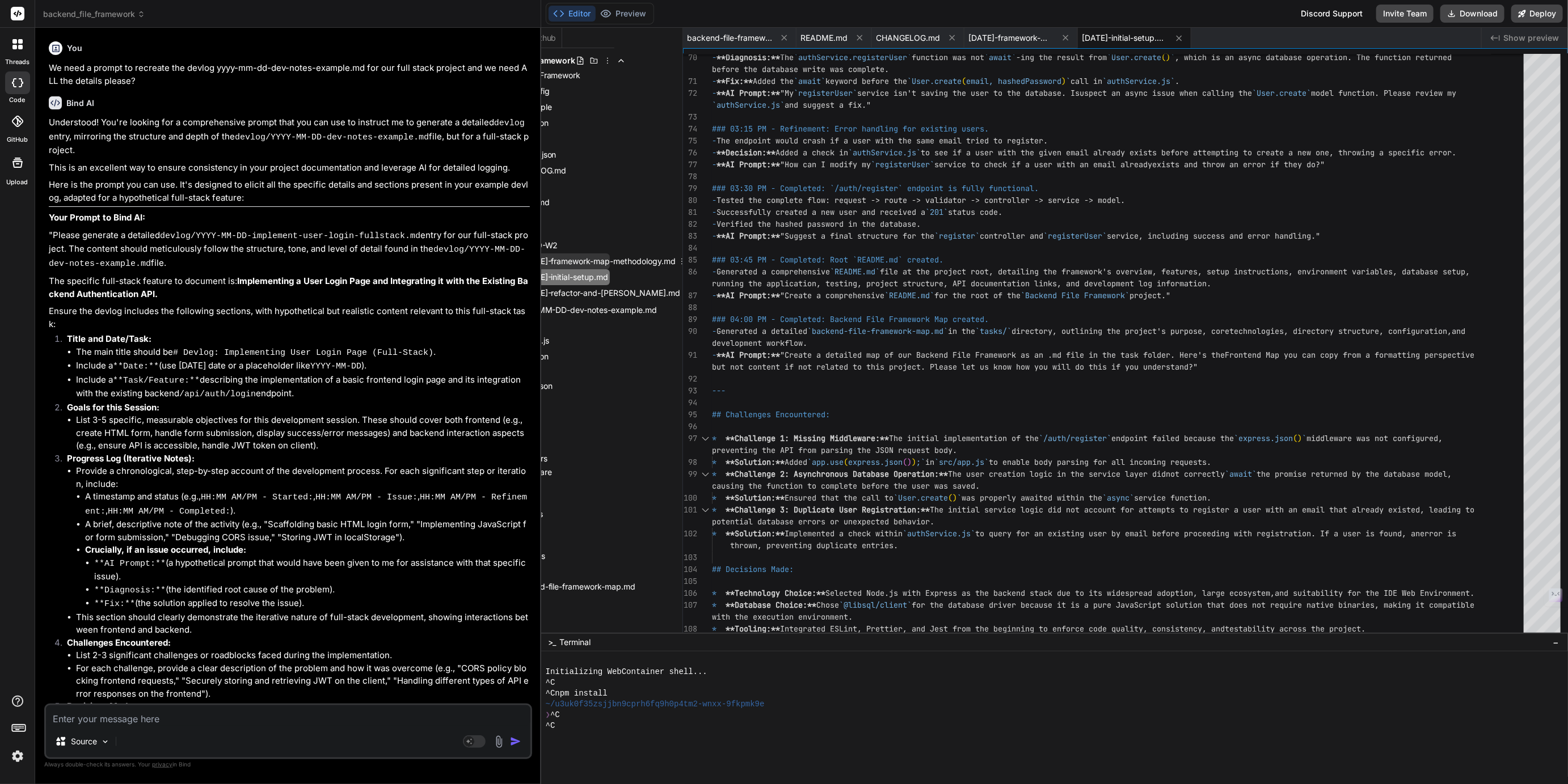
click at [603, 263] on span "2025-09-13-framework-map-methodology.md" at bounding box center [598, 261] width 156 height 14
type textarea "## Next Steps: * Continue to apply this "reverse engineering" documentation met…"
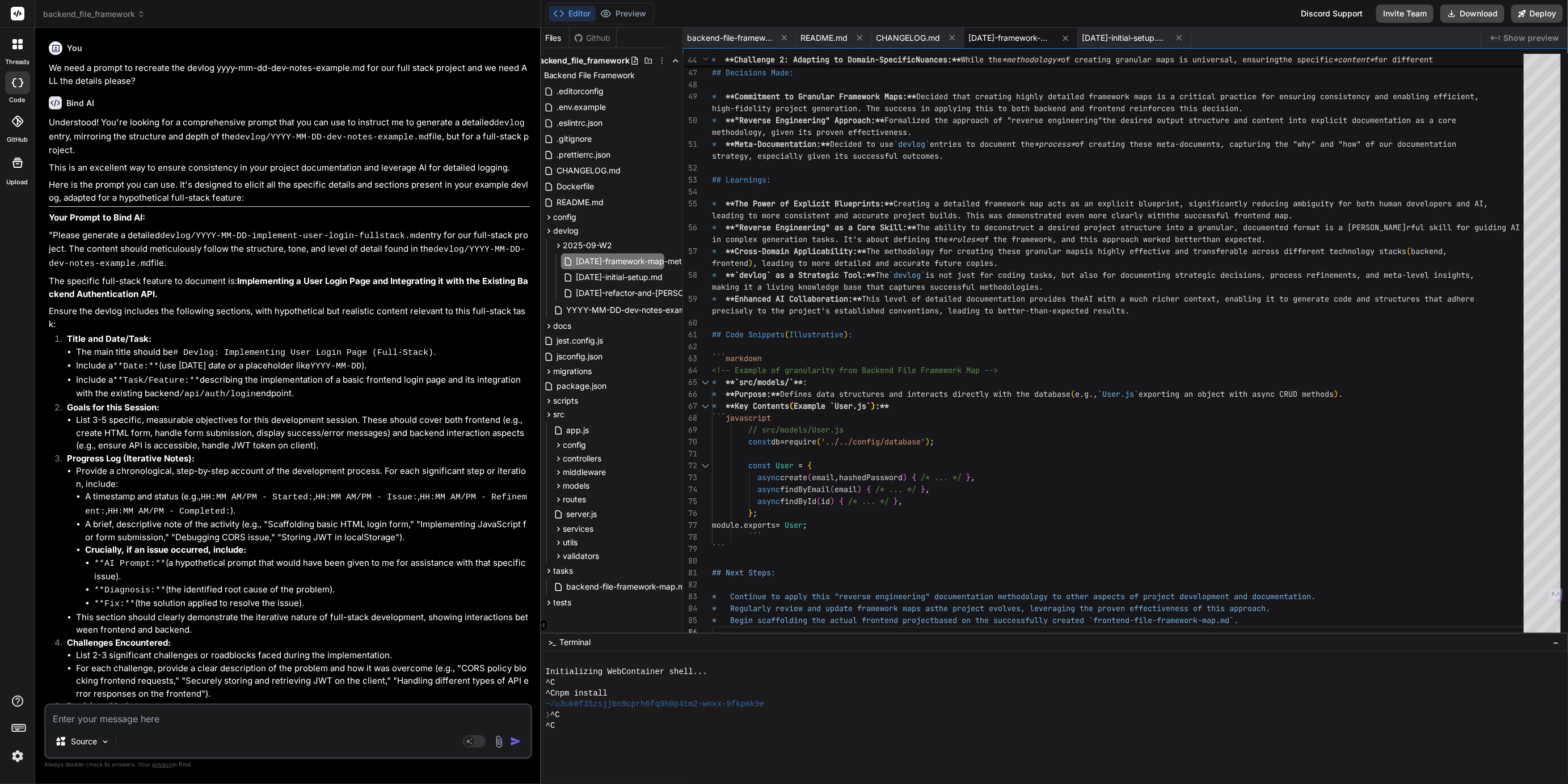
scroll to position [0, 0]
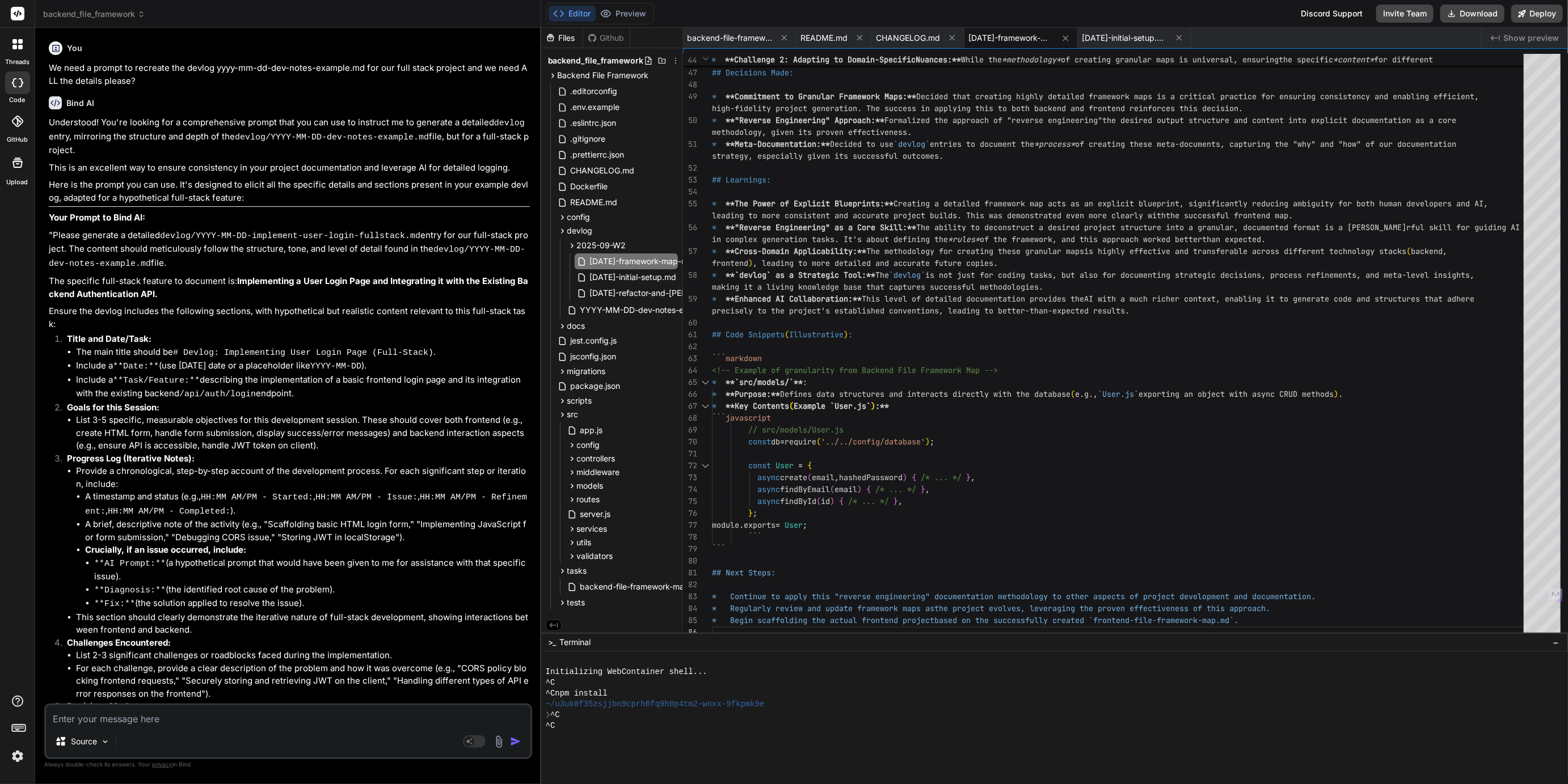
click at [102, 12] on span "backend_file_framework" at bounding box center [94, 14] width 102 height 11
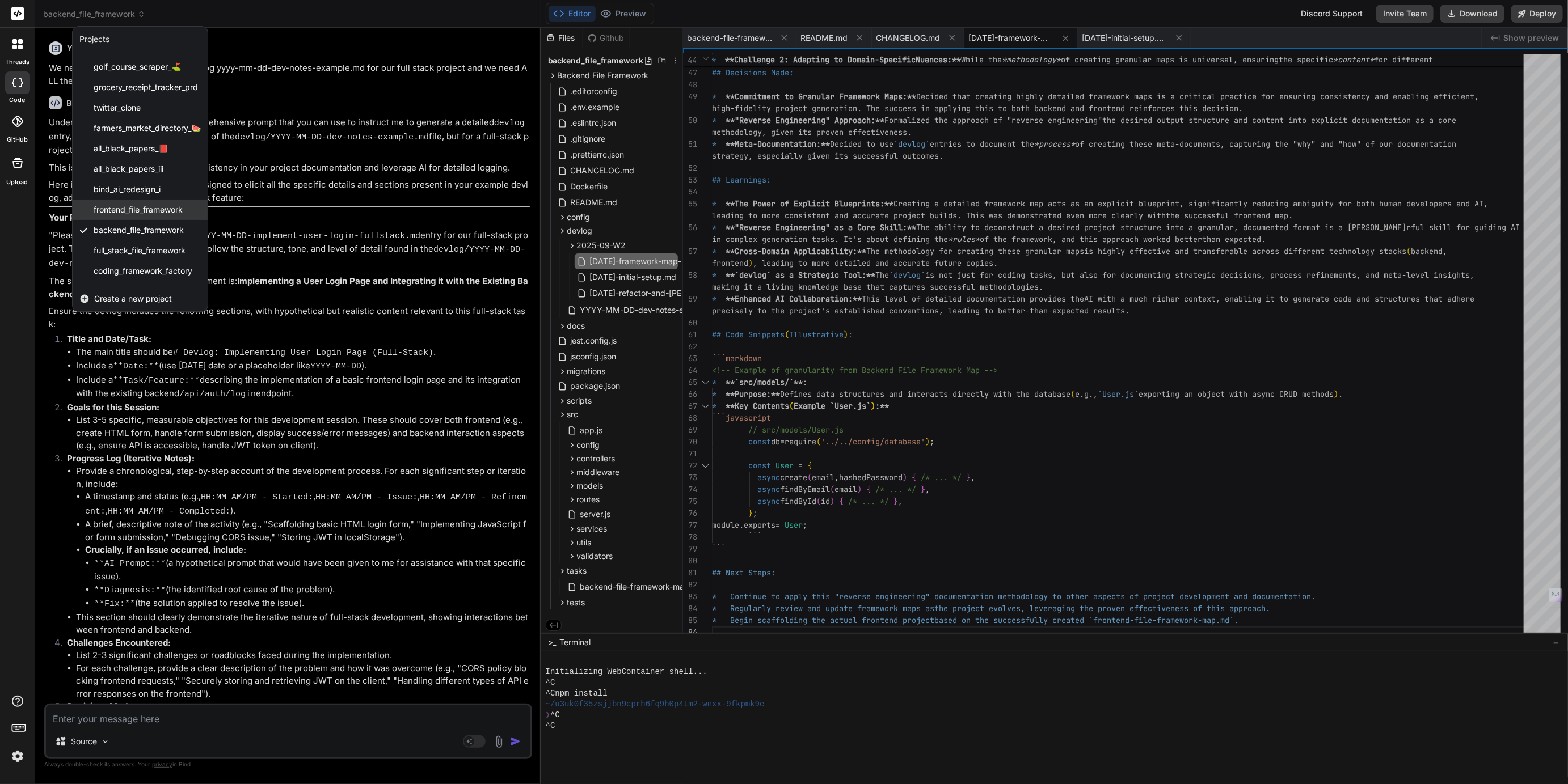
click at [106, 212] on span "frontend_file_framework" at bounding box center [138, 210] width 89 height 11
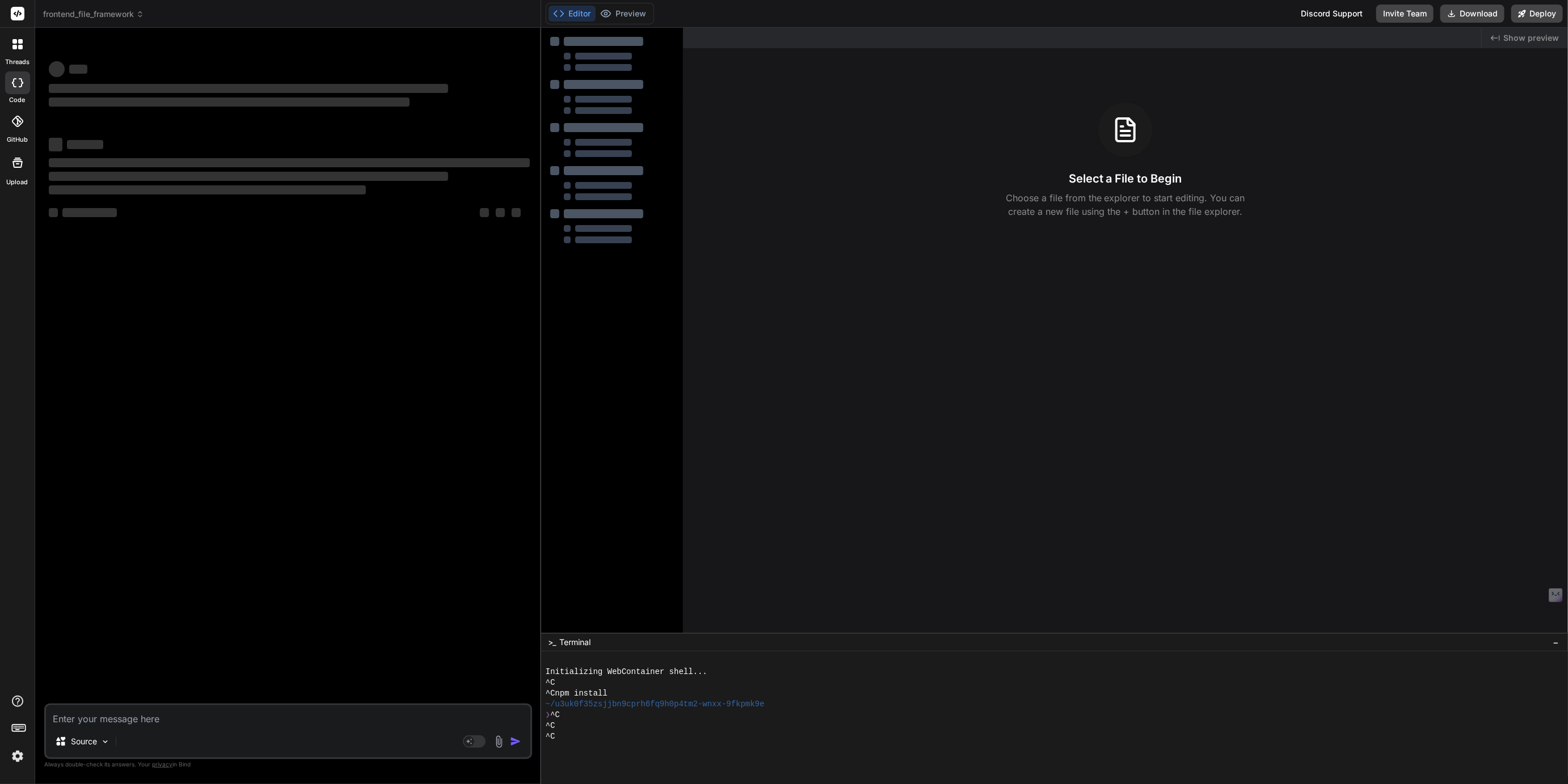
type textarea "x"
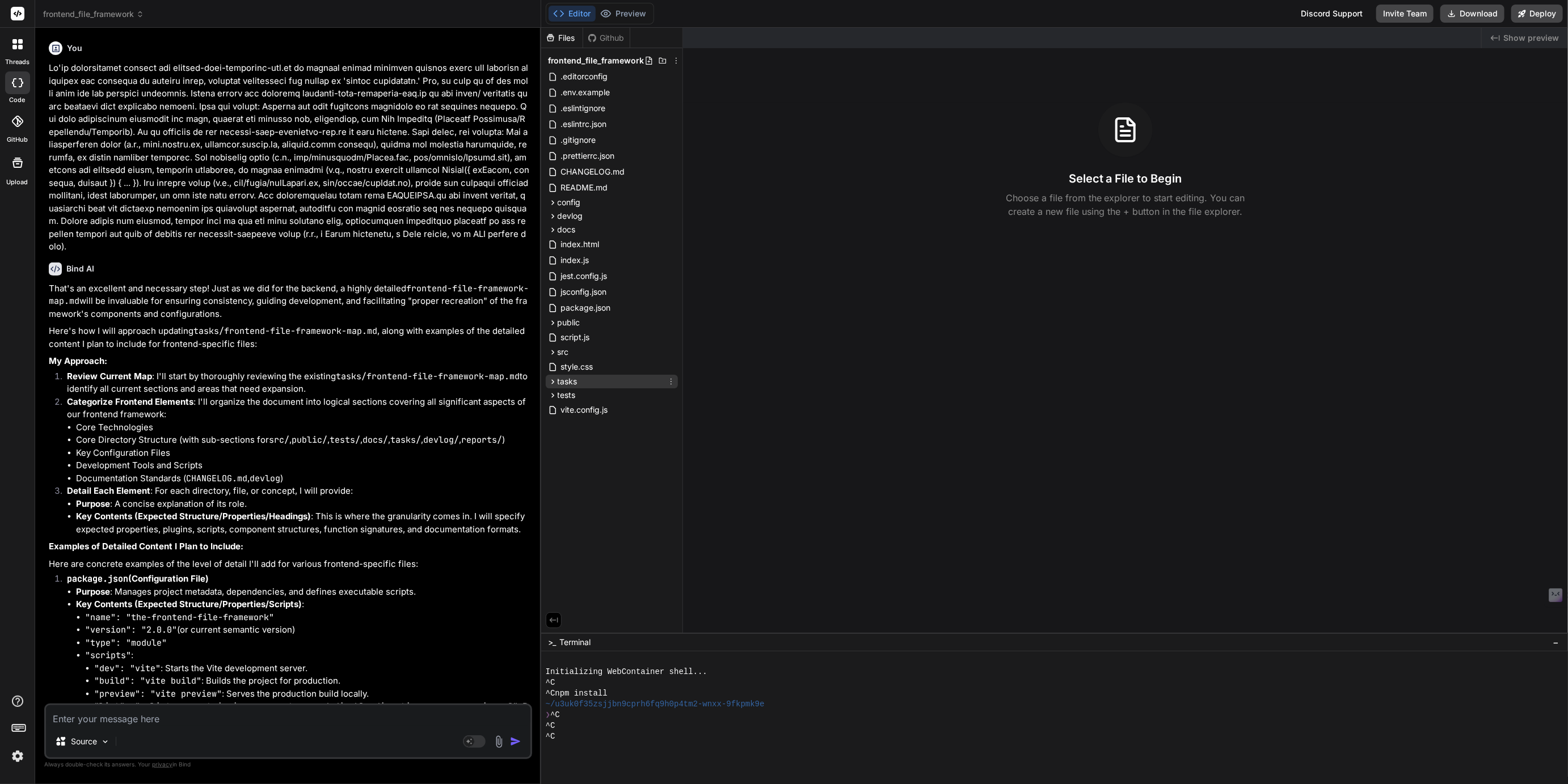
click at [565, 384] on span "tasks" at bounding box center [566, 381] width 19 height 11
click at [601, 417] on span "frontend-file-framework-map.md" at bounding box center [631, 413] width 125 height 14
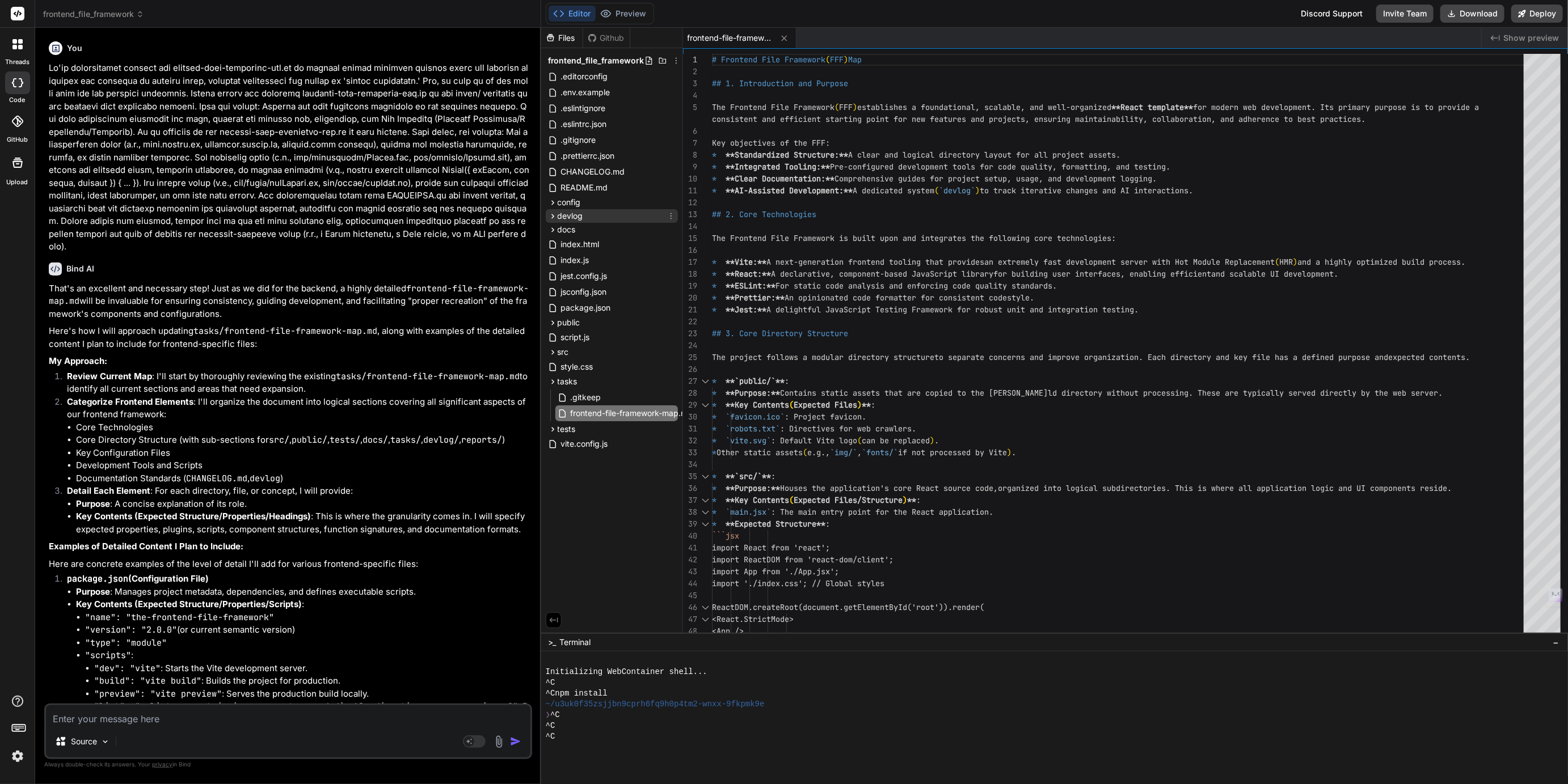
click at [572, 216] on span "devlog" at bounding box center [570, 216] width 26 height 11
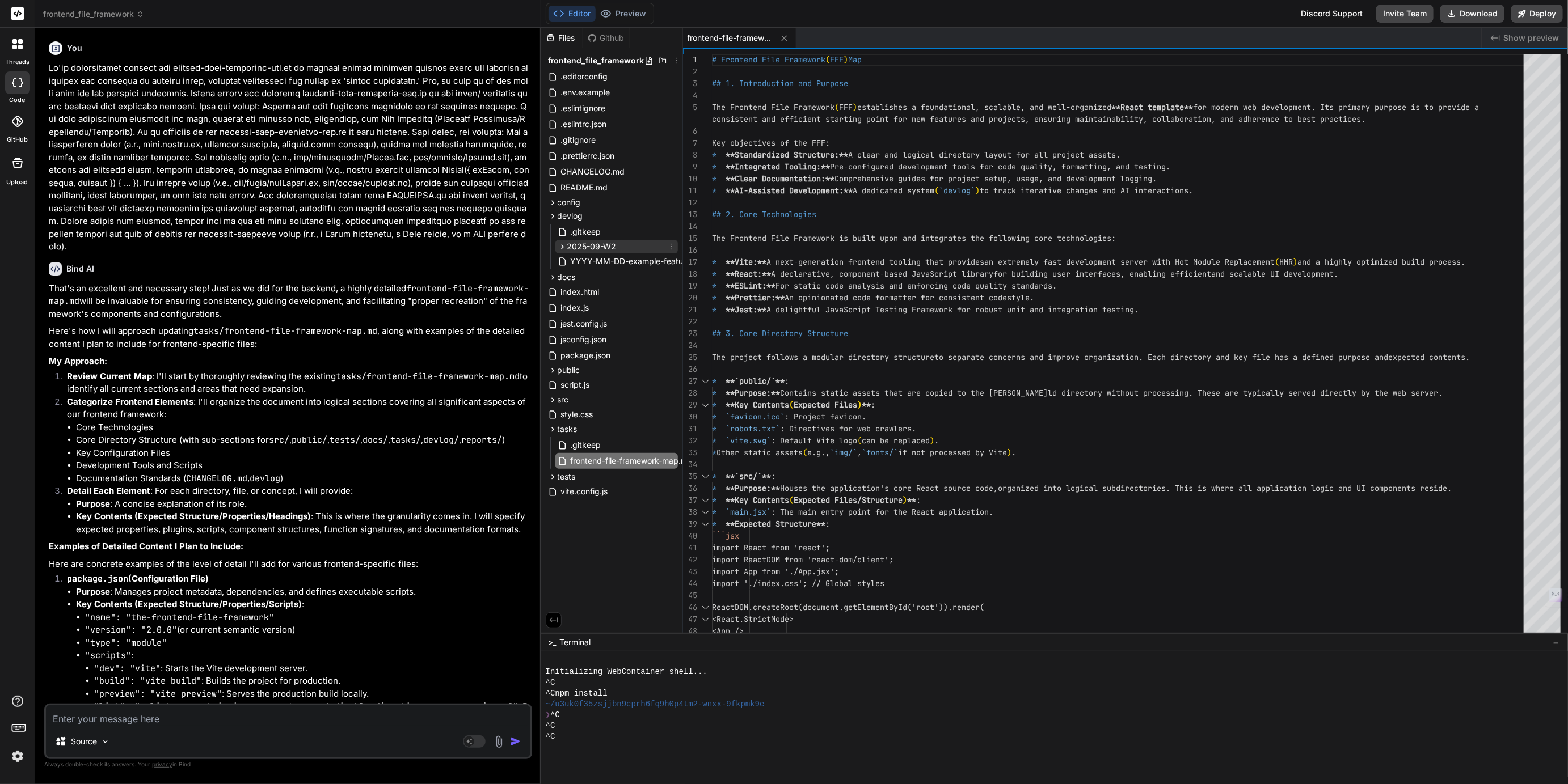
click at [580, 247] on span "2025-09-W2" at bounding box center [591, 246] width 49 height 11
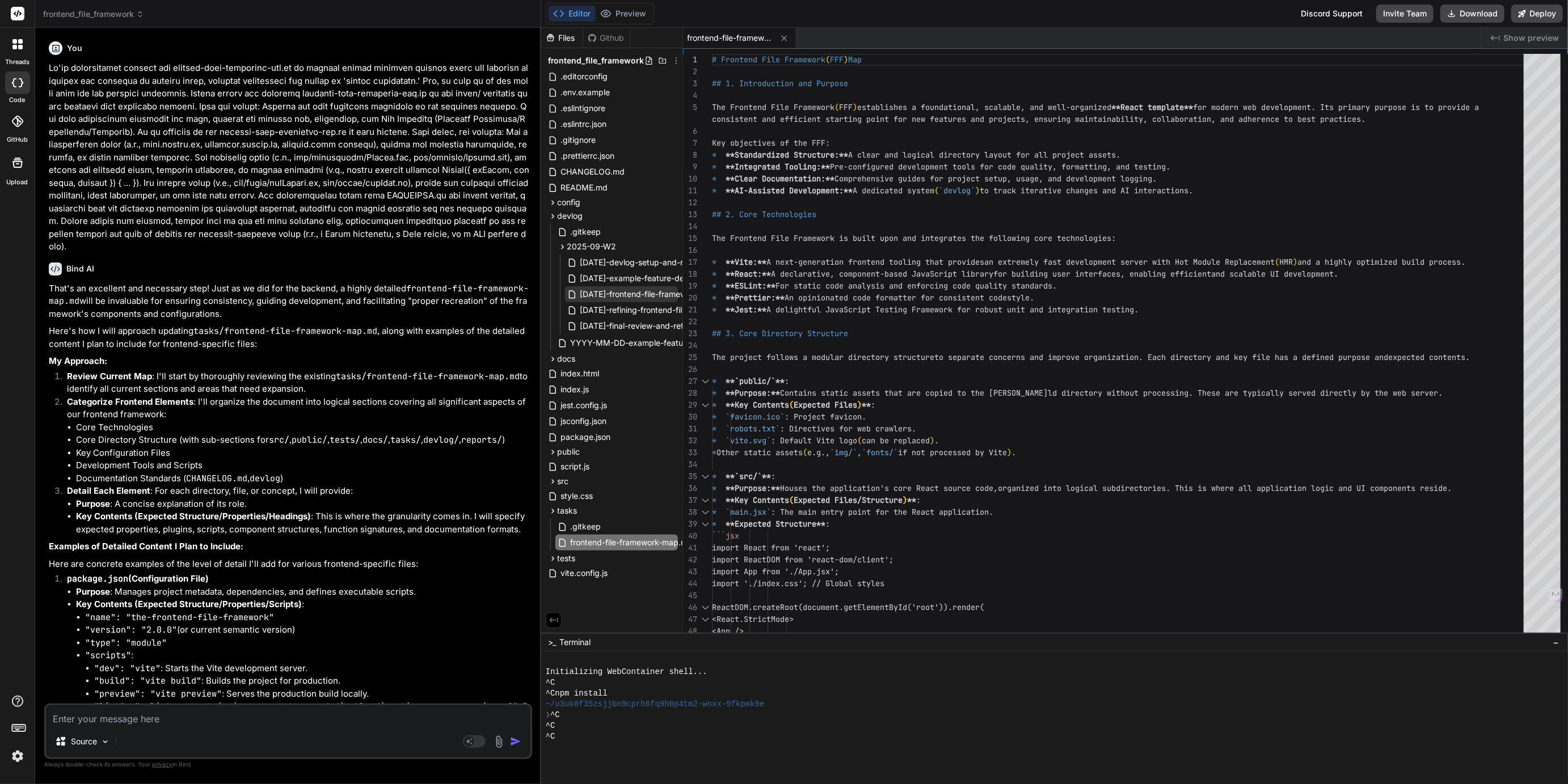
click at [612, 292] on span "2025-09-11-frontend-file-framework.md" at bounding box center [647, 294] width 135 height 14
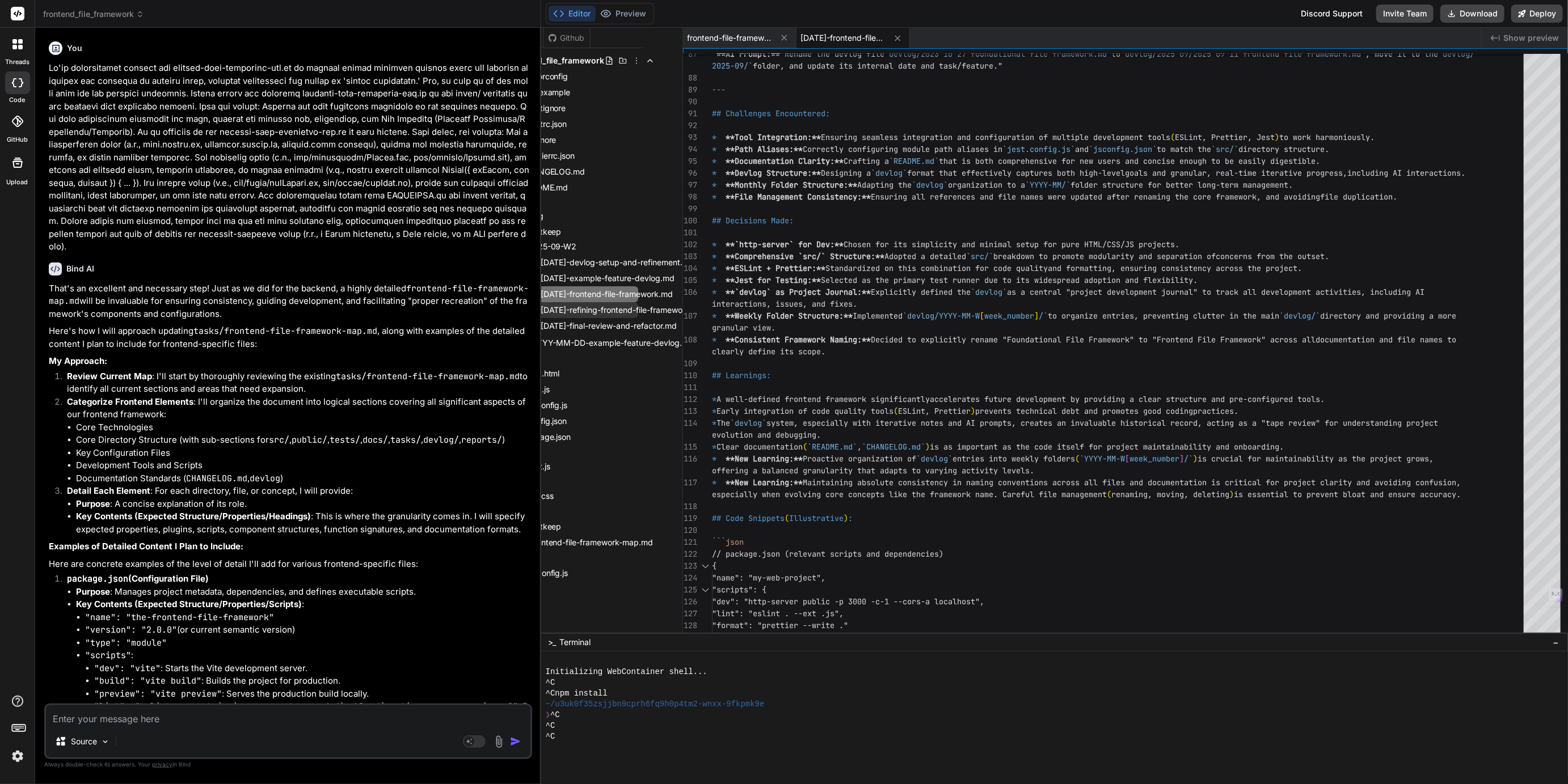
scroll to position [0, 42]
click at [610, 326] on span "2025-09-13-final-review-and-refactor.md" at bounding box center [606, 326] width 139 height 14
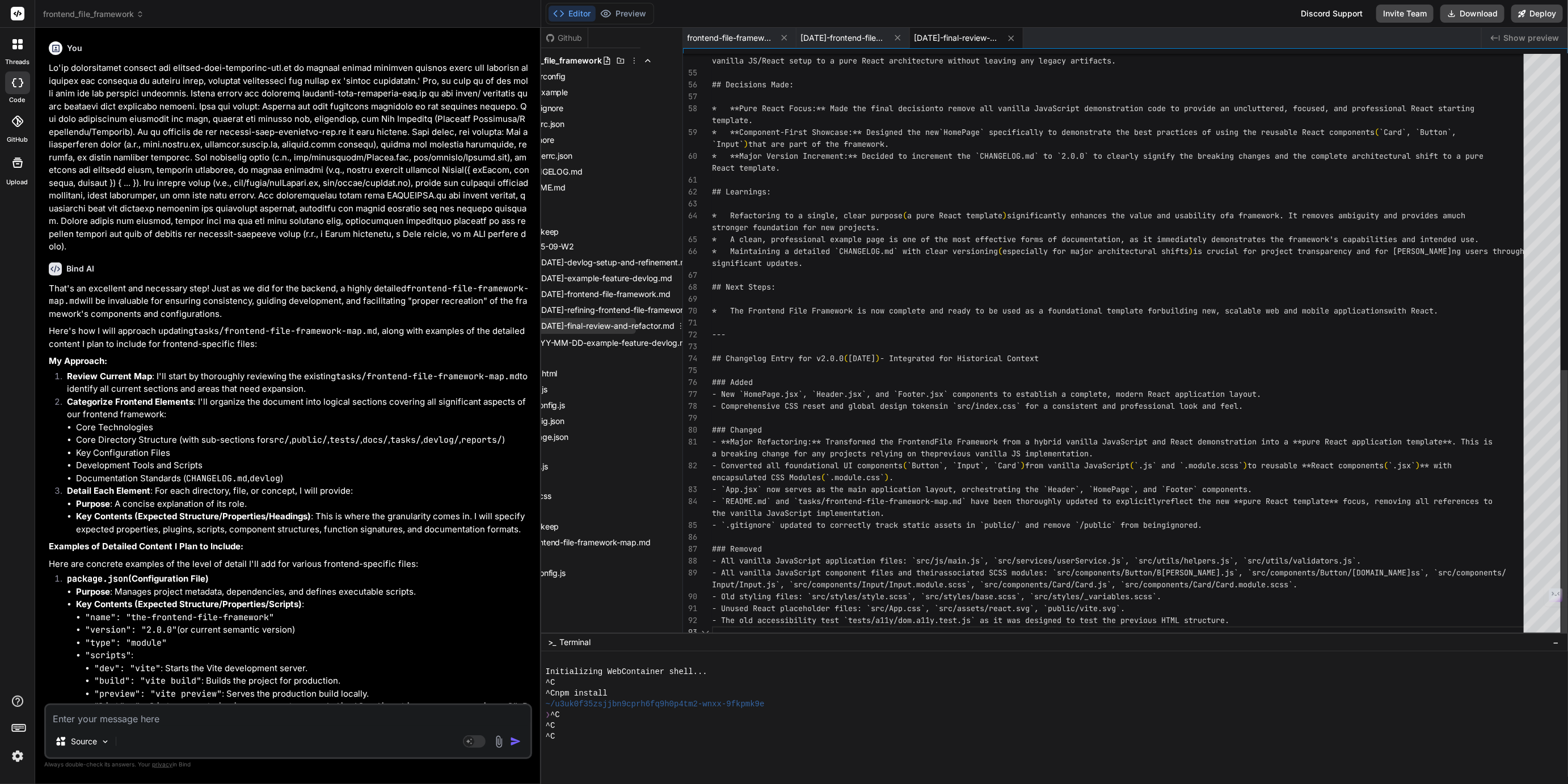
scroll to position [59, 0]
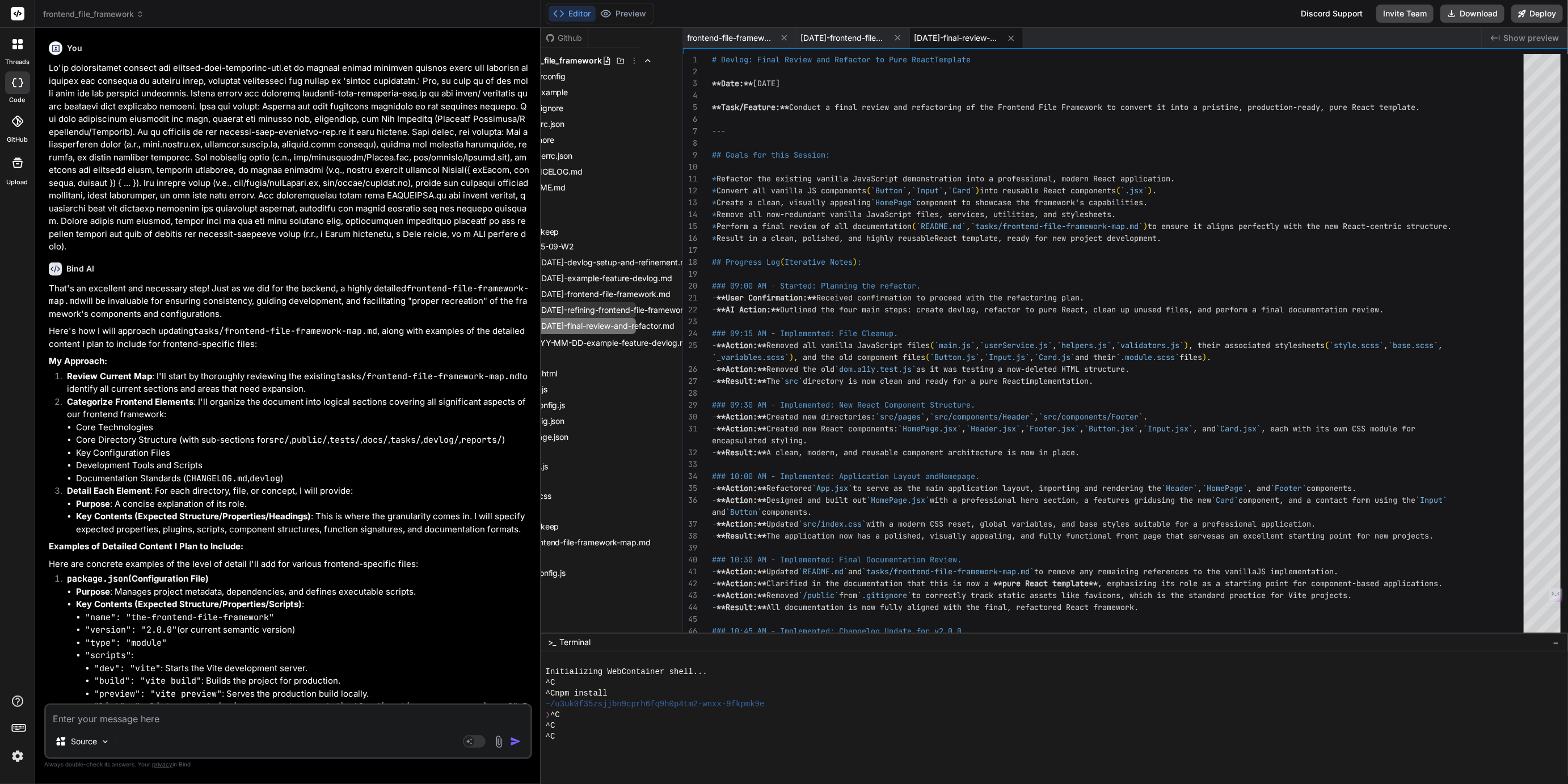
click at [613, 304] on span "2025-09-12-refining-frontend-file-framework.md" at bounding box center [620, 310] width 167 height 14
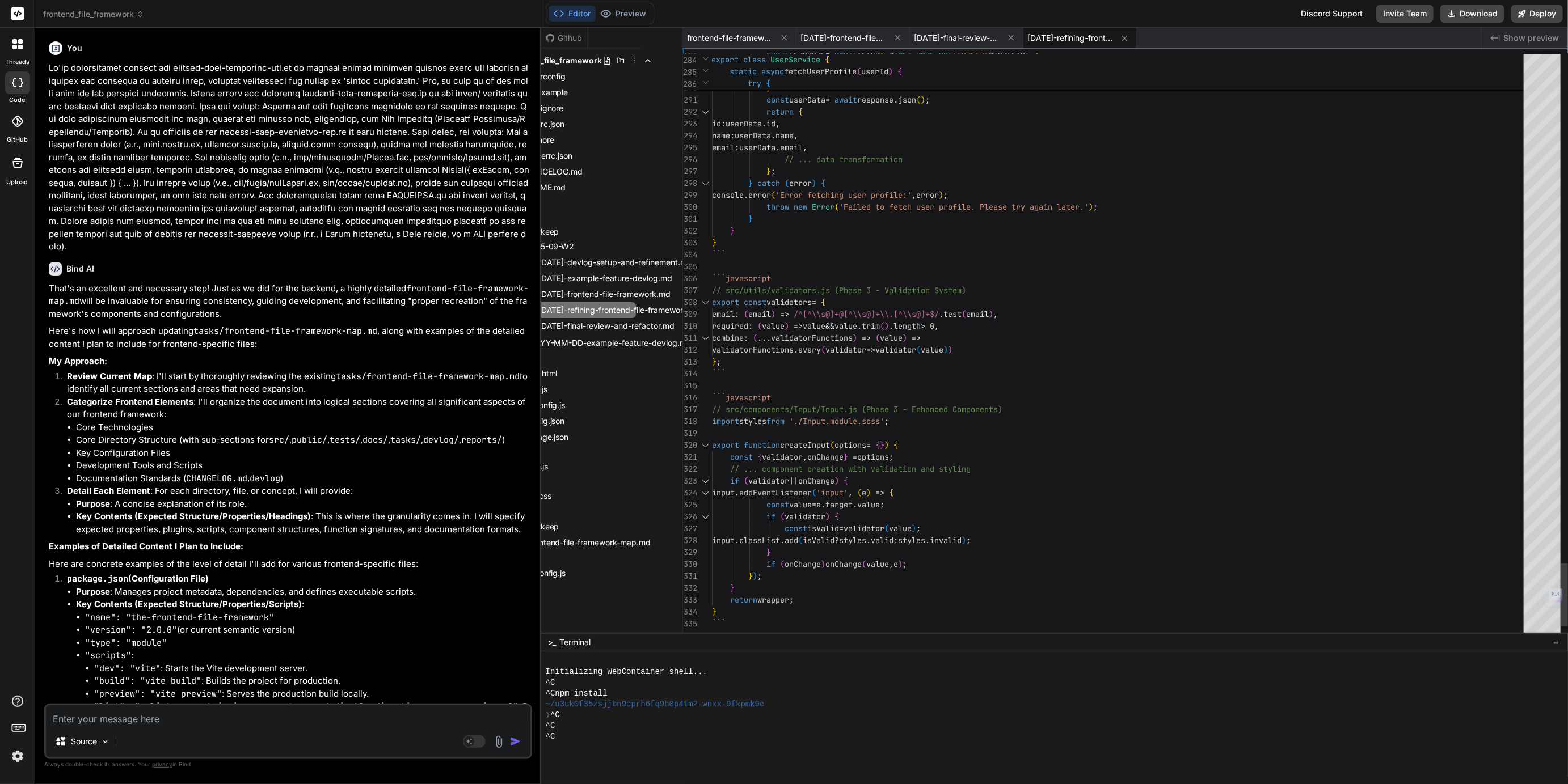
scroll to position [47, 0]
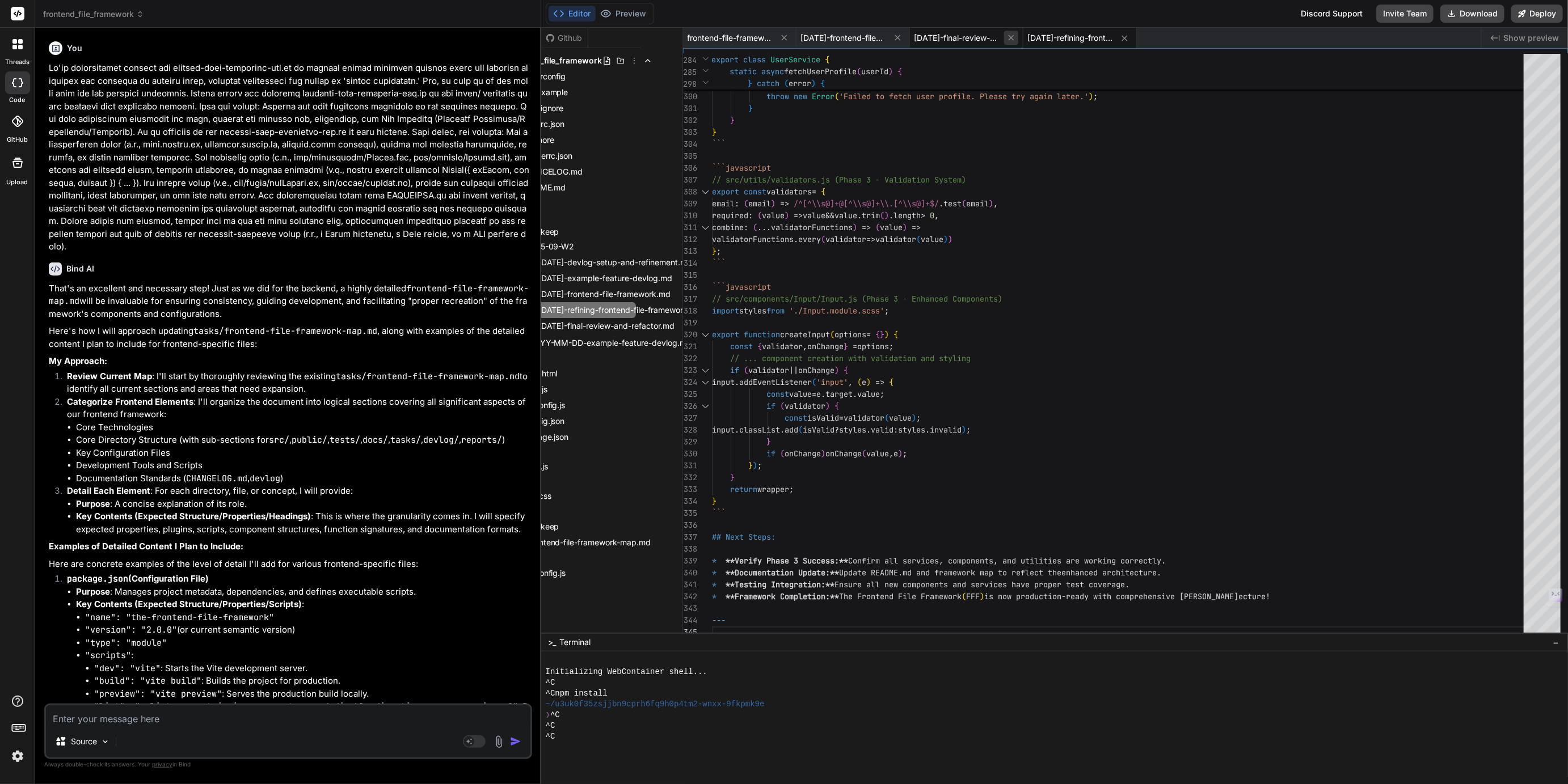
click at [1013, 37] on icon at bounding box center [1011, 38] width 9 height 9
click at [850, 38] on span "2025-09-11-frontend-file-framework.md" at bounding box center [843, 38] width 85 height 11
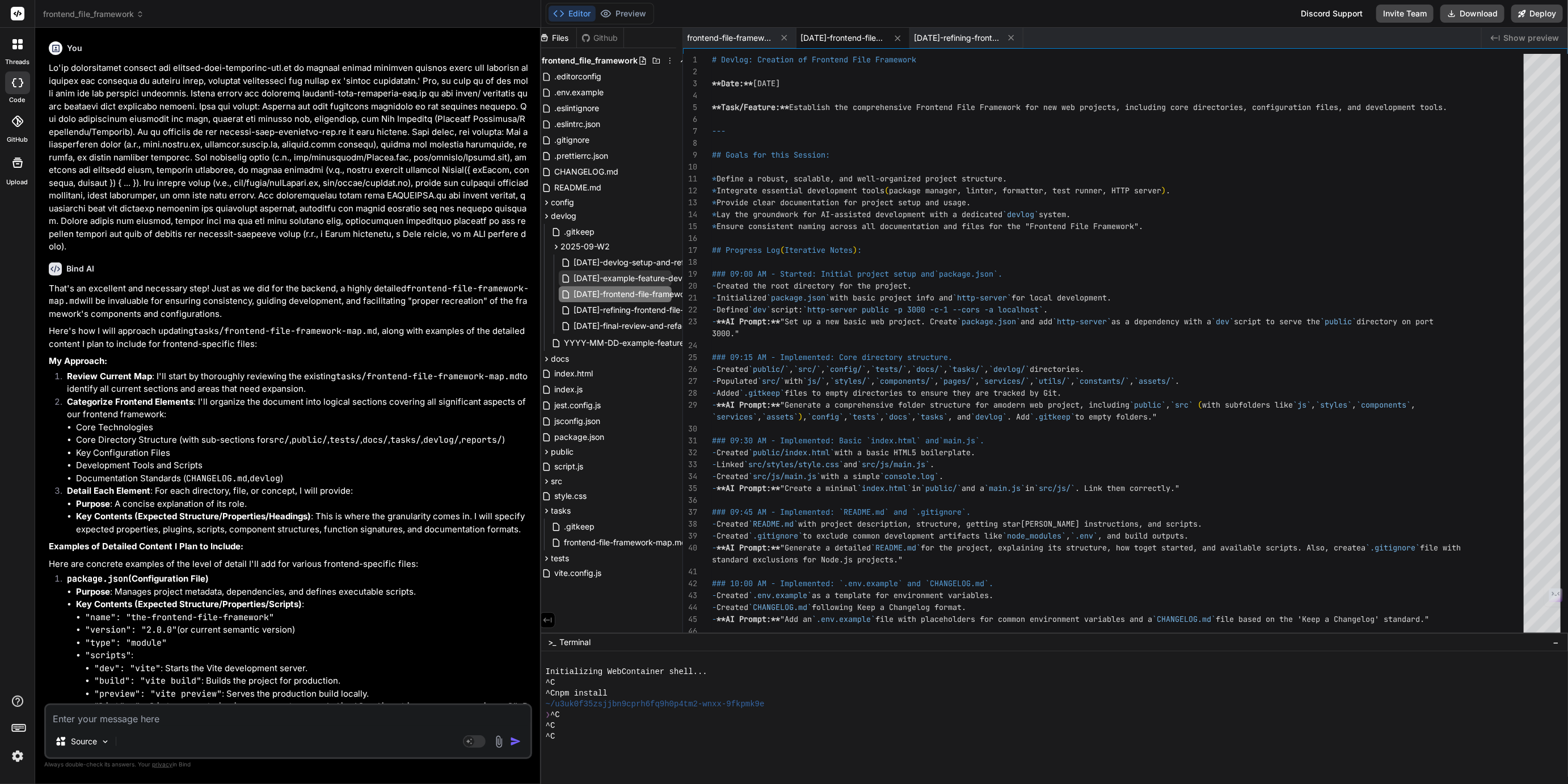
scroll to position [0, 0]
click at [578, 185] on span "README.md" at bounding box center [584, 187] width 49 height 14
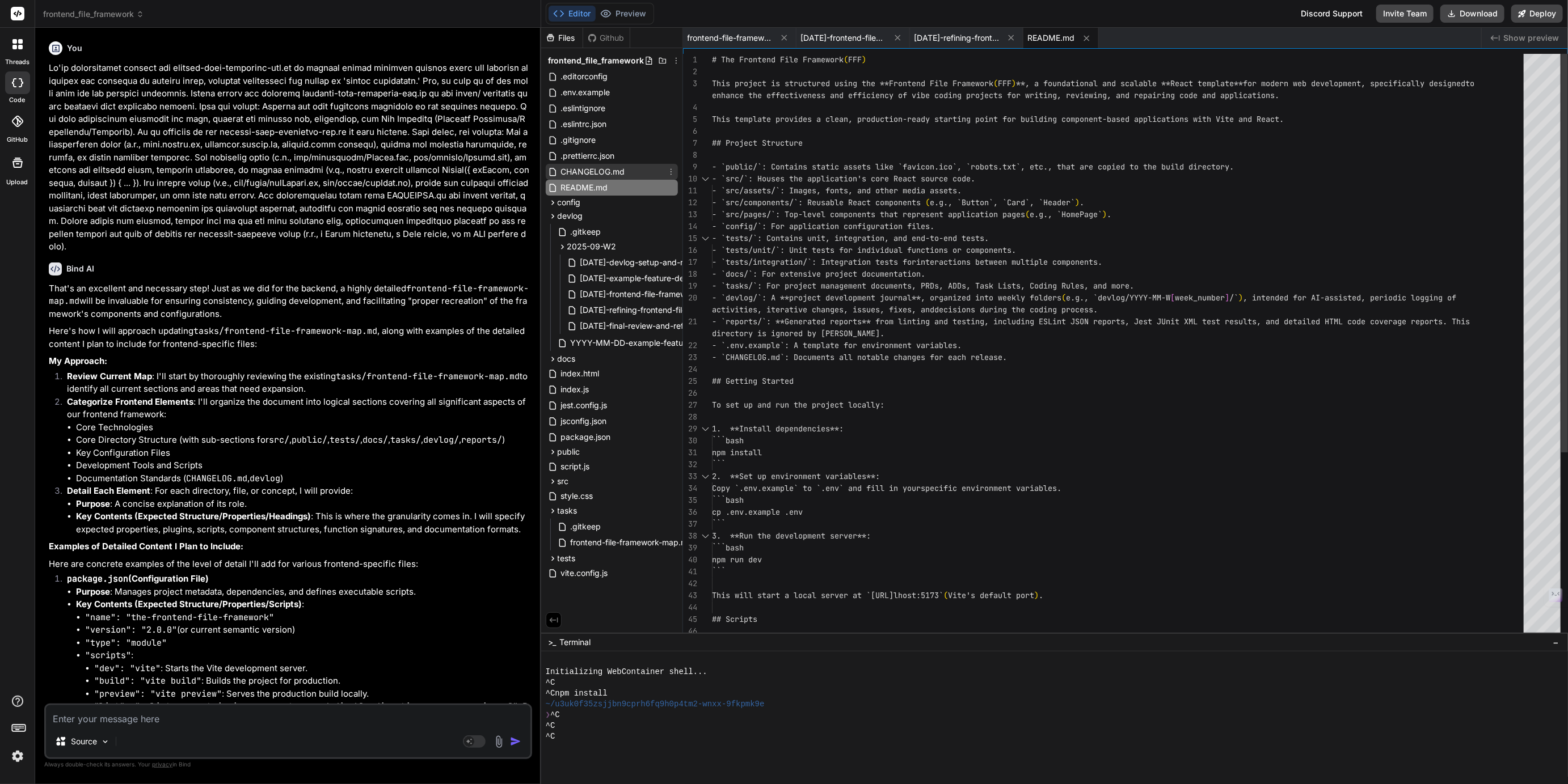
click at [582, 173] on span "CHANGELOG.md" at bounding box center [593, 171] width 67 height 14
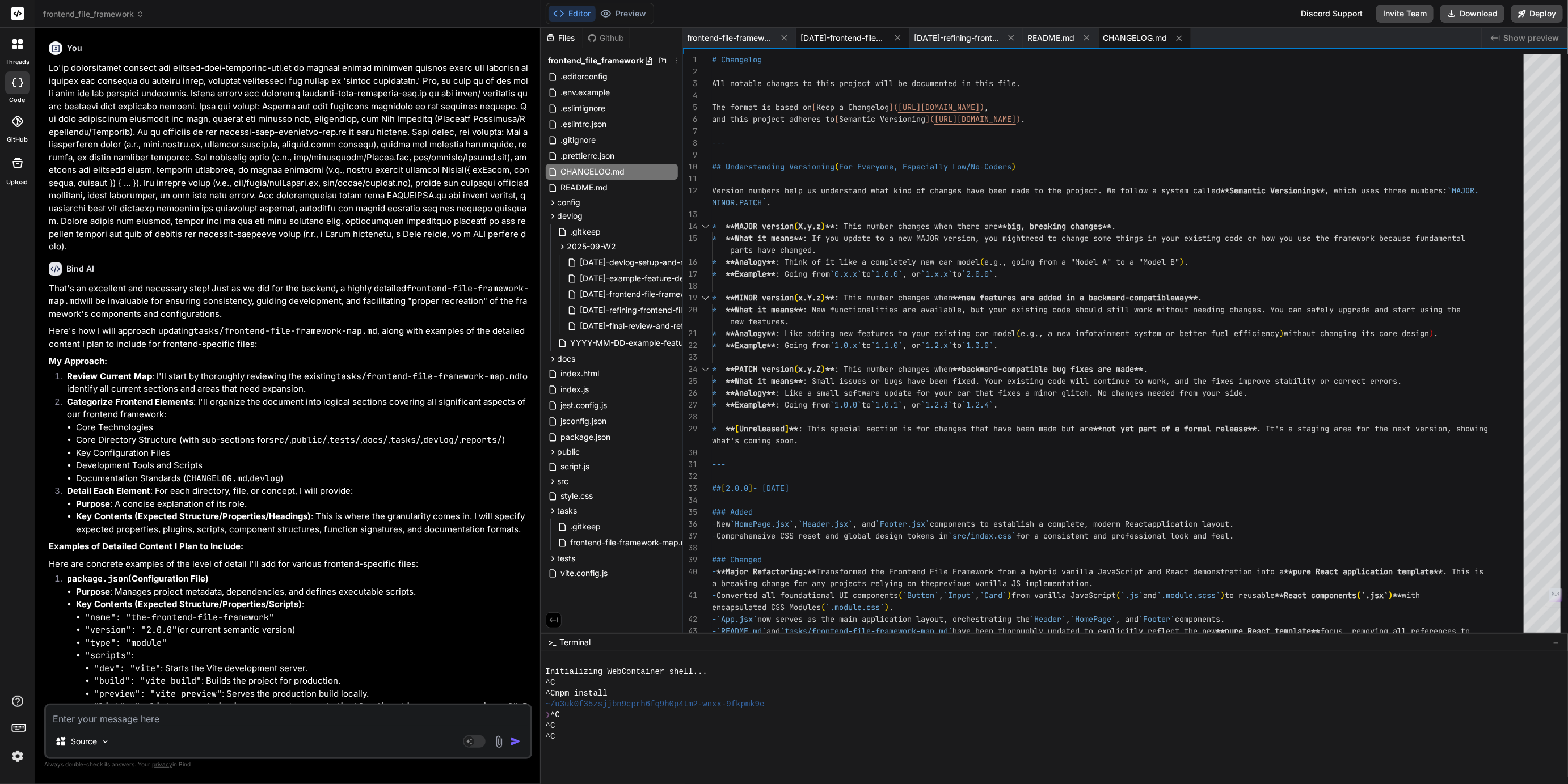
click at [831, 39] on span "2025-09-11-frontend-file-framework.md" at bounding box center [843, 38] width 85 height 11
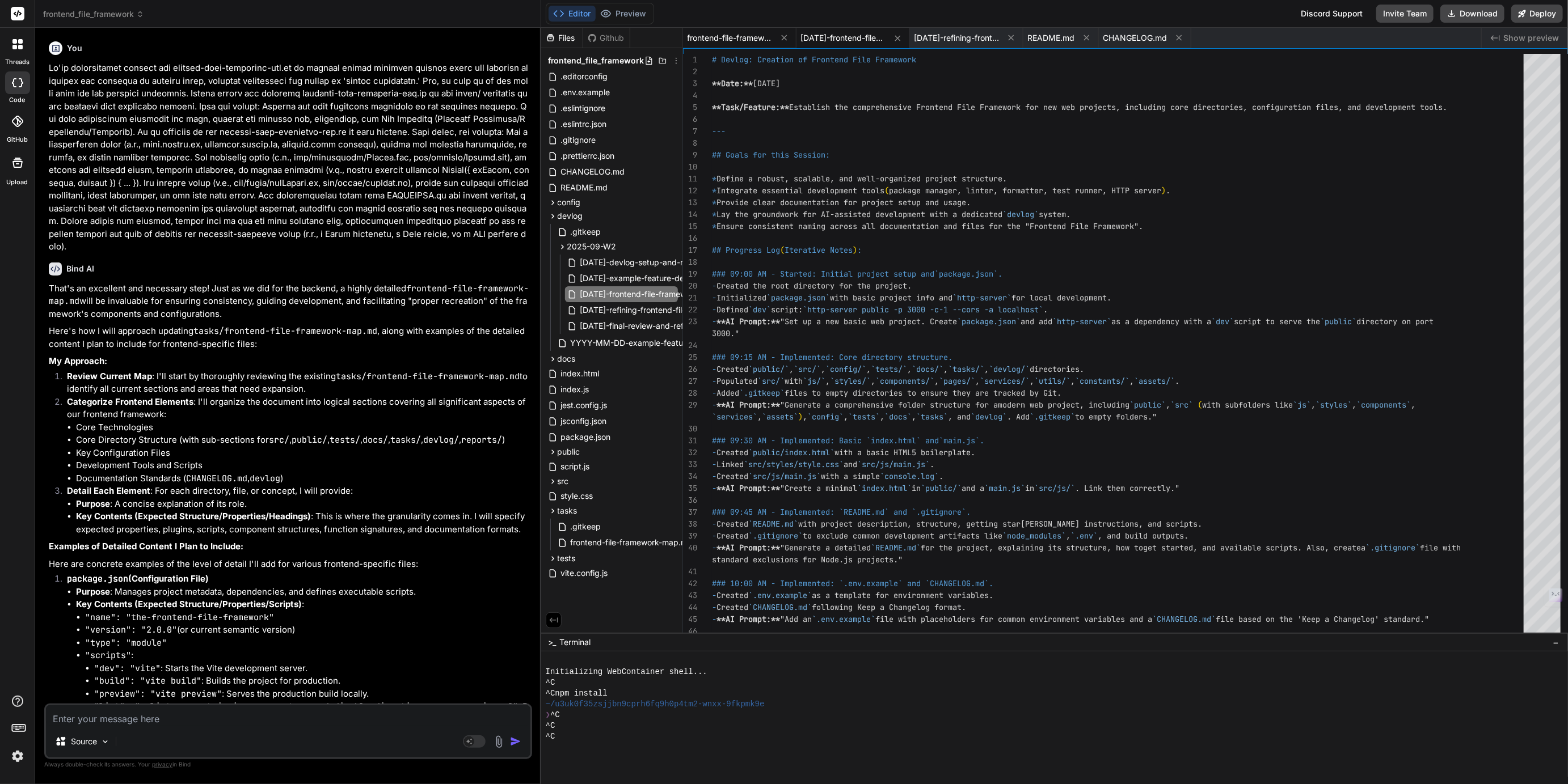
click at [743, 39] on span "frontend-file-framework-map.md" at bounding box center [730, 38] width 85 height 11
type textarea "consistency, facilitate collaboration, and streamline the development process. …"
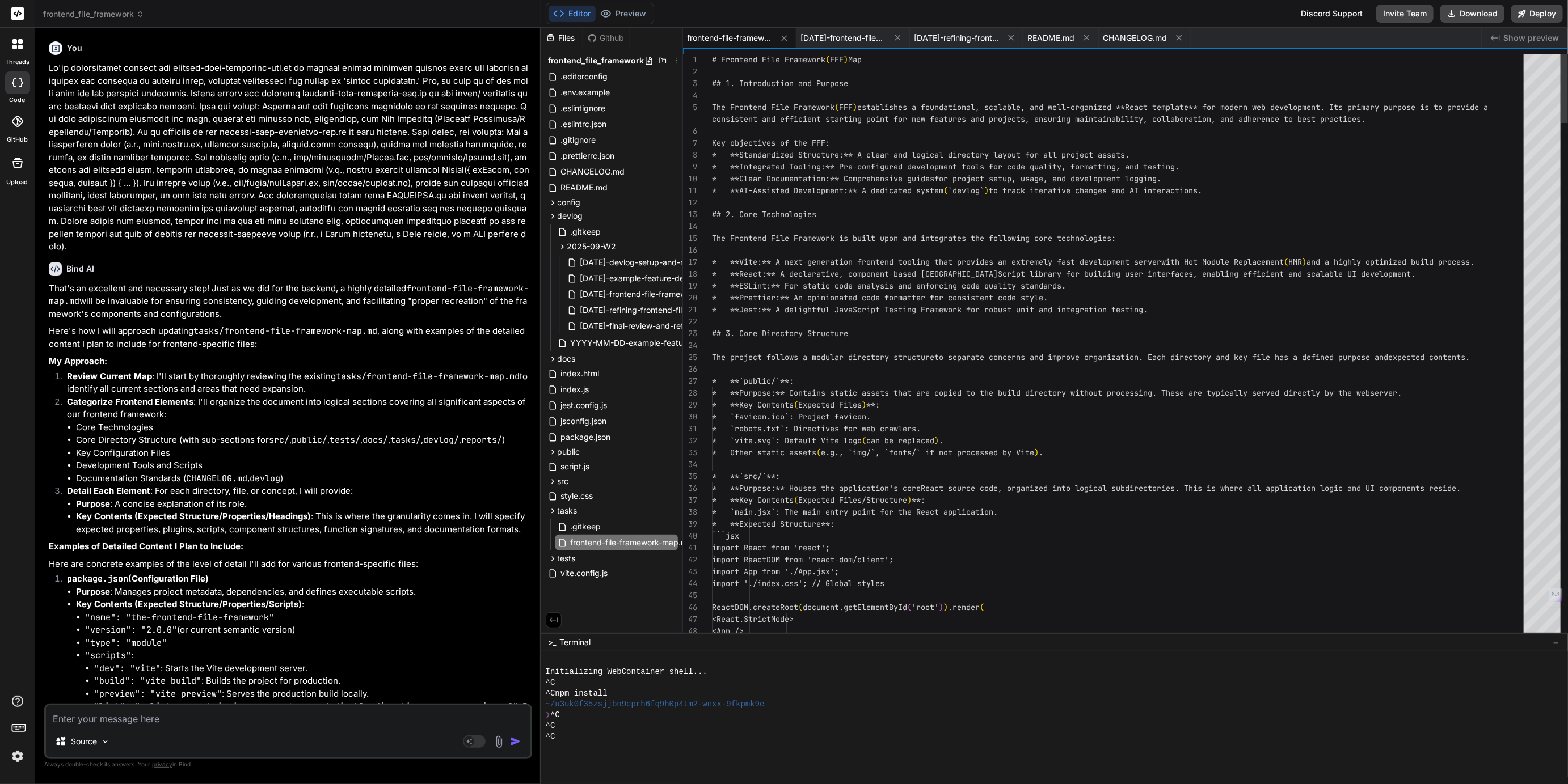
scroll to position [34, 0]
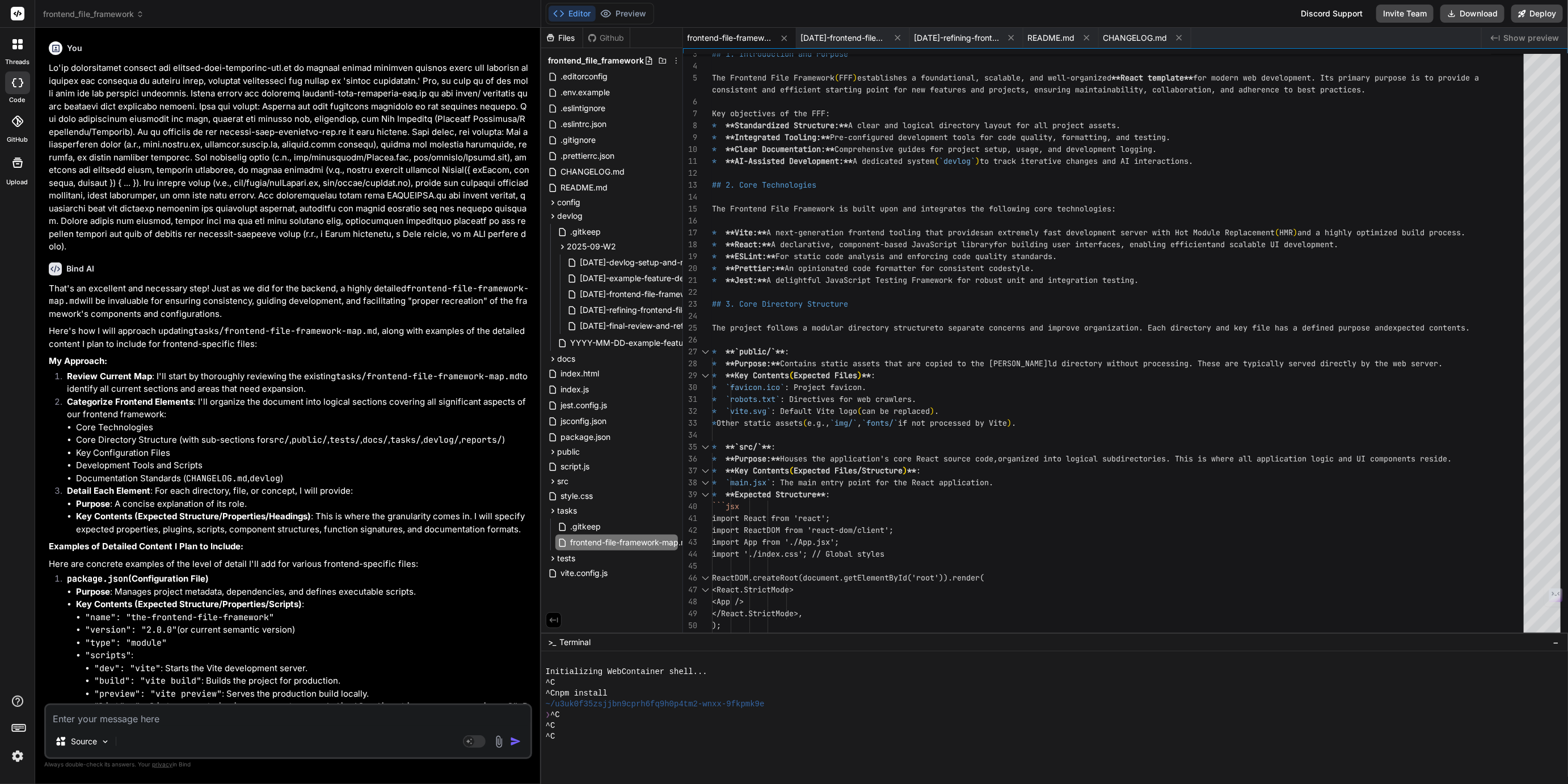
click at [110, 19] on span "frontend_file_framework" at bounding box center [93, 14] width 101 height 11
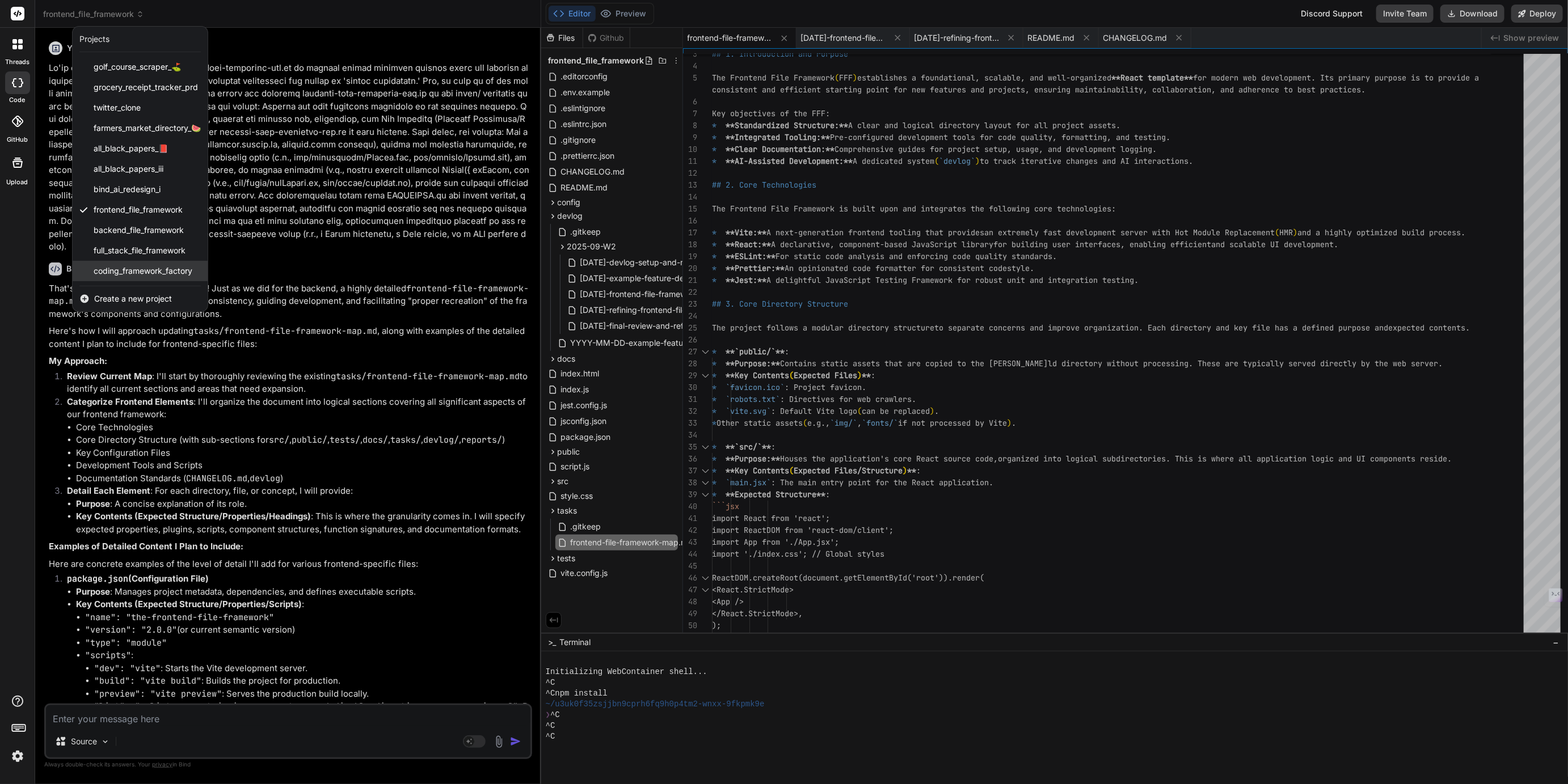
click at [127, 272] on span "coding_framework_factory" at bounding box center [143, 271] width 99 height 11
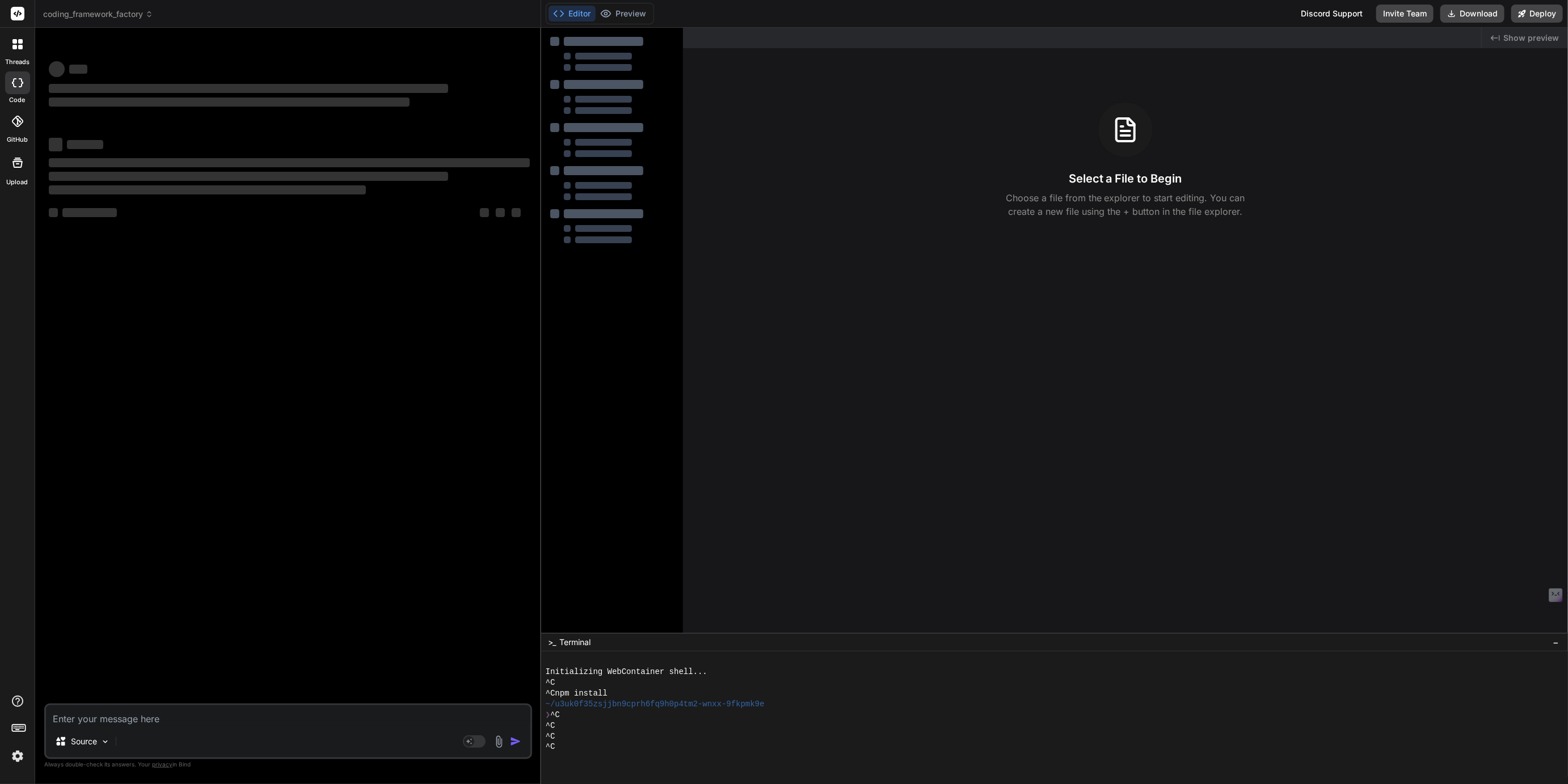
type textarea "x"
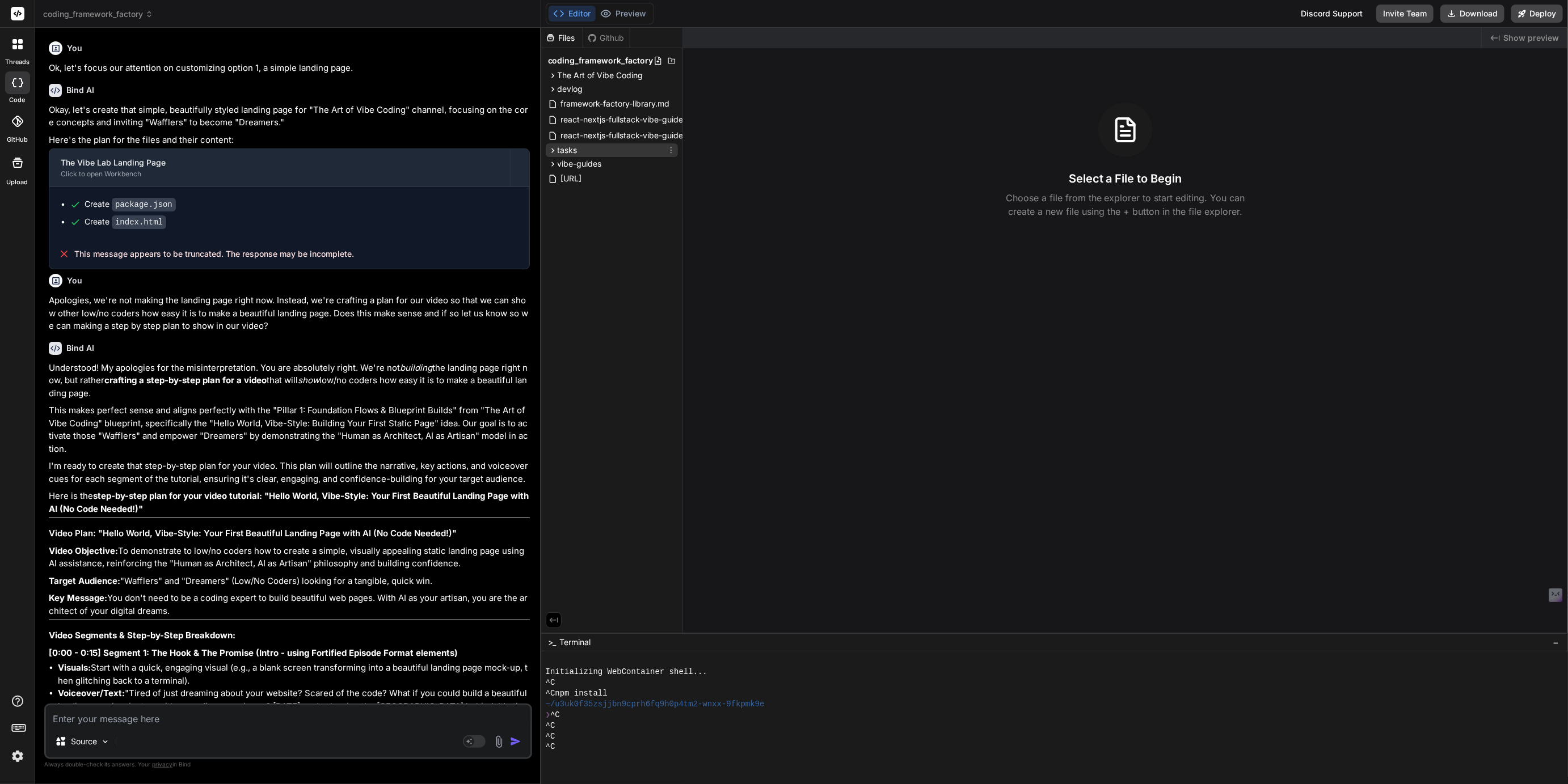
click at [570, 149] on span "tasks" at bounding box center [566, 150] width 19 height 11
click at [614, 197] on span "framework-map-template.md" at bounding box center [625, 197] width 112 height 14
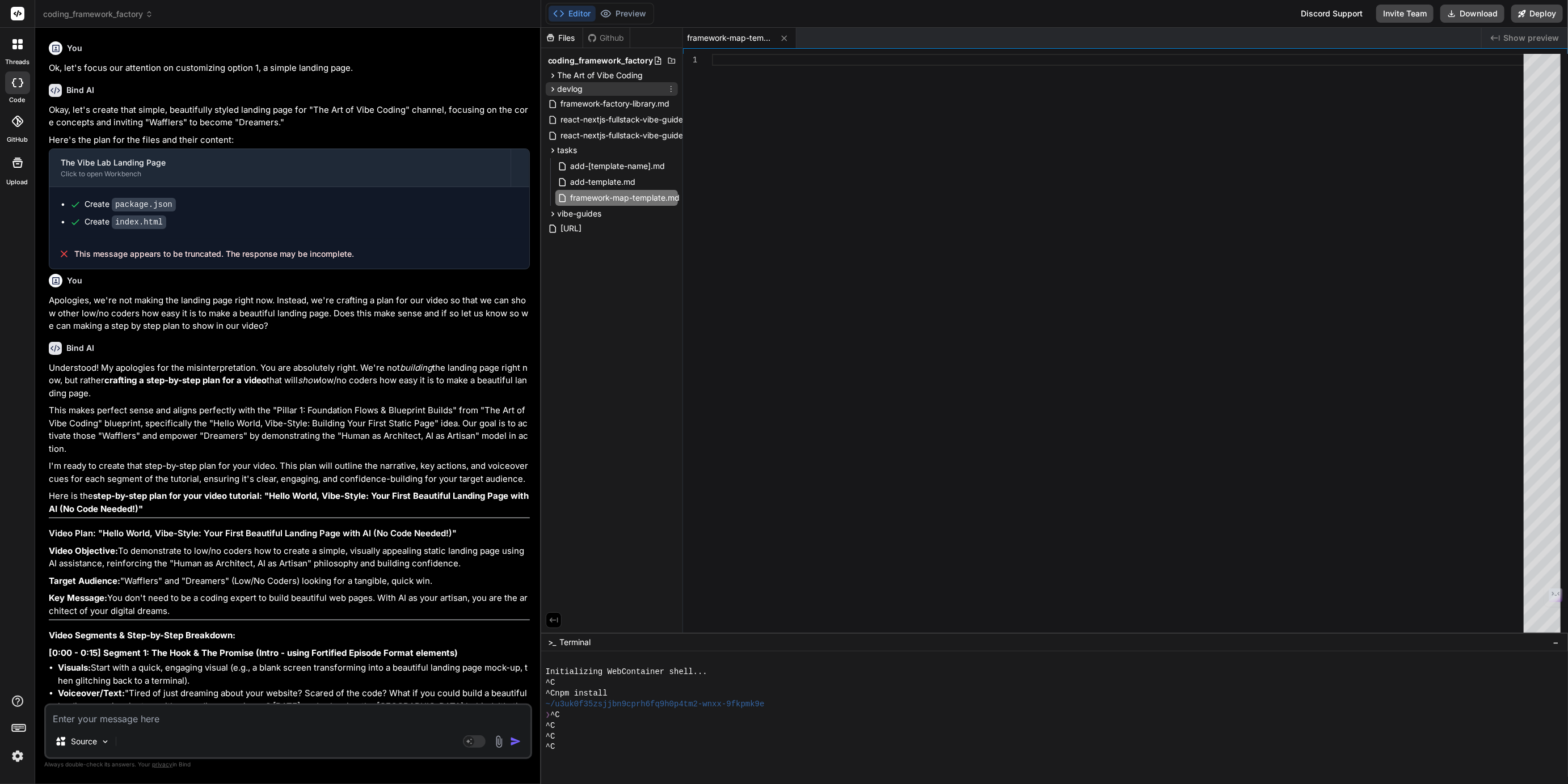
click at [569, 86] on span "devlog" at bounding box center [570, 89] width 26 height 11
click at [578, 75] on span "The Art of Vibe Coding" at bounding box center [600, 75] width 86 height 11
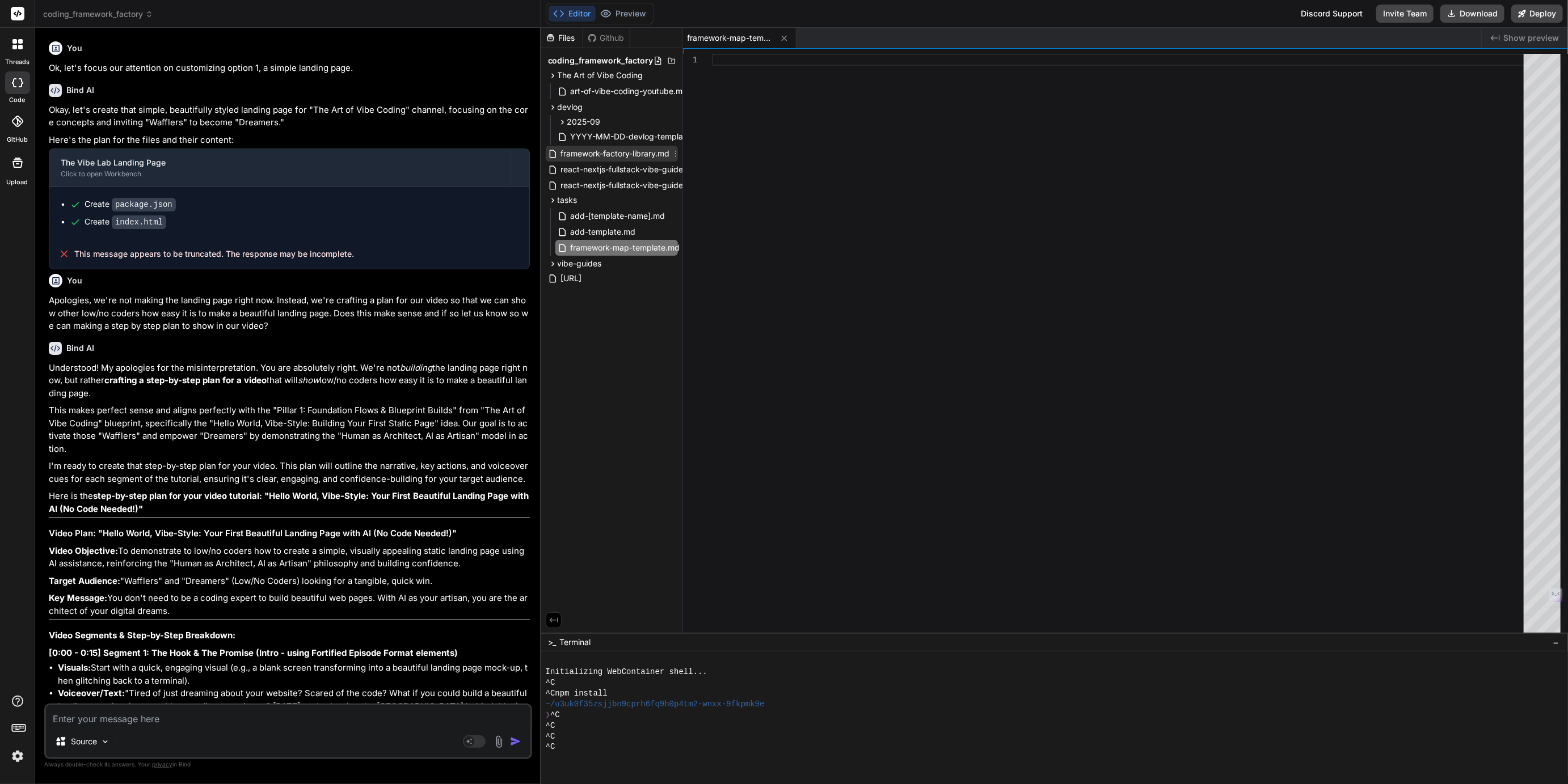
click at [595, 157] on span "framework-factory-library.md" at bounding box center [616, 154] width 111 height 14
type textarea "#### 7. Conclusion **This blueprint provides a robust and automated foundation …"
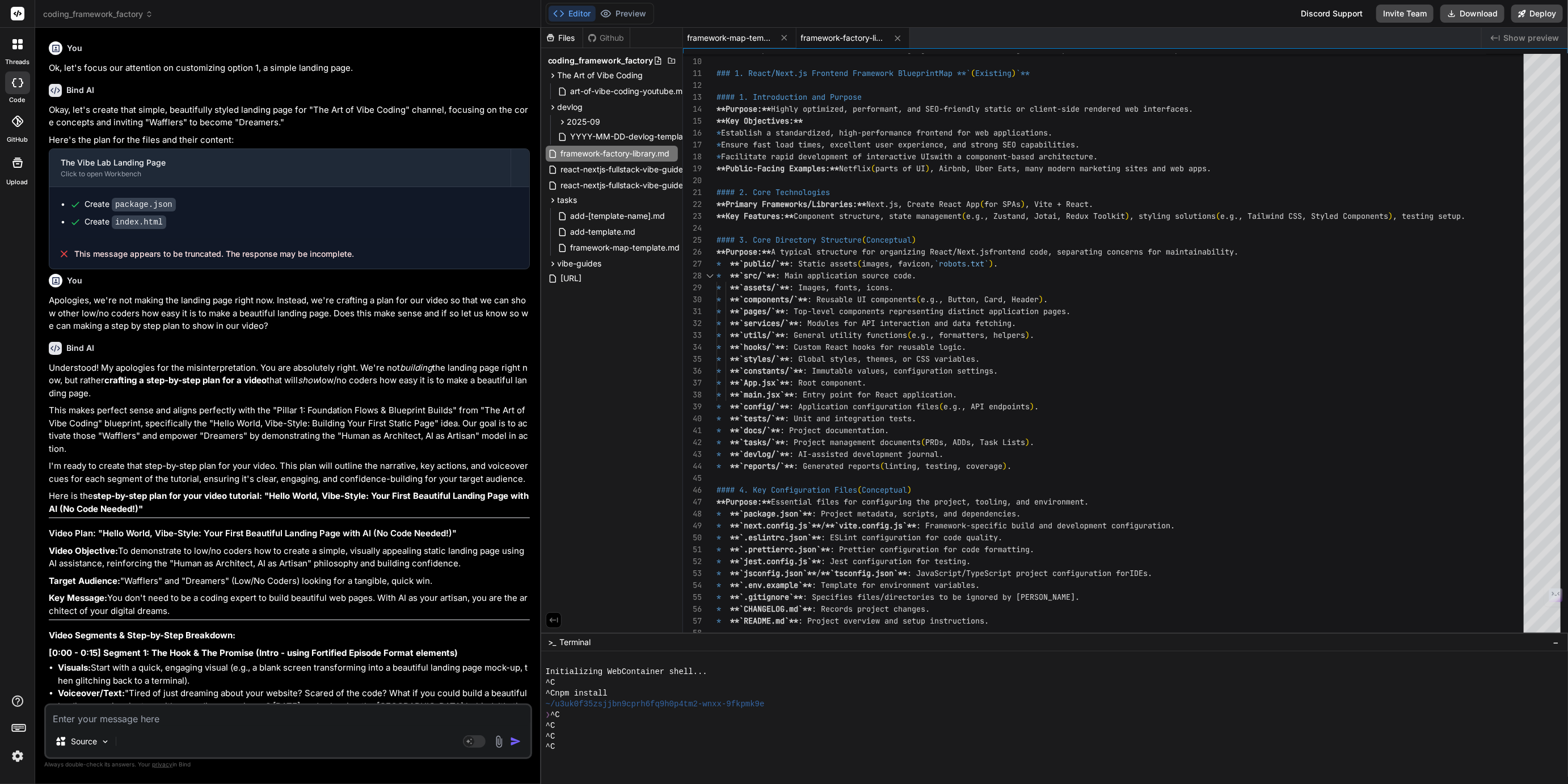
click at [725, 33] on span "framework-map-template.md" at bounding box center [730, 38] width 85 height 11
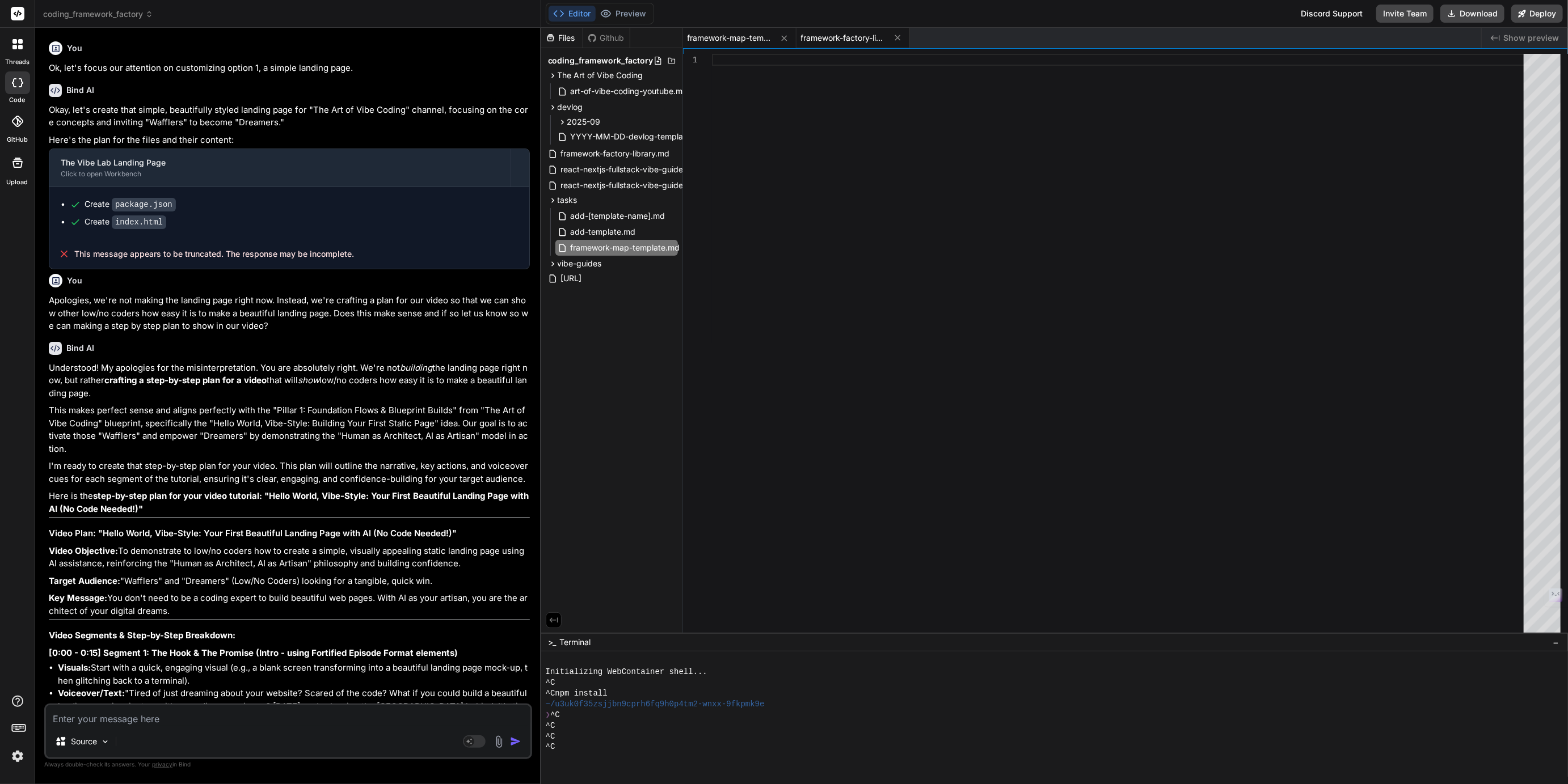
click at [836, 47] on div "framework-factory-library.md" at bounding box center [852, 38] width 114 height 20
type textarea "#### 7. Conclusion **This blueprint provides a robust and automated foundation …"
